Goal: Task Accomplishment & Management: Complete application form

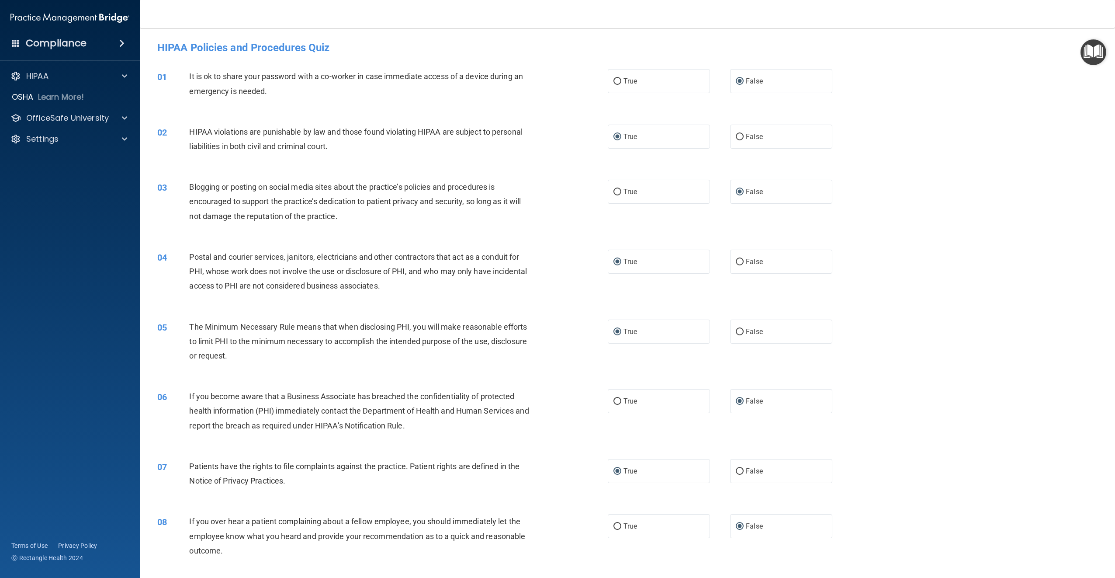
scroll to position [656, 0]
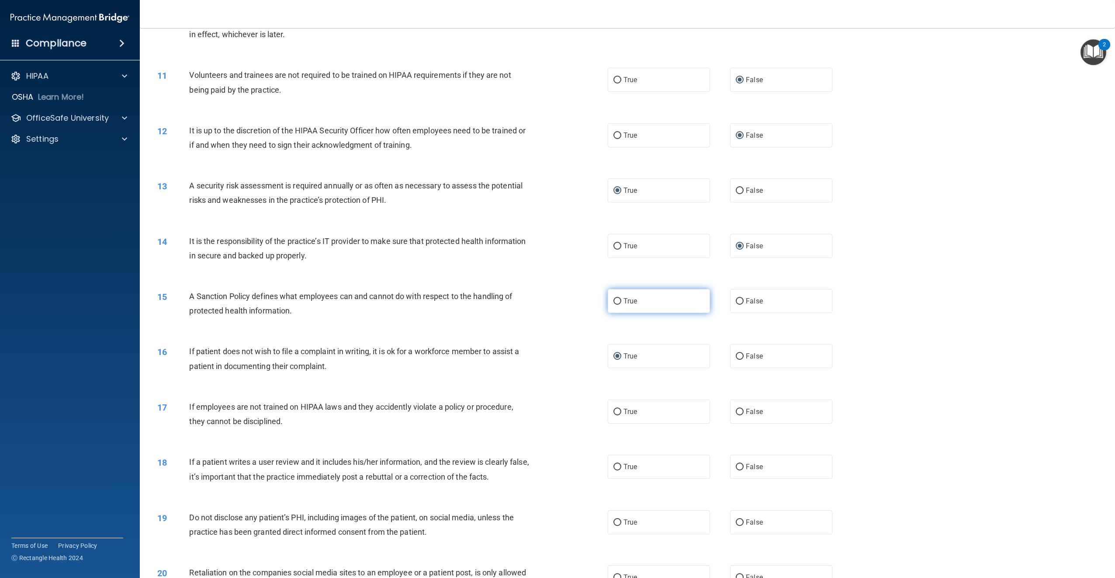
click at [616, 300] on input "True" at bounding box center [618, 301] width 8 height 7
radio input "true"
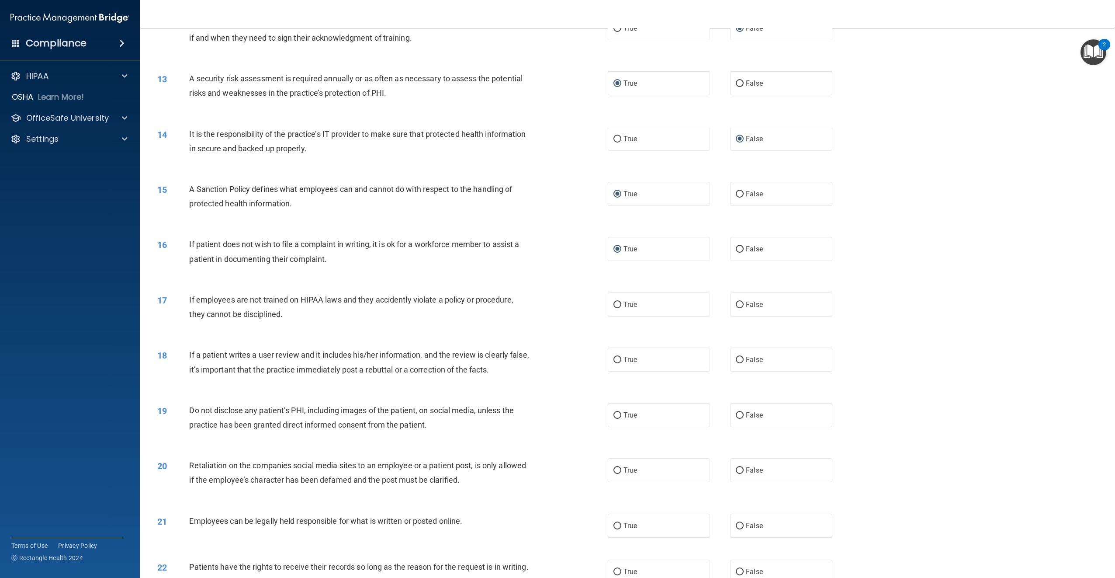
scroll to position [787, 0]
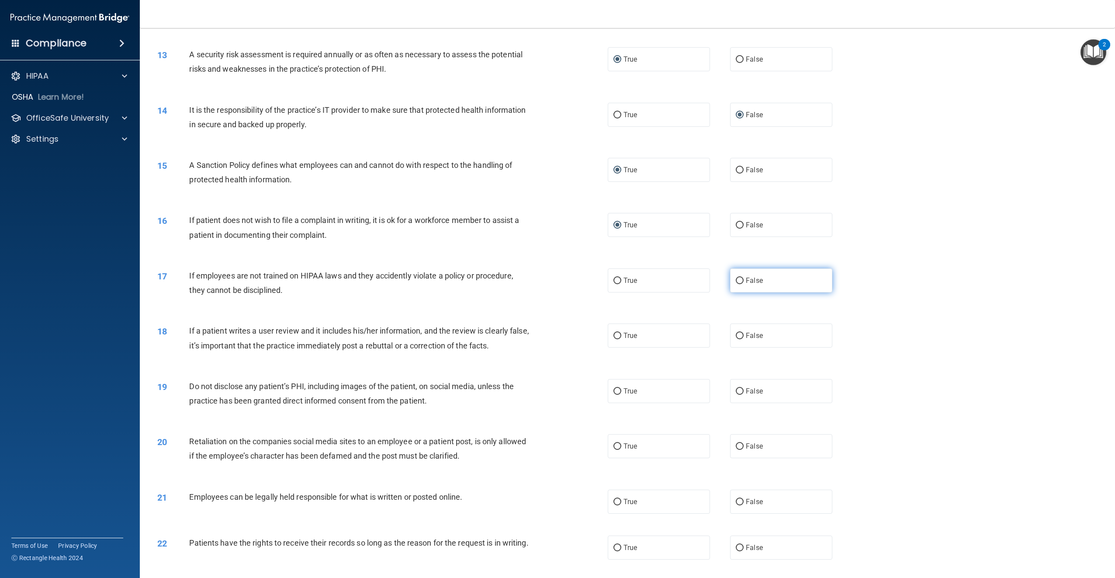
click at [738, 279] on input "False" at bounding box center [740, 281] width 8 height 7
radio input "true"
click at [739, 336] on input "False" at bounding box center [740, 336] width 8 height 7
radio input "true"
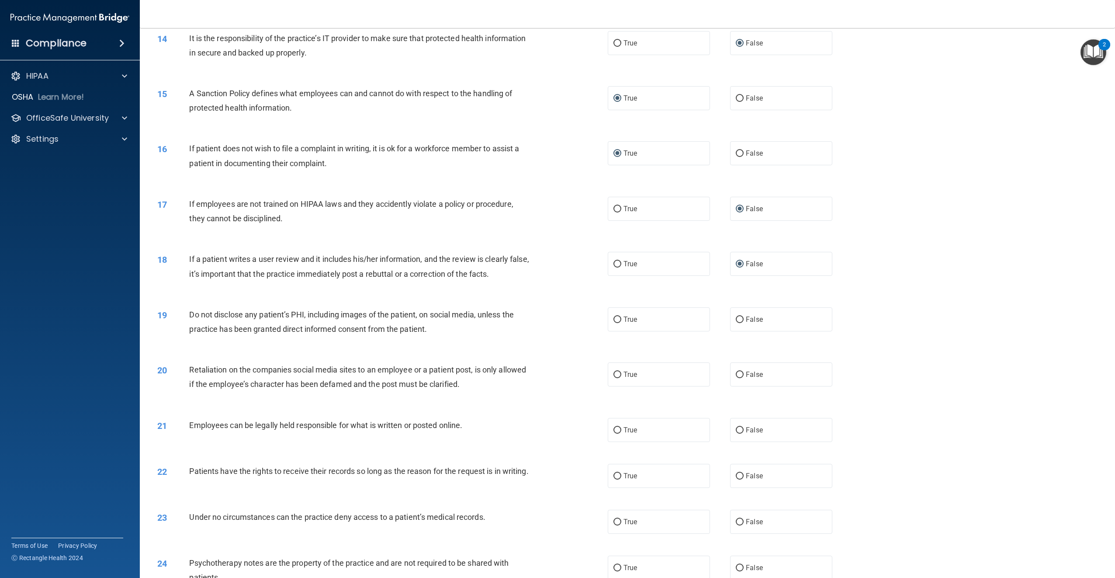
scroll to position [874, 0]
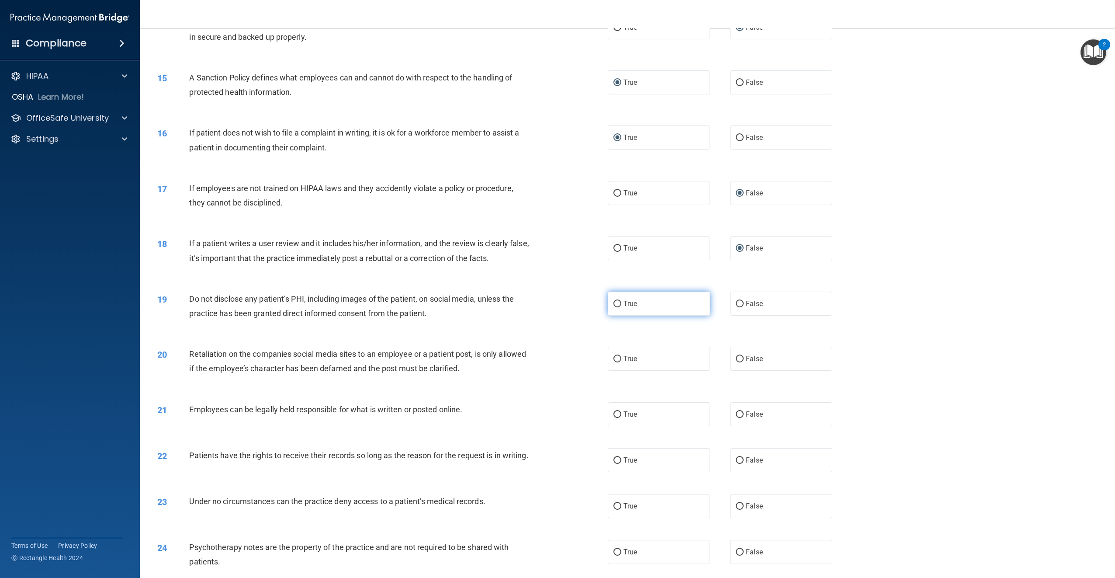
click at [615, 305] on input "True" at bounding box center [618, 304] width 8 height 7
radio input "true"
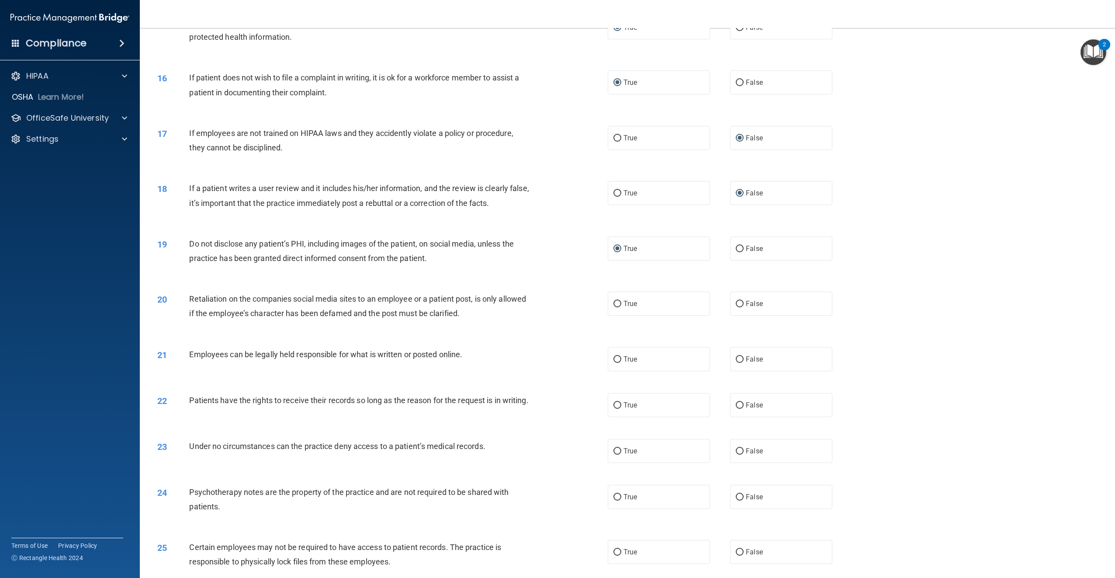
scroll to position [962, 0]
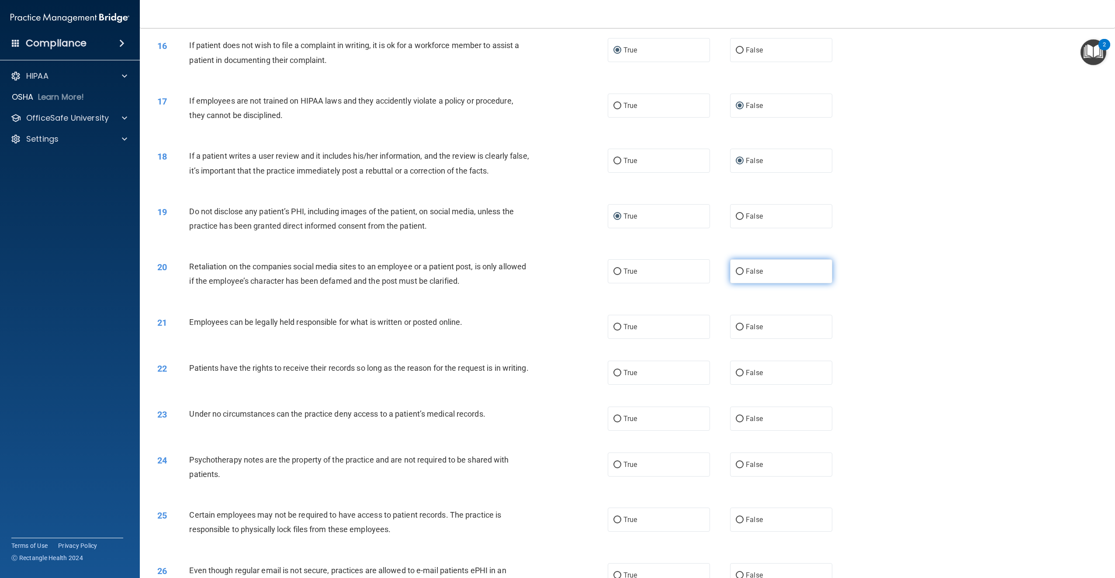
click at [736, 270] on input "False" at bounding box center [740, 271] width 8 height 7
radio input "true"
click at [614, 326] on input "True" at bounding box center [618, 327] width 8 height 7
radio input "true"
click at [738, 371] on input "False" at bounding box center [740, 373] width 8 height 7
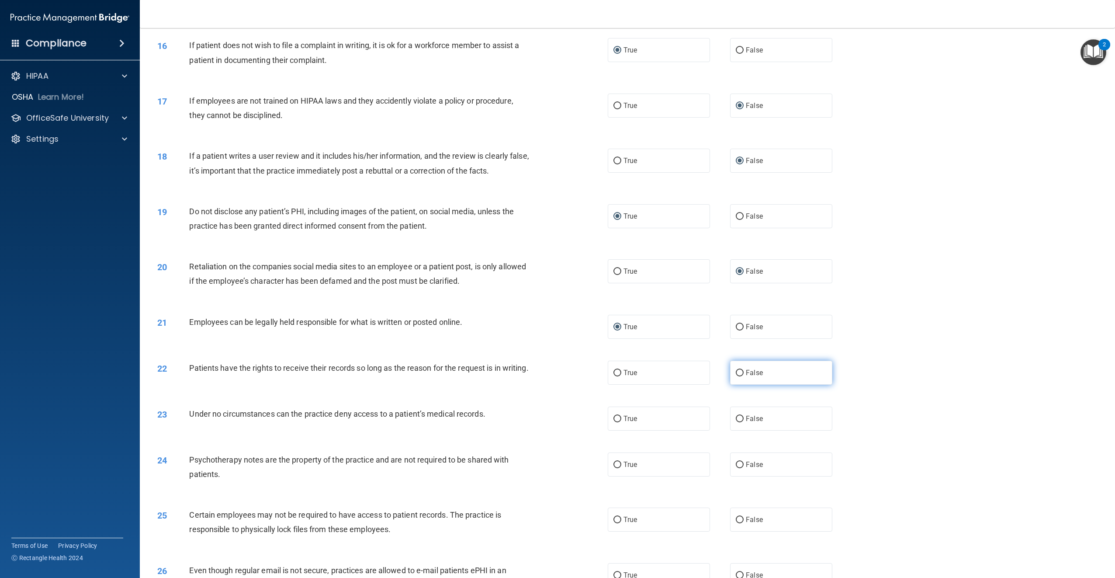
radio input "true"
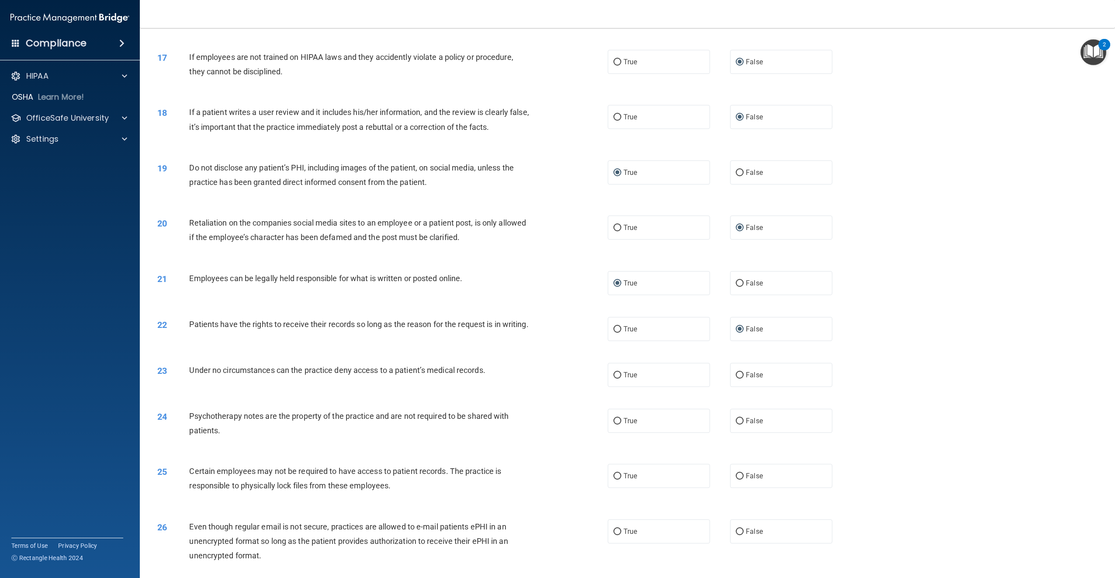
scroll to position [1049, 0]
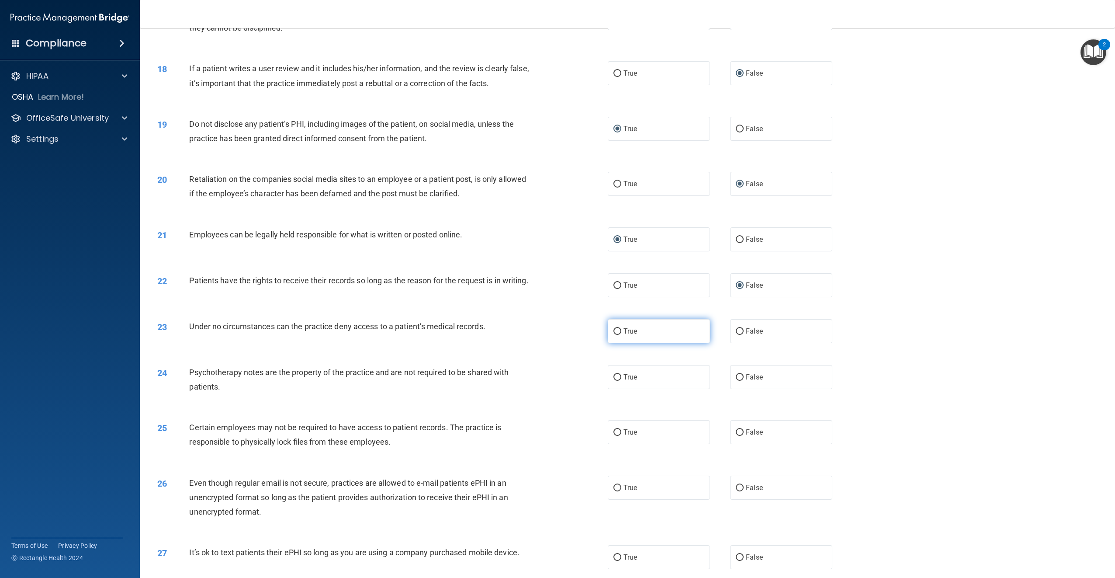
click at [616, 335] on input "True" at bounding box center [618, 331] width 8 height 7
radio input "true"
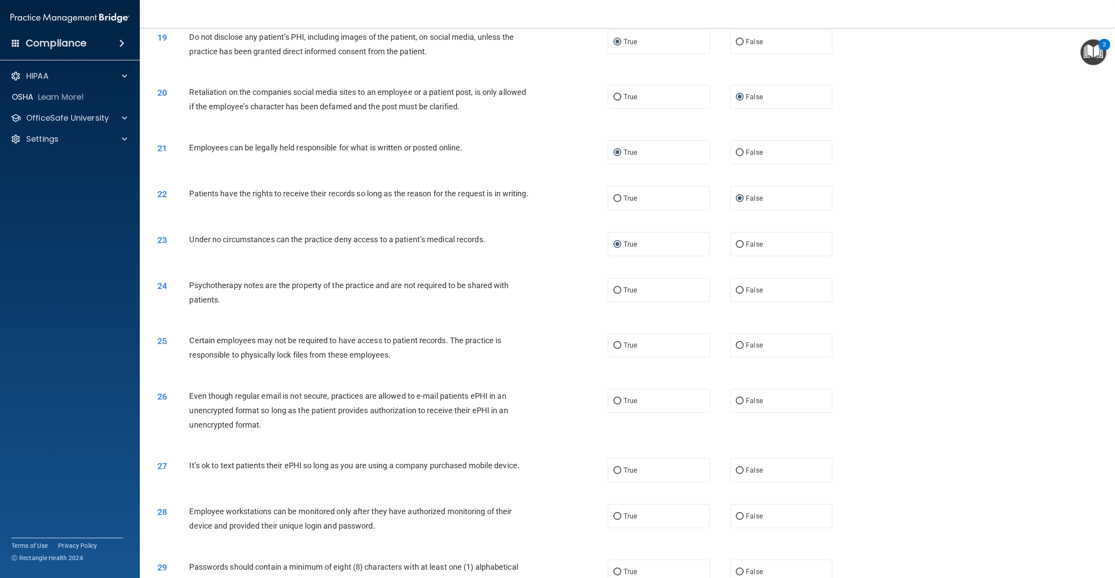
scroll to position [1136, 0]
click at [736, 247] on input "False" at bounding box center [740, 244] width 8 height 7
radio input "true"
radio input "false"
click at [615, 293] on input "True" at bounding box center [618, 290] width 8 height 7
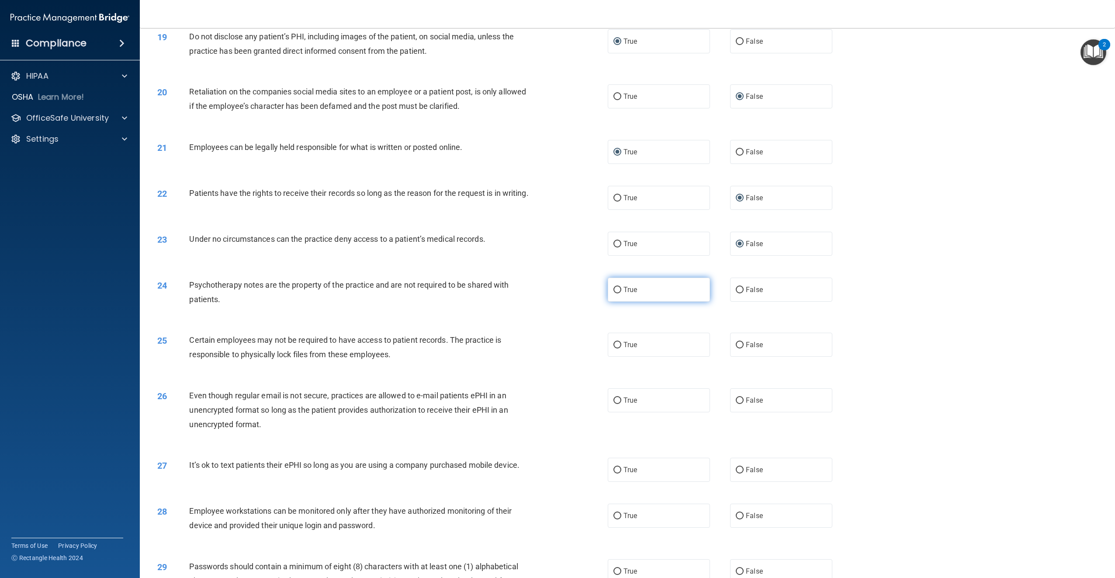
radio input "true"
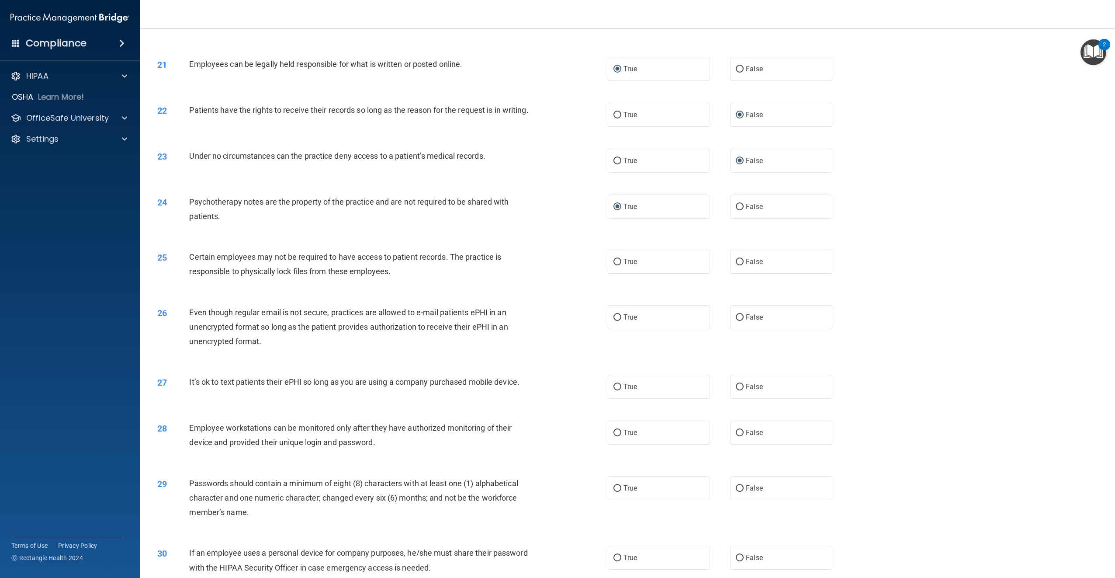
scroll to position [1224, 0]
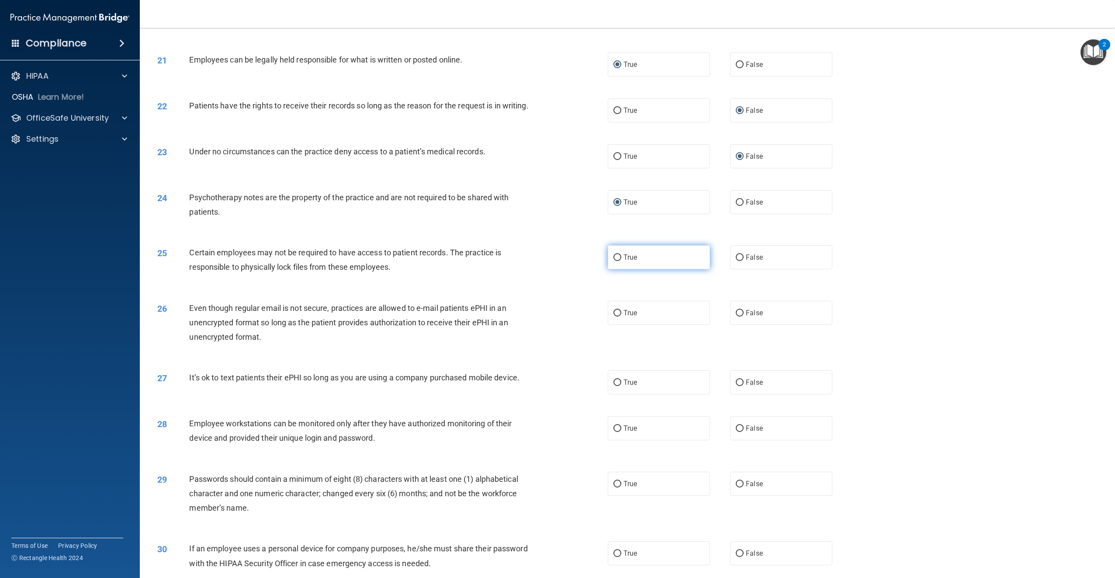
click at [616, 261] on input "True" at bounding box center [618, 257] width 8 height 7
radio input "true"
click at [617, 316] on input "True" at bounding box center [618, 313] width 8 height 7
radio input "true"
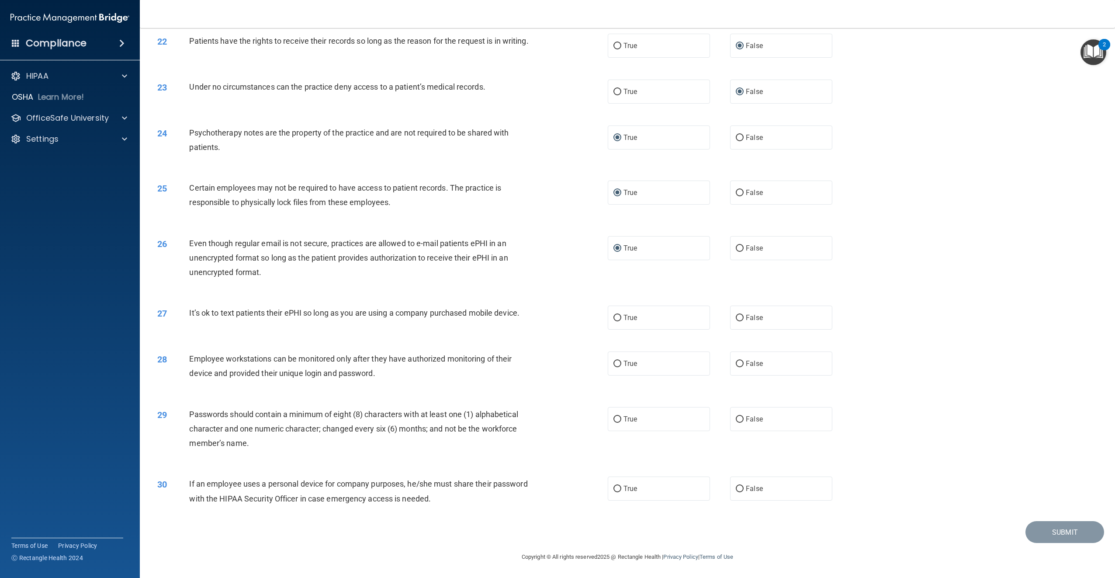
scroll to position [1298, 0]
click at [736, 315] on input "False" at bounding box center [740, 318] width 8 height 7
radio input "true"
click at [737, 362] on input "False" at bounding box center [740, 364] width 8 height 7
radio input "true"
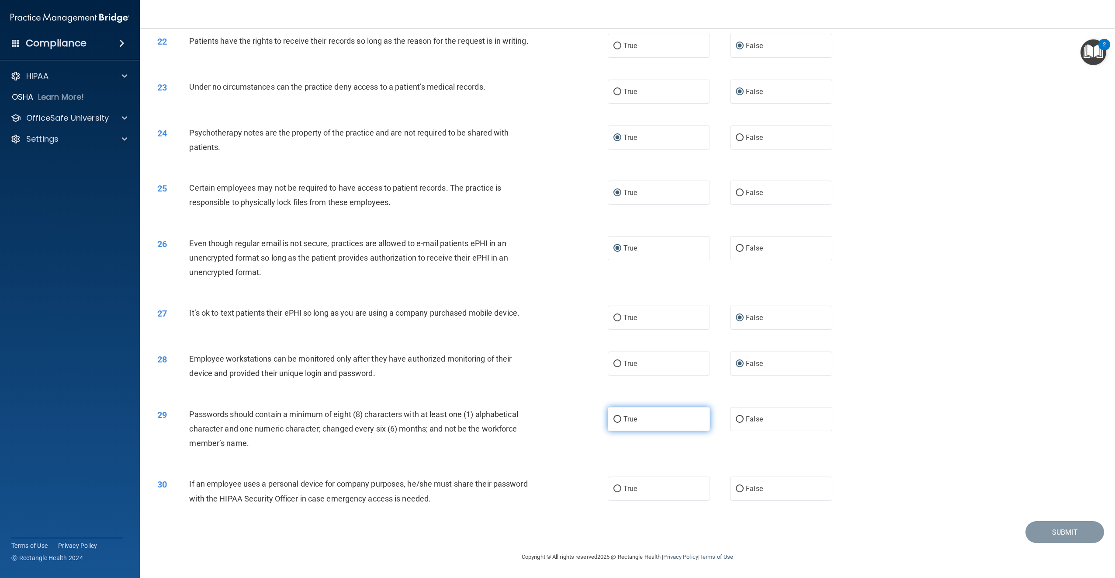
click at [614, 416] on input "True" at bounding box center [618, 419] width 8 height 7
radio input "true"
click at [617, 483] on label "True" at bounding box center [659, 488] width 102 height 24
click at [617, 486] on input "True" at bounding box center [618, 489] width 8 height 7
radio input "true"
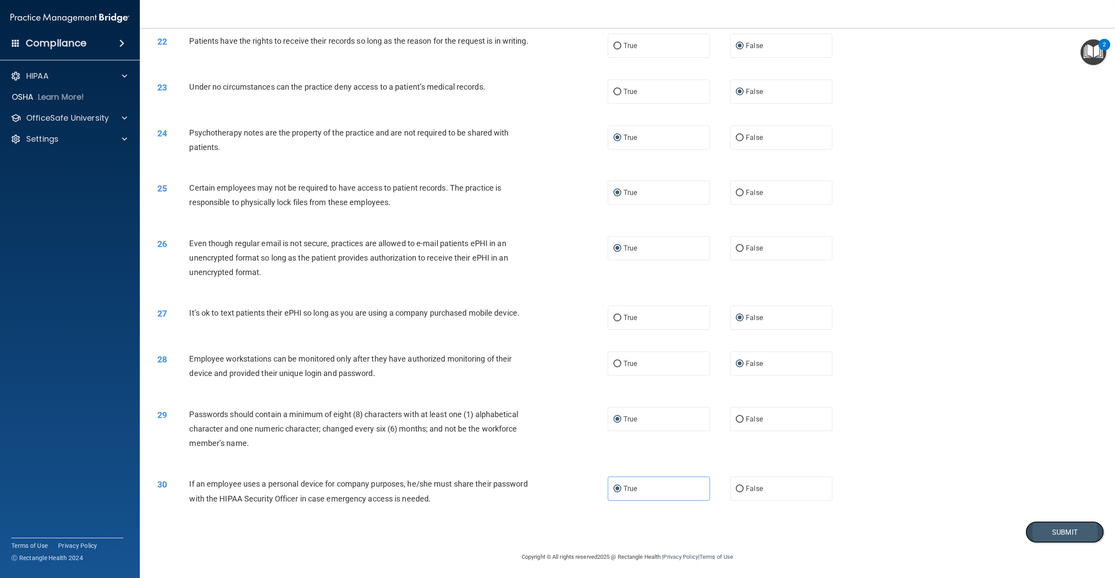
click at [1058, 531] on button "Submit" at bounding box center [1065, 532] width 79 height 22
click at [1053, 531] on button "Submit" at bounding box center [1065, 532] width 79 height 22
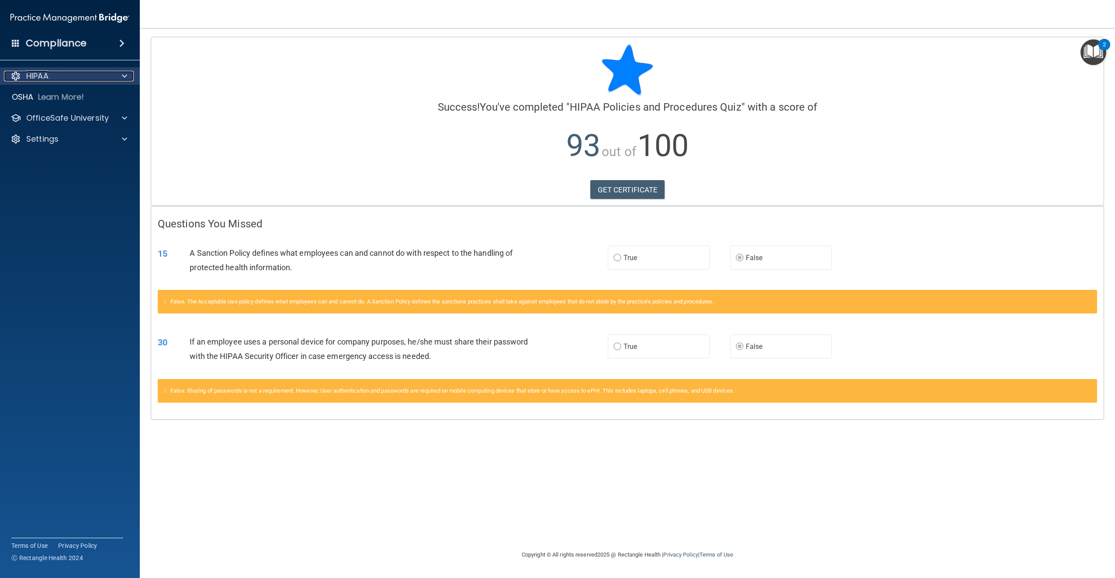
click at [116, 77] on div at bounding box center [123, 76] width 22 height 10
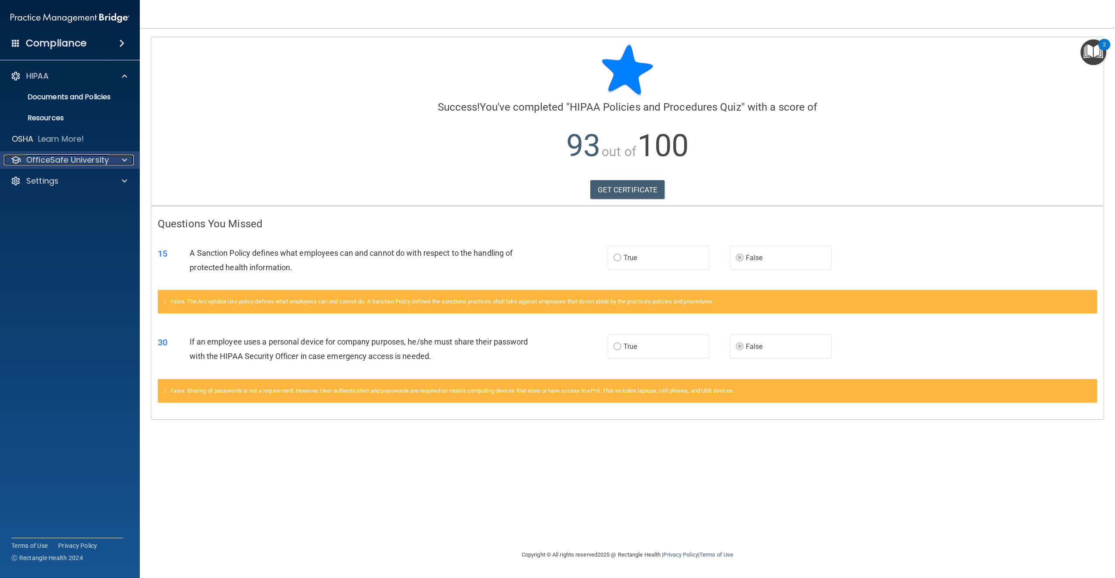
click at [127, 159] on div at bounding box center [123, 160] width 22 height 10
click at [74, 177] on p "HIPAA Training" at bounding box center [42, 181] width 72 height 9
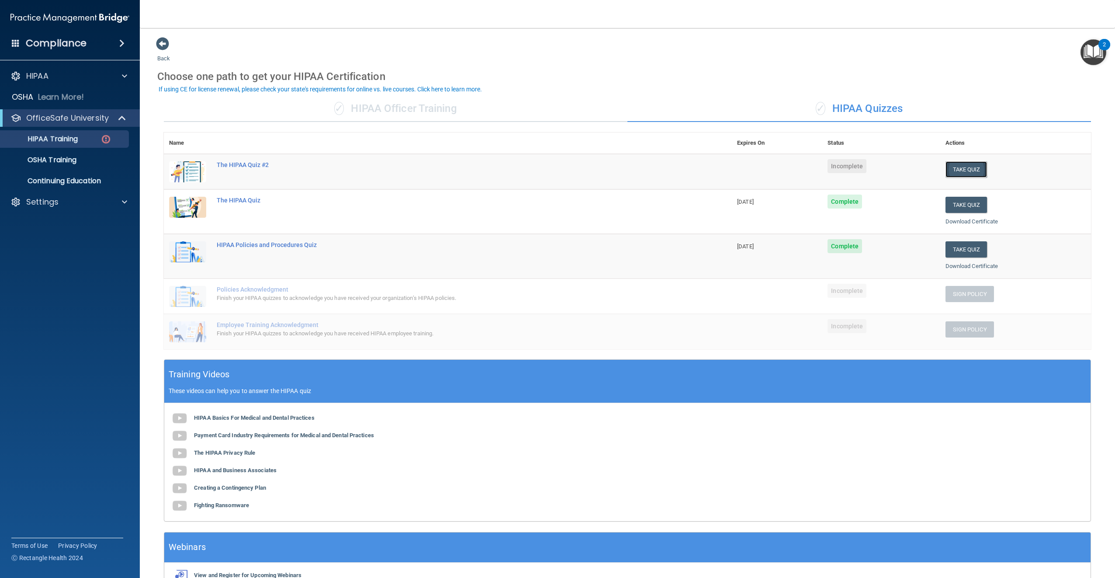
click at [965, 166] on button "Take Quiz" at bounding box center [967, 169] width 42 height 16
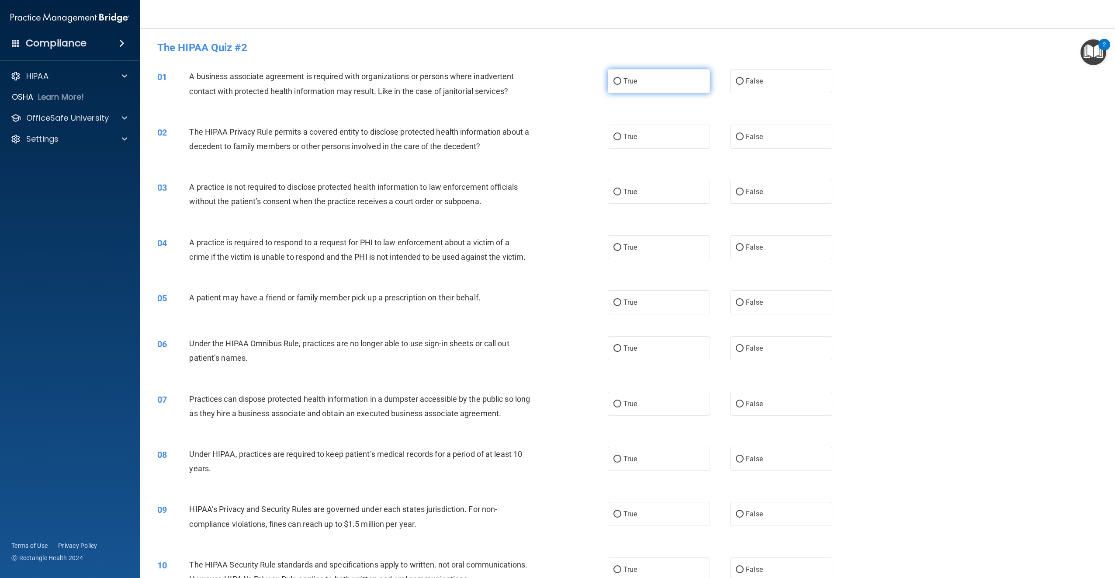
click at [615, 81] on input "True" at bounding box center [618, 81] width 8 height 7
radio input "true"
click at [614, 139] on input "True" at bounding box center [618, 137] width 8 height 7
radio input "true"
click at [739, 189] on input "False" at bounding box center [740, 192] width 8 height 7
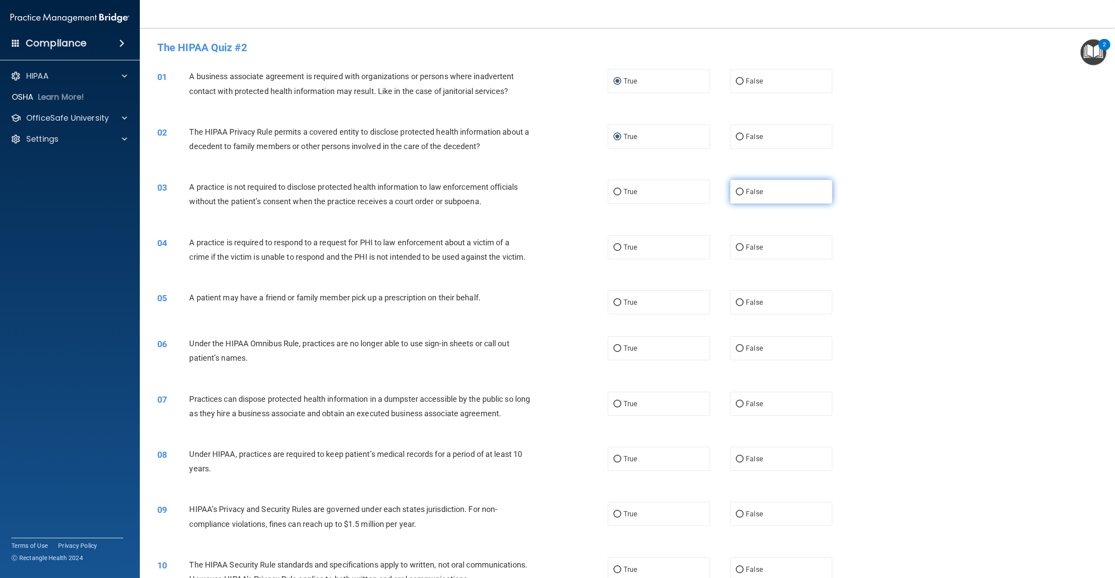
radio input "true"
click at [614, 248] on input "True" at bounding box center [618, 247] width 8 height 7
radio input "true"
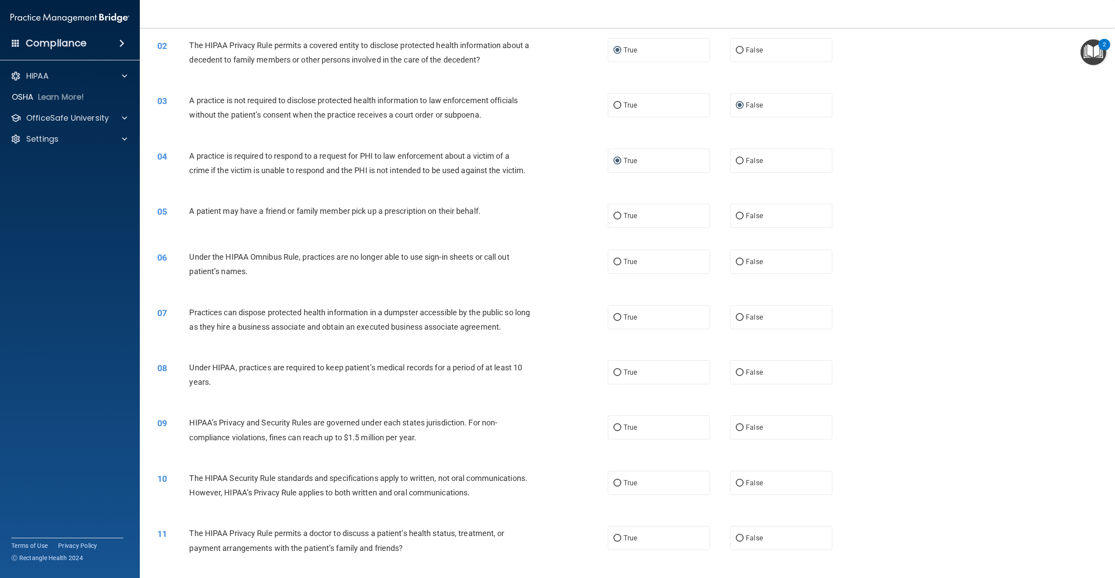
scroll to position [87, 0]
click at [614, 219] on input "True" at bounding box center [618, 215] width 8 height 7
radio input "true"
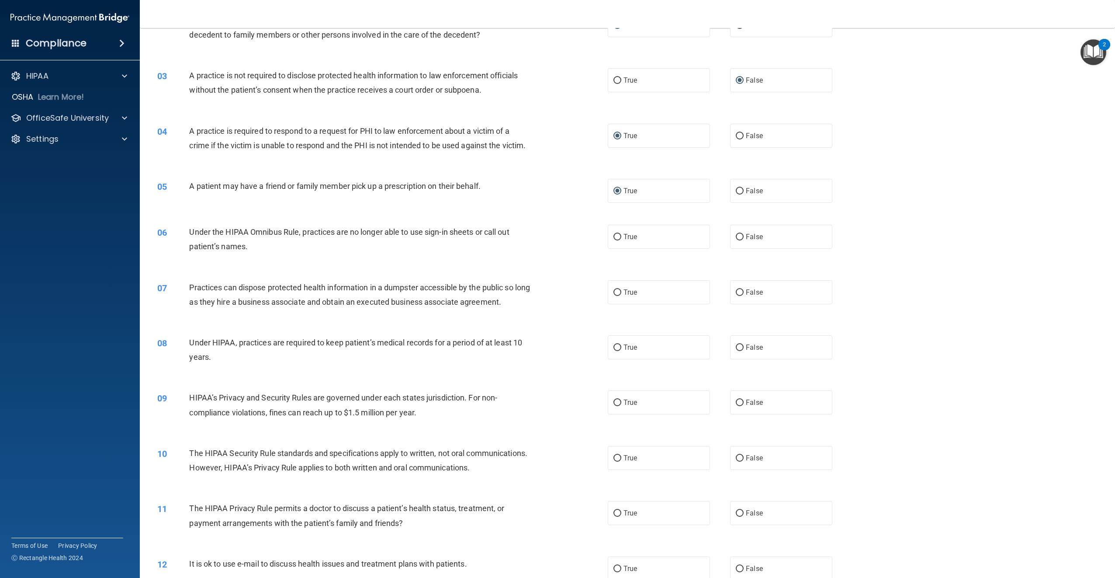
scroll to position [131, 0]
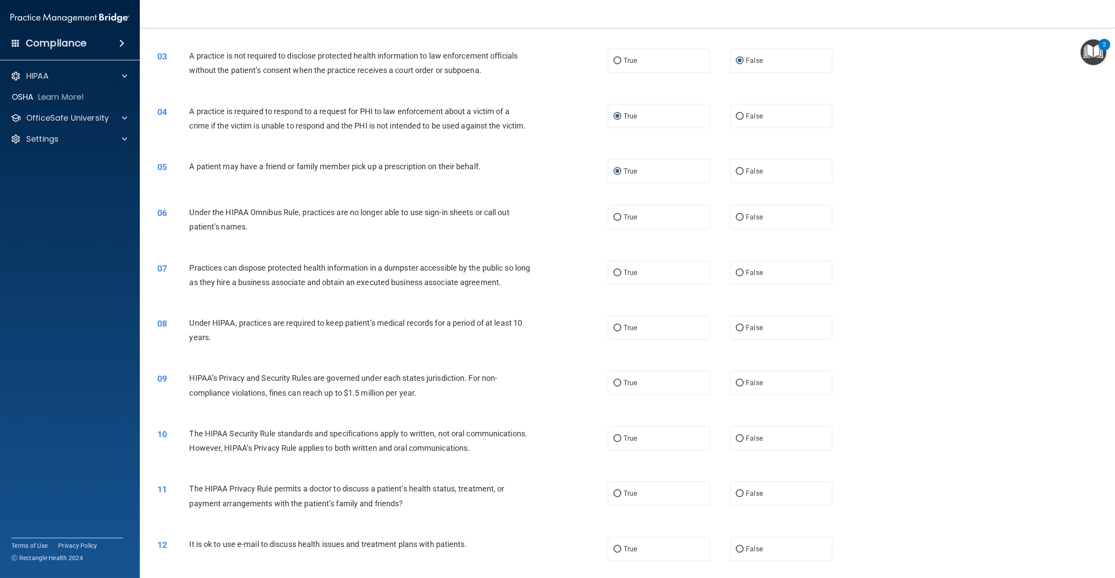
click at [891, 360] on div "08 Under HIPAA, practices are required to keep patient’s medical records for a …" at bounding box center [628, 332] width 954 height 55
click at [736, 221] on input "False" at bounding box center [740, 217] width 8 height 7
radio input "true"
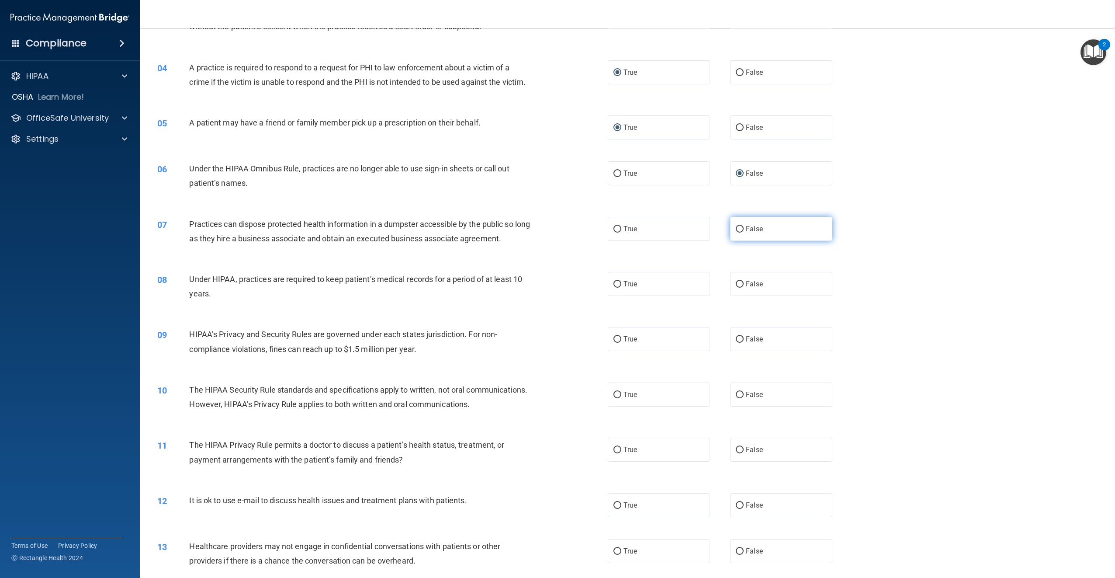
click at [741, 241] on label "False" at bounding box center [781, 229] width 102 height 24
click at [741, 233] on input "False" at bounding box center [740, 229] width 8 height 7
radio input "true"
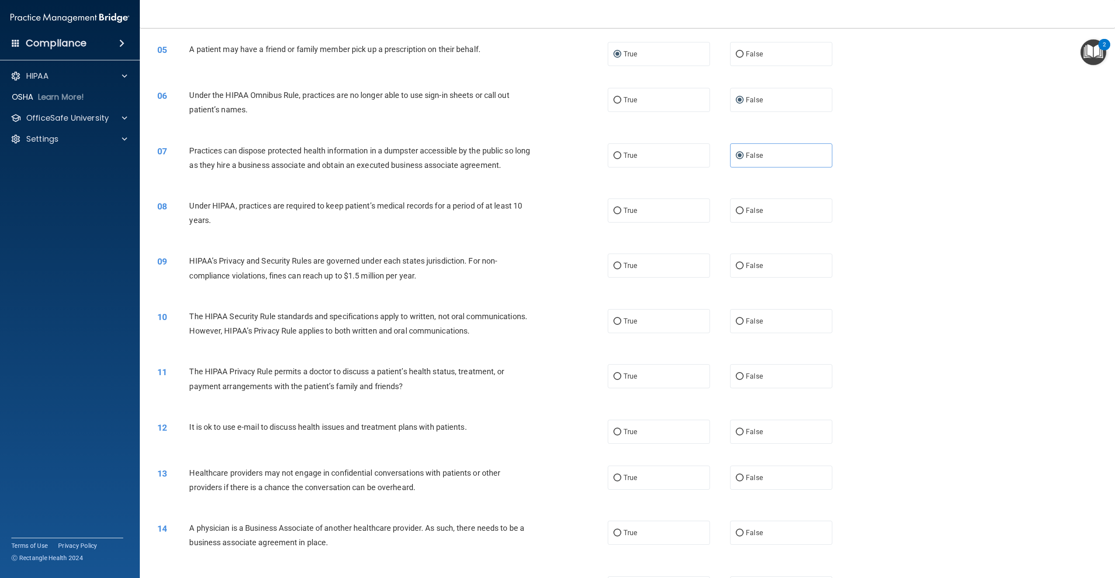
scroll to position [262, 0]
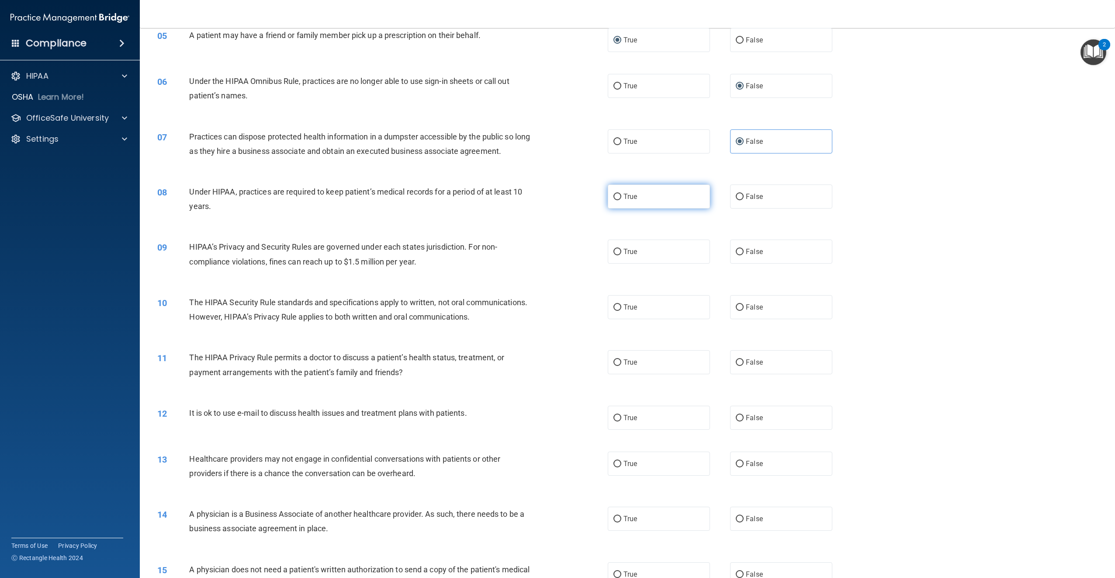
click at [614, 200] on input "True" at bounding box center [618, 197] width 8 height 7
radio input "true"
click at [617, 255] on input "True" at bounding box center [618, 252] width 8 height 7
radio input "true"
click at [615, 311] on input "True" at bounding box center [618, 307] width 8 height 7
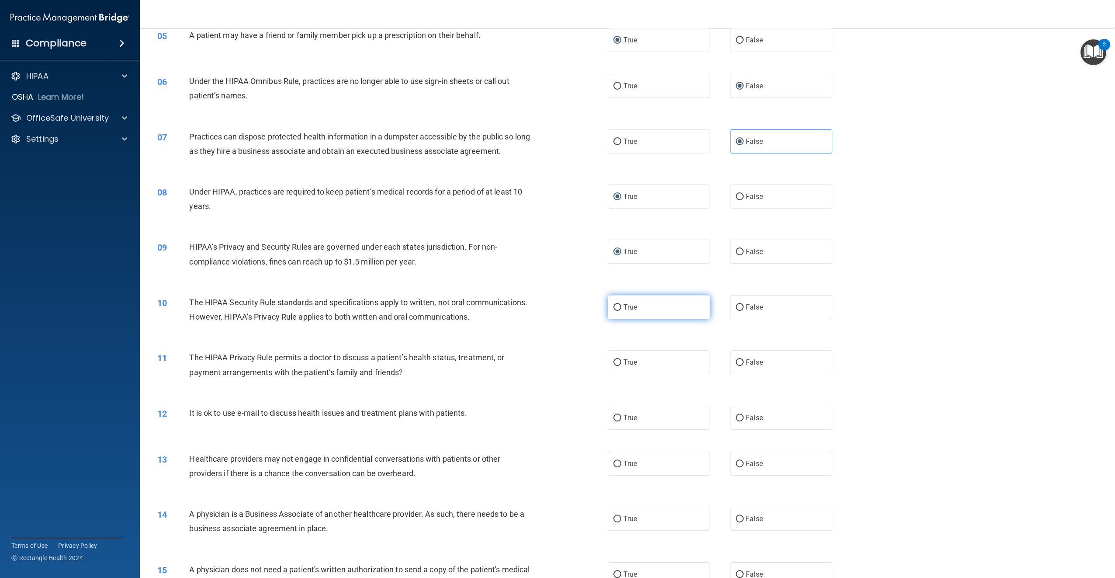
radio input "true"
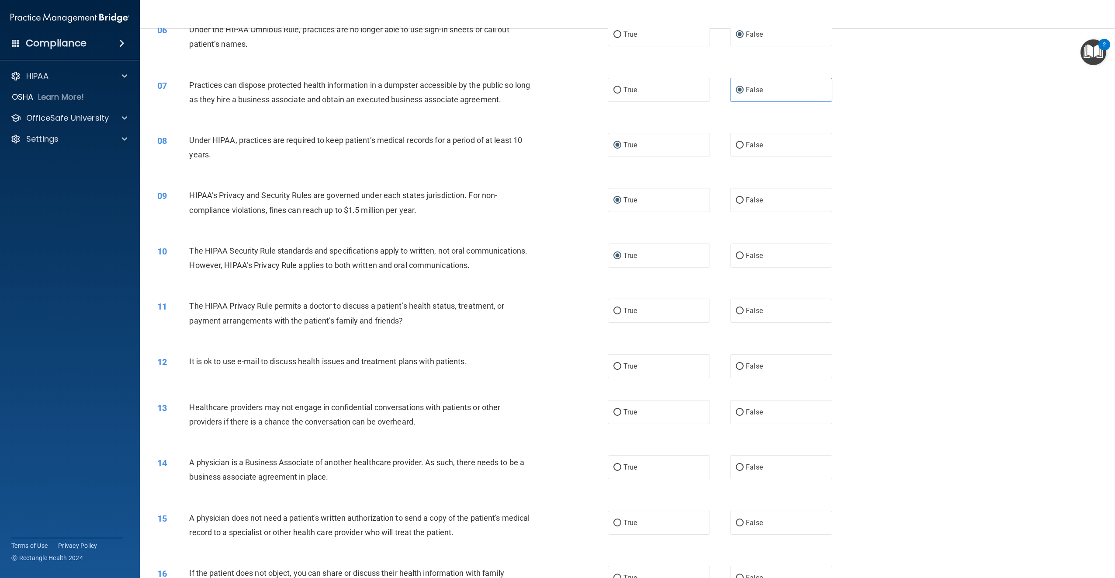
scroll to position [350, 0]
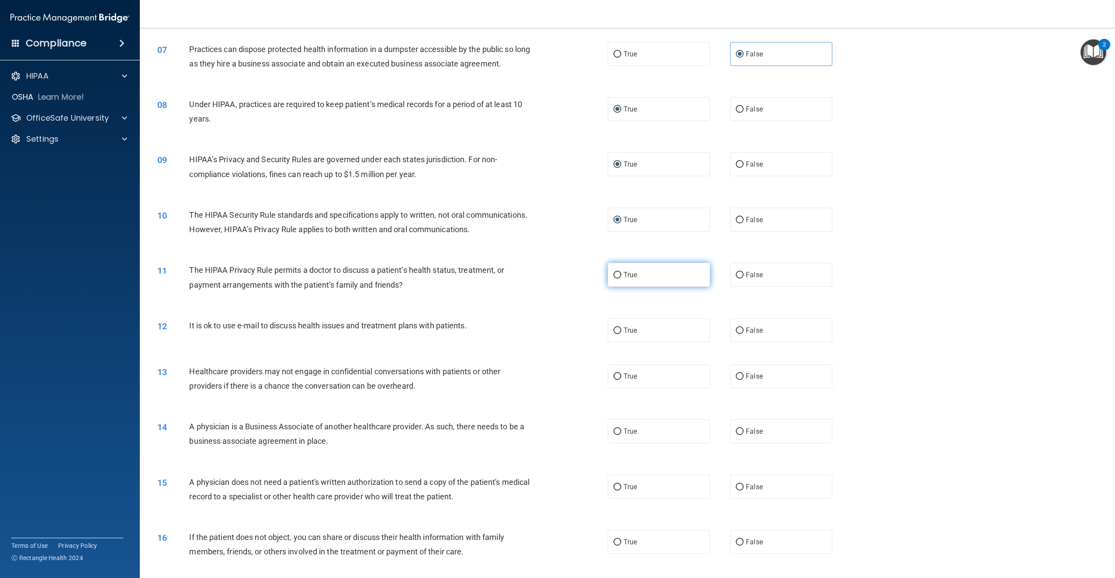
drag, startPoint x: 615, startPoint y: 302, endPoint x: 613, endPoint y: 306, distance: 4.7
click at [615, 278] on input "True" at bounding box center [618, 275] width 8 height 7
radio input "true"
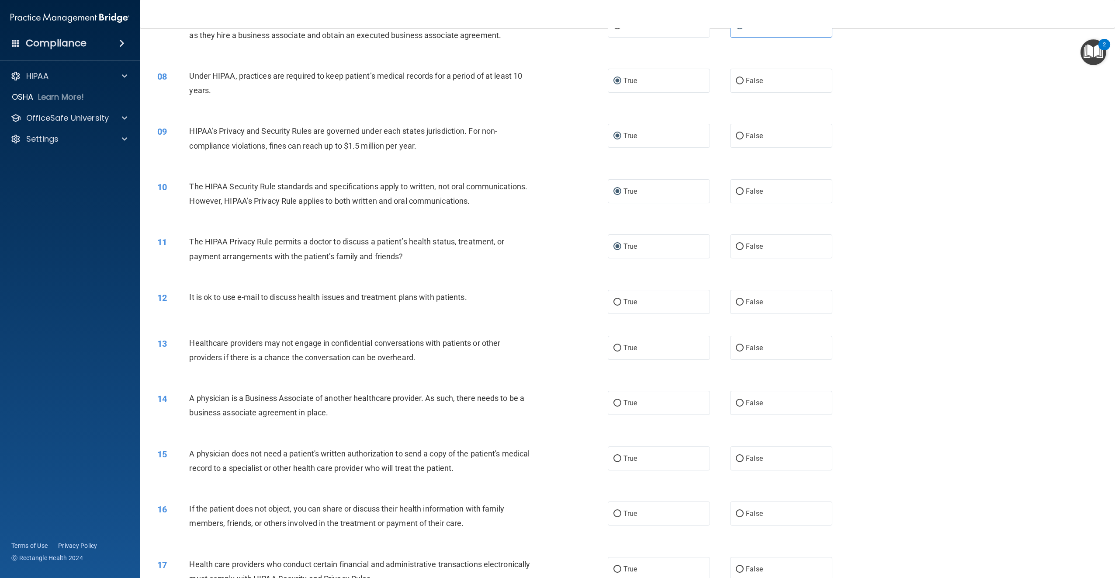
scroll to position [393, 0]
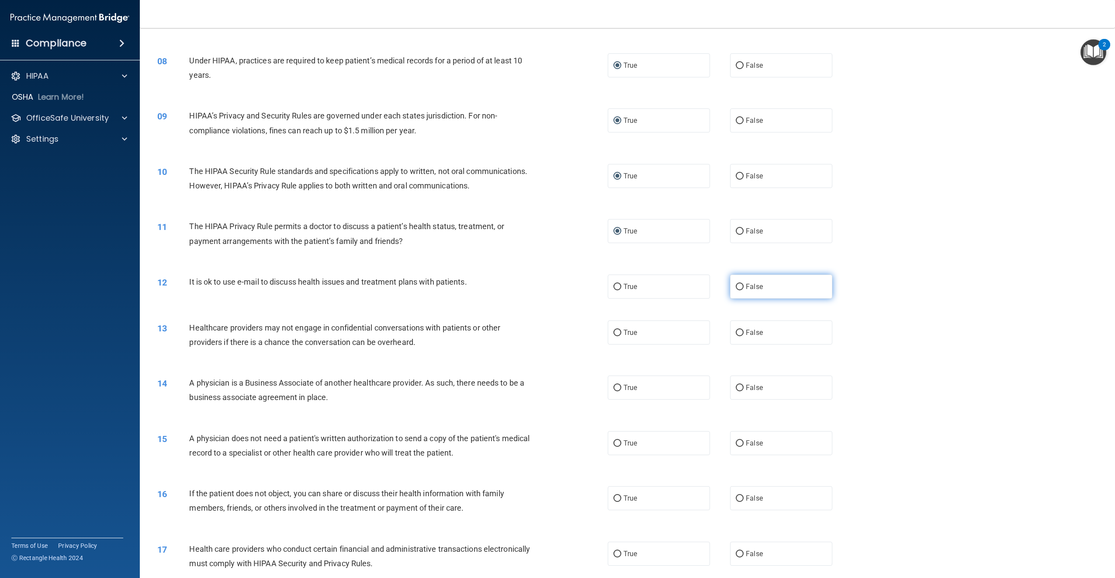
click at [736, 290] on input "False" at bounding box center [740, 287] width 8 height 7
radio input "true"
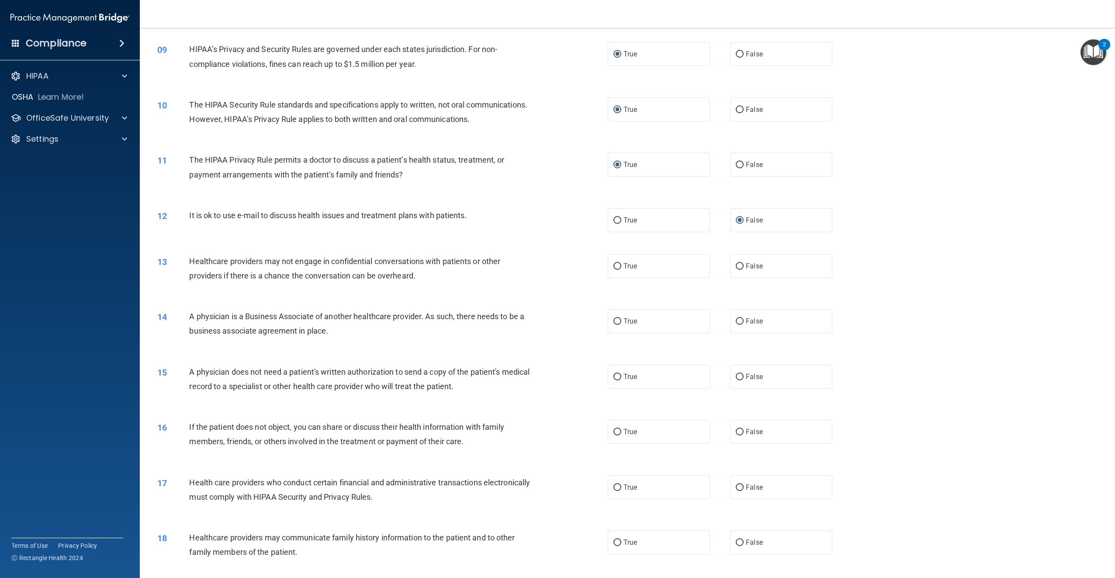
scroll to position [481, 0]
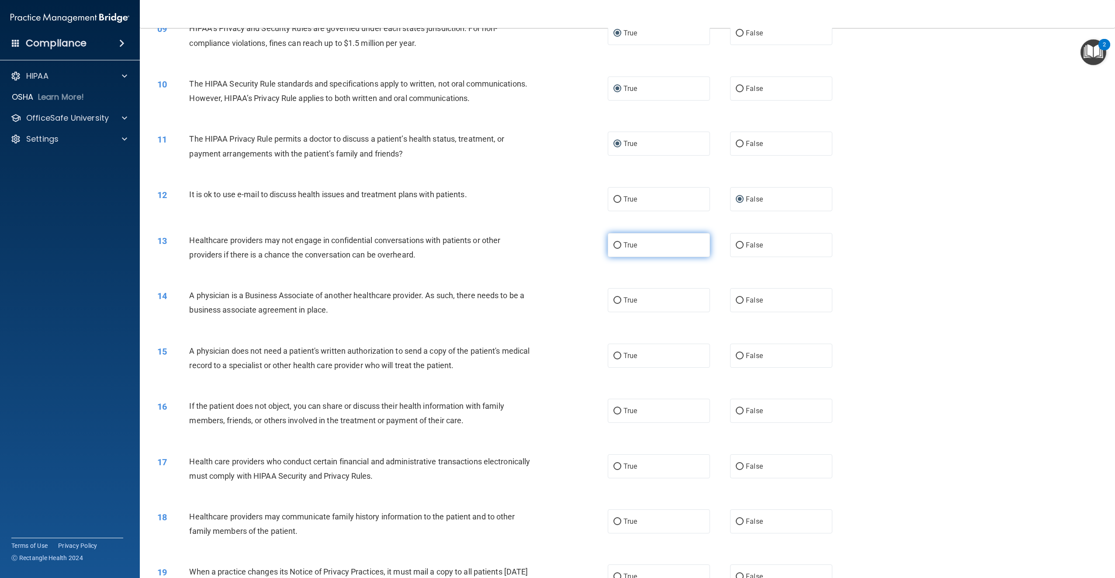
click at [620, 257] on label "True" at bounding box center [659, 245] width 102 height 24
click at [620, 249] on input "True" at bounding box center [618, 245] width 8 height 7
radio input "true"
click at [615, 304] on input "True" at bounding box center [618, 300] width 8 height 7
radio input "true"
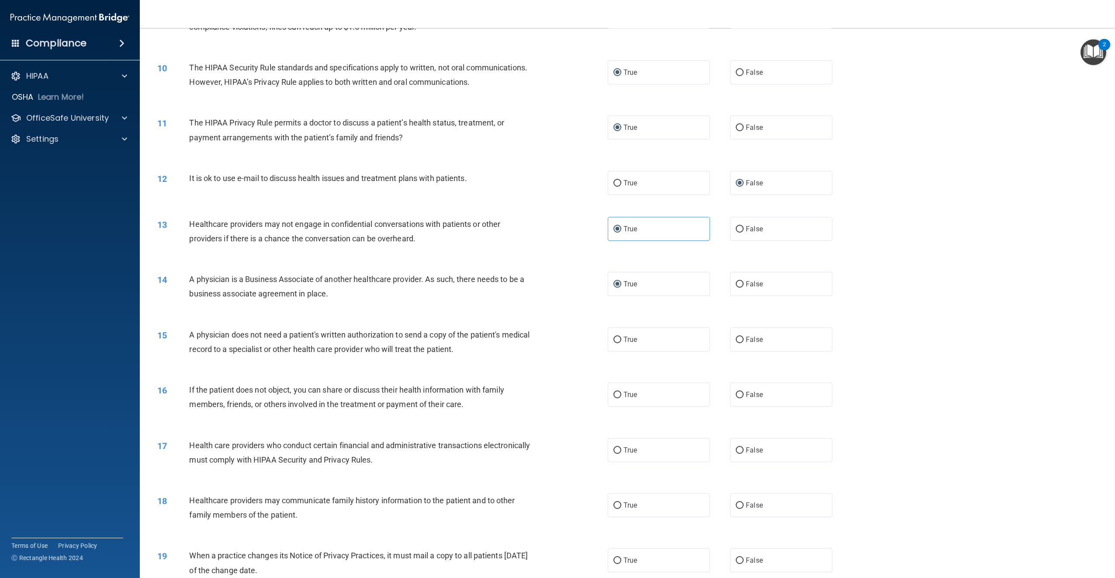
scroll to position [524, 0]
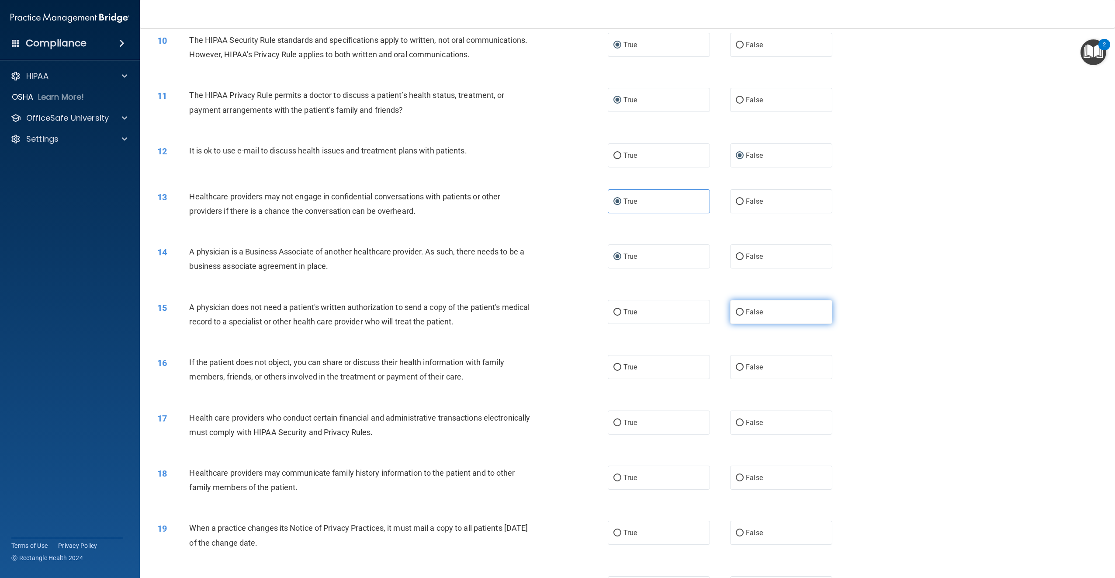
click at [736, 316] on input "False" at bounding box center [740, 312] width 8 height 7
radio input "true"
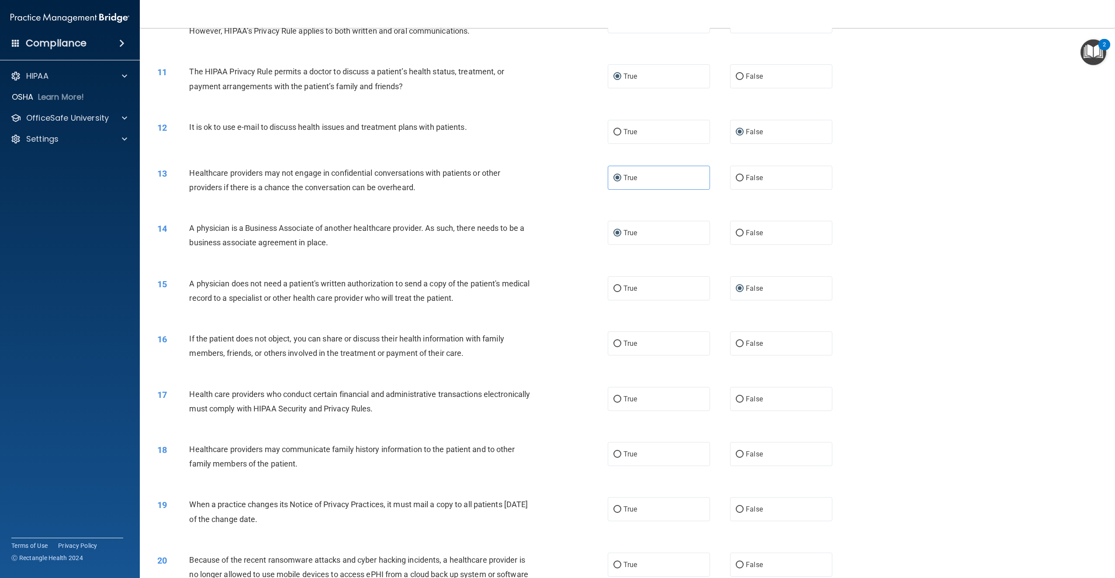
scroll to position [568, 0]
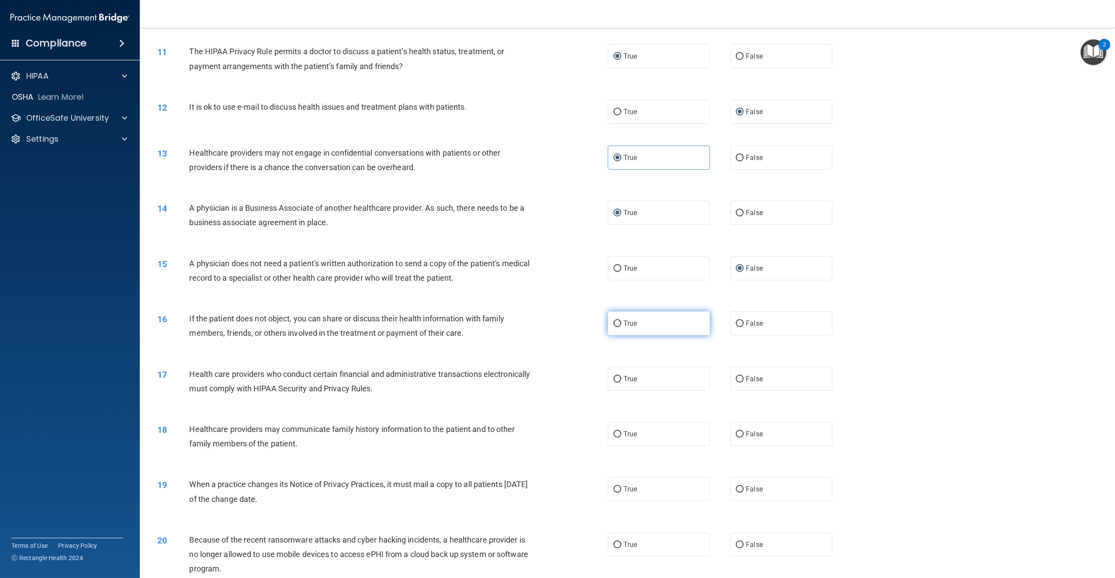
click at [618, 335] on label "True" at bounding box center [659, 323] width 102 height 24
click at [618, 327] on input "True" at bounding box center [618, 323] width 8 height 7
radio input "true"
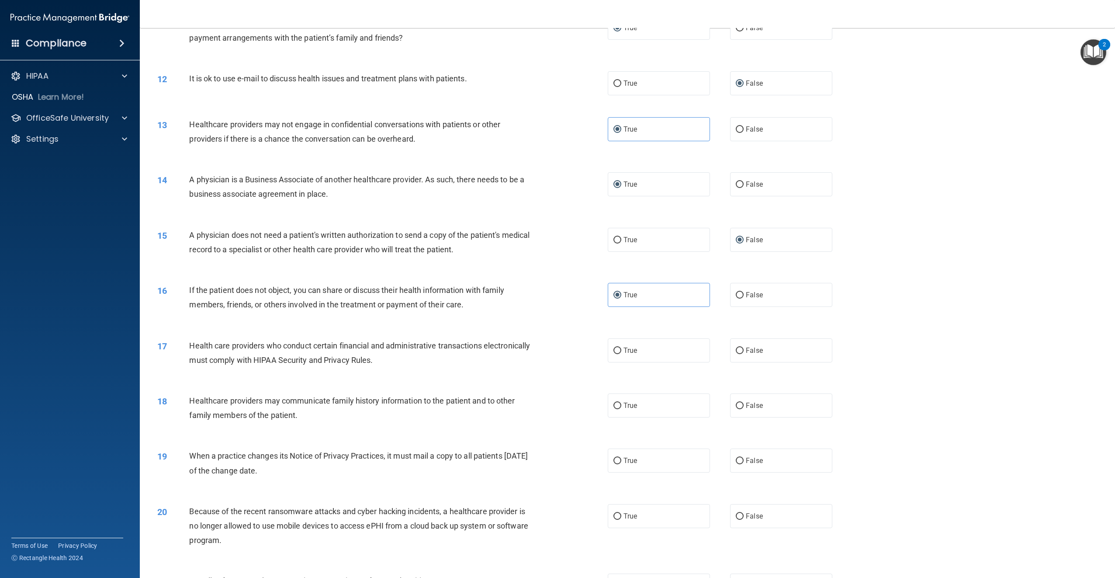
scroll to position [612, 0]
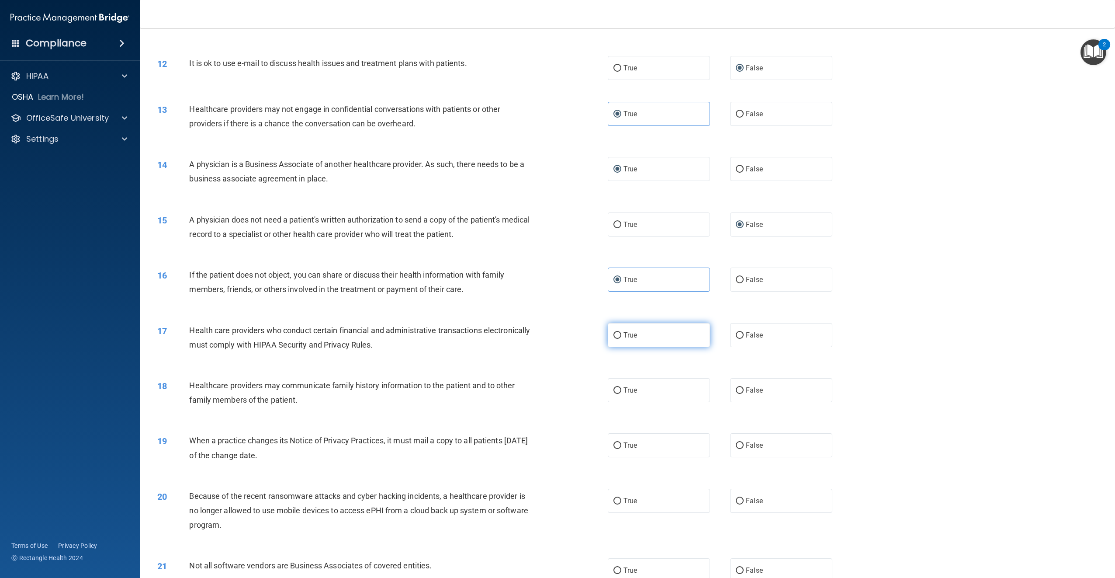
click at [614, 339] on input "True" at bounding box center [618, 335] width 8 height 7
radio input "true"
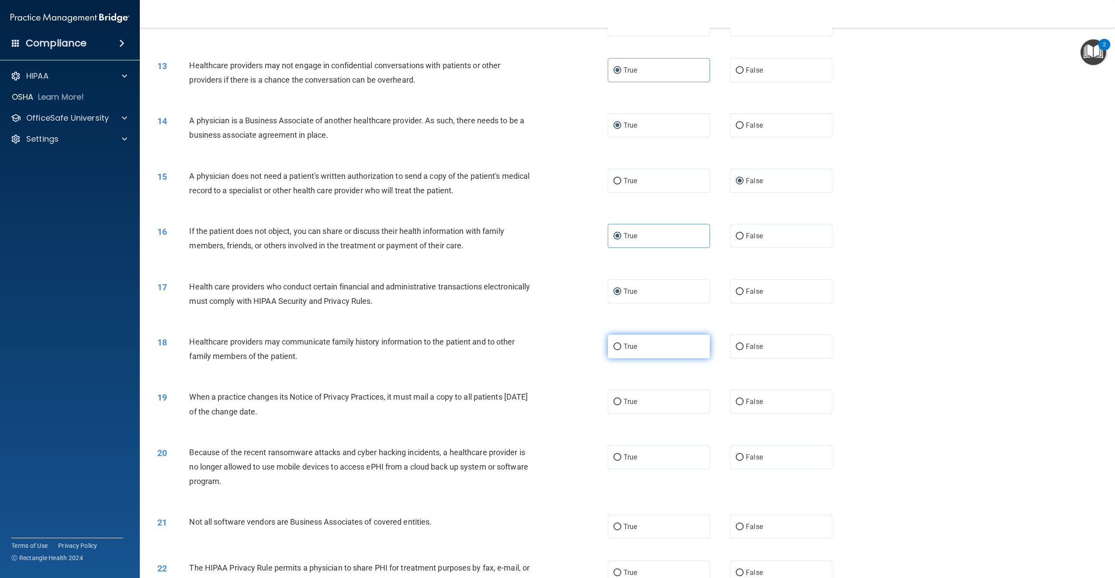
click at [614, 350] on input "True" at bounding box center [618, 347] width 8 height 7
radio input "true"
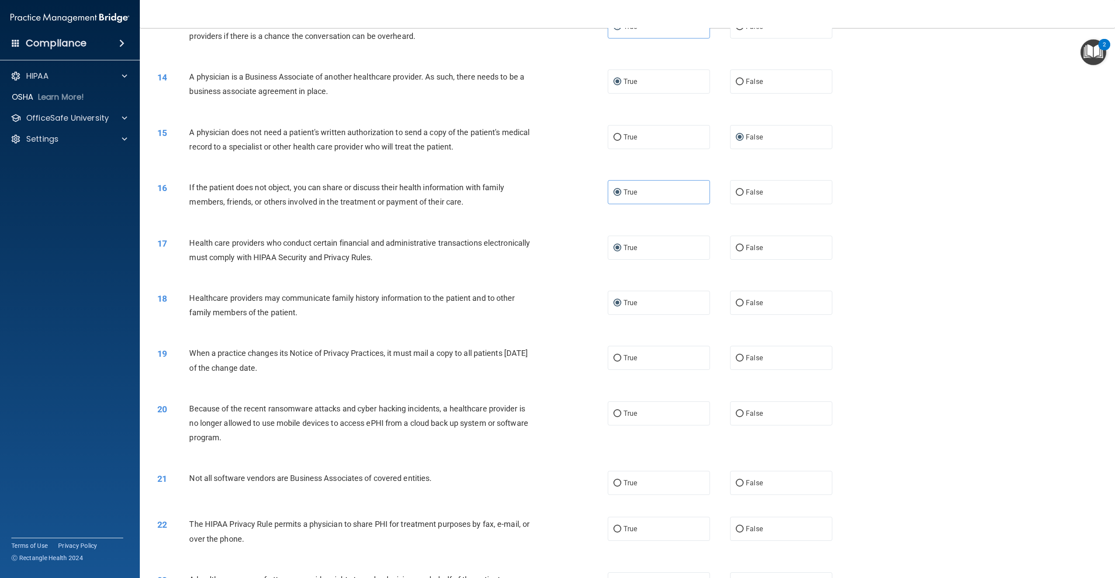
scroll to position [743, 0]
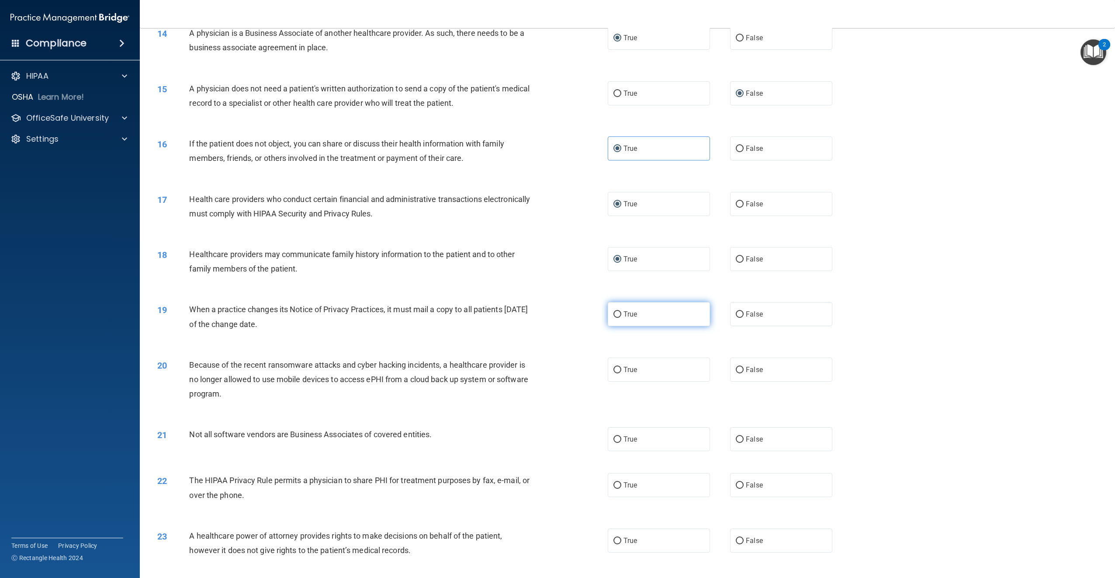
click at [614, 318] on input "True" at bounding box center [618, 314] width 8 height 7
radio input "true"
click at [736, 263] on input "False" at bounding box center [740, 259] width 8 height 7
radio input "true"
radio input "false"
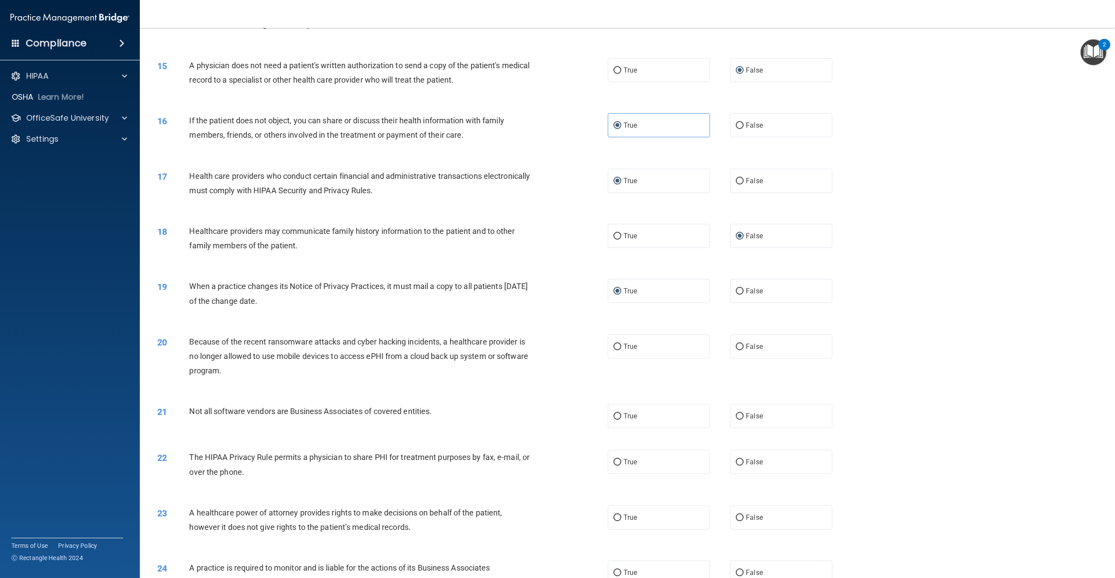
scroll to position [787, 0]
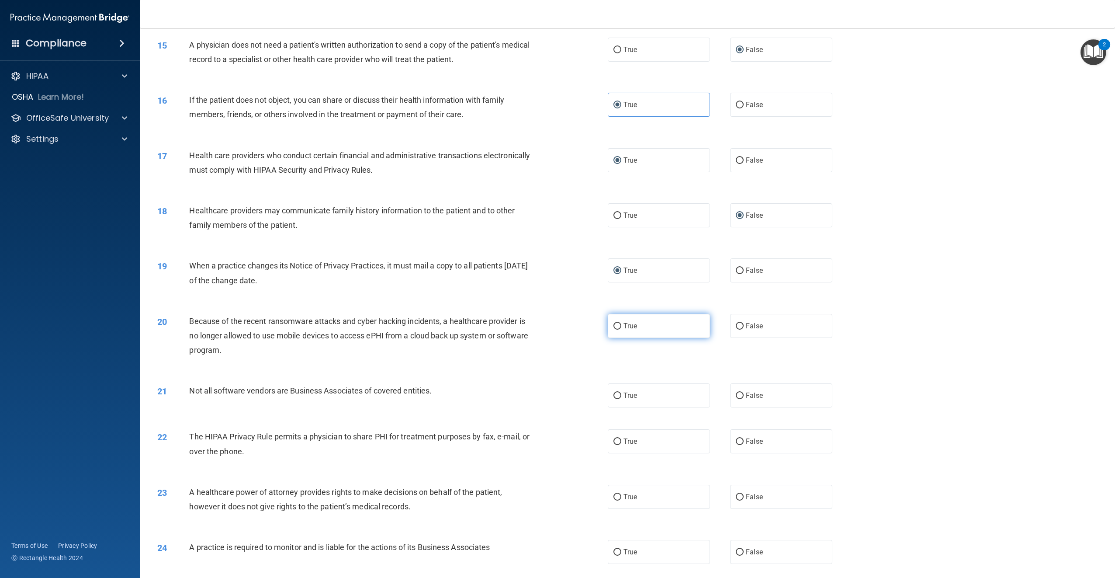
click at [615, 330] on input "True" at bounding box center [618, 326] width 8 height 7
radio input "true"
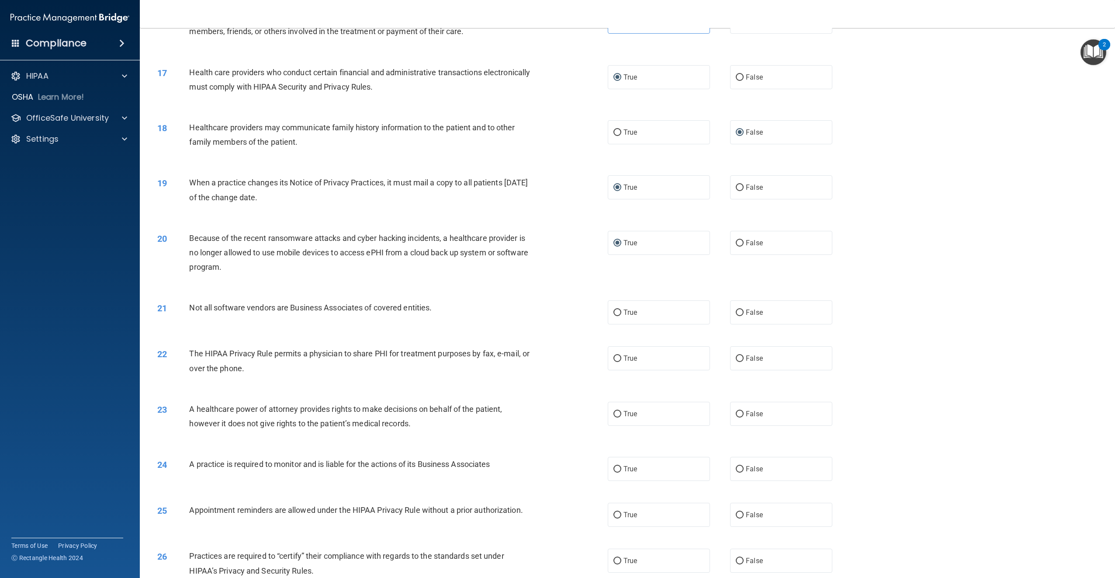
scroll to position [874, 0]
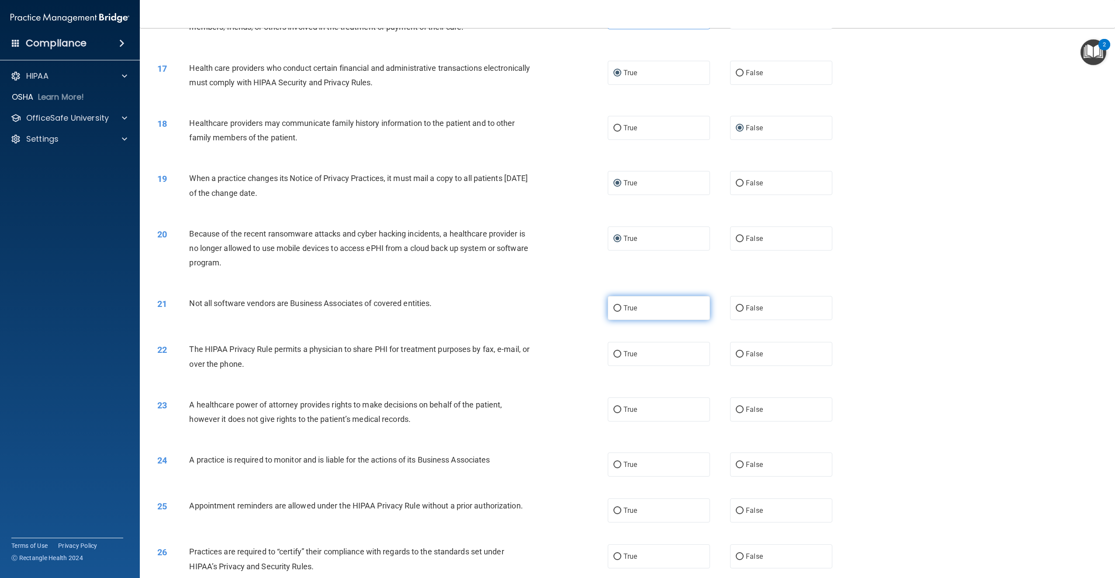
click at [615, 312] on input "True" at bounding box center [618, 308] width 8 height 7
radio input "true"
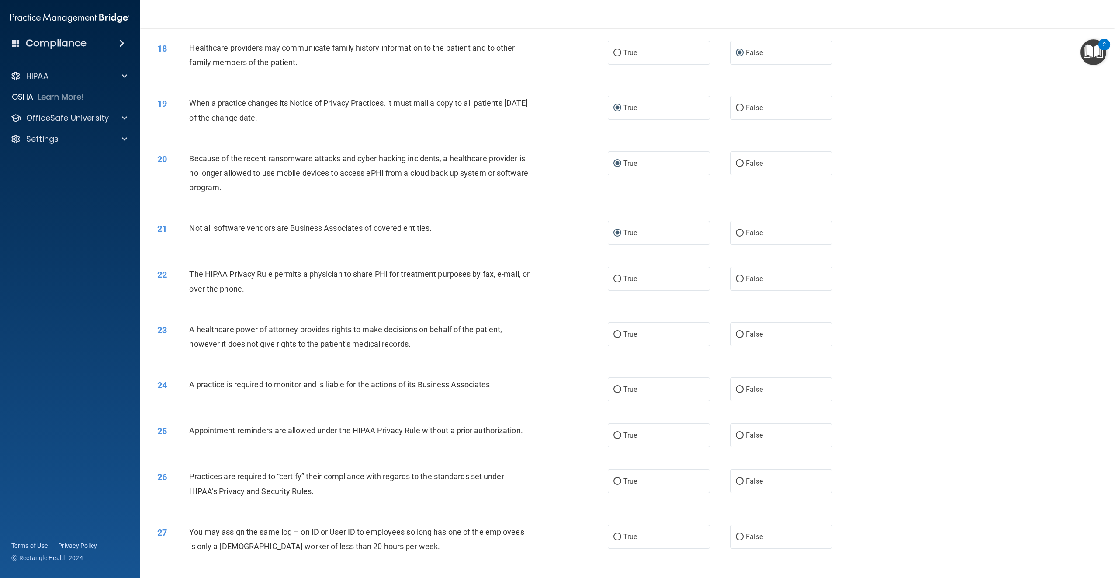
scroll to position [962, 0]
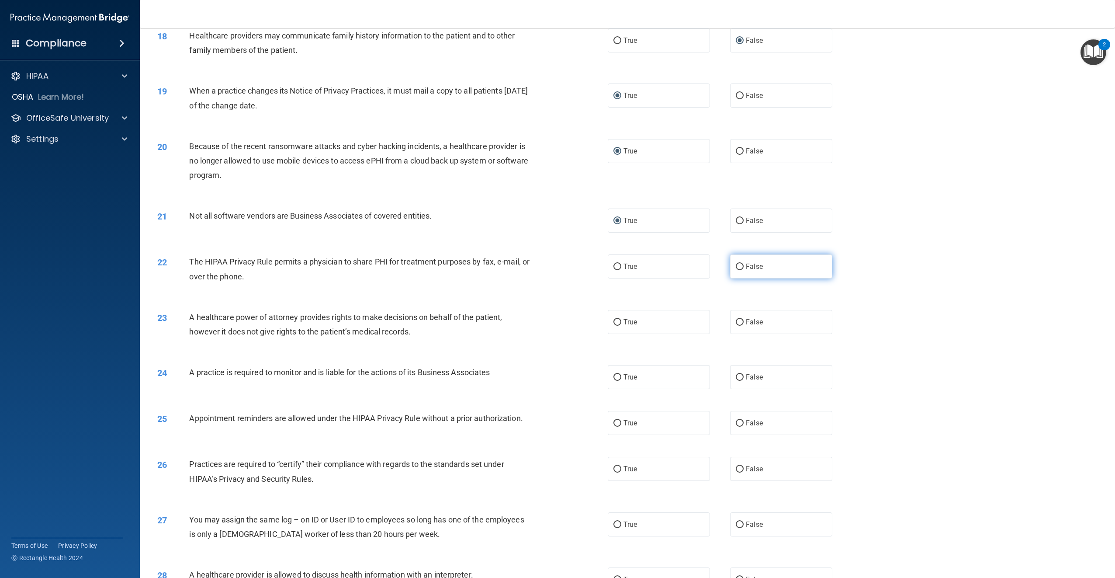
click at [735, 278] on label "False" at bounding box center [781, 266] width 102 height 24
click at [736, 270] on input "False" at bounding box center [740, 267] width 8 height 7
radio input "true"
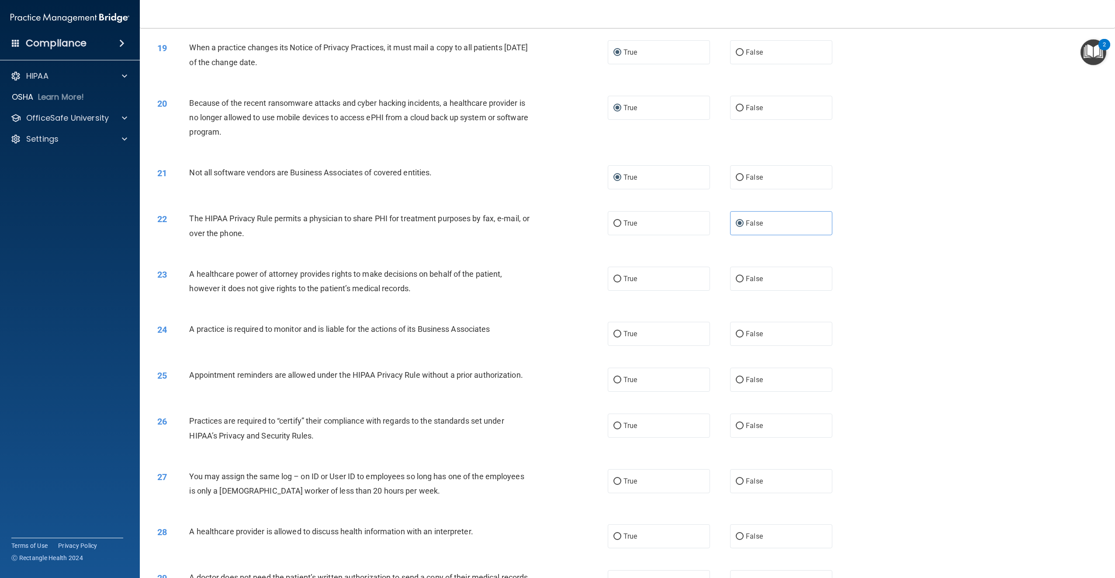
scroll to position [1005, 0]
click at [627, 227] on span "True" at bounding box center [631, 223] width 14 height 8
click at [622, 226] on input "True" at bounding box center [618, 223] width 8 height 7
radio input "true"
radio input "false"
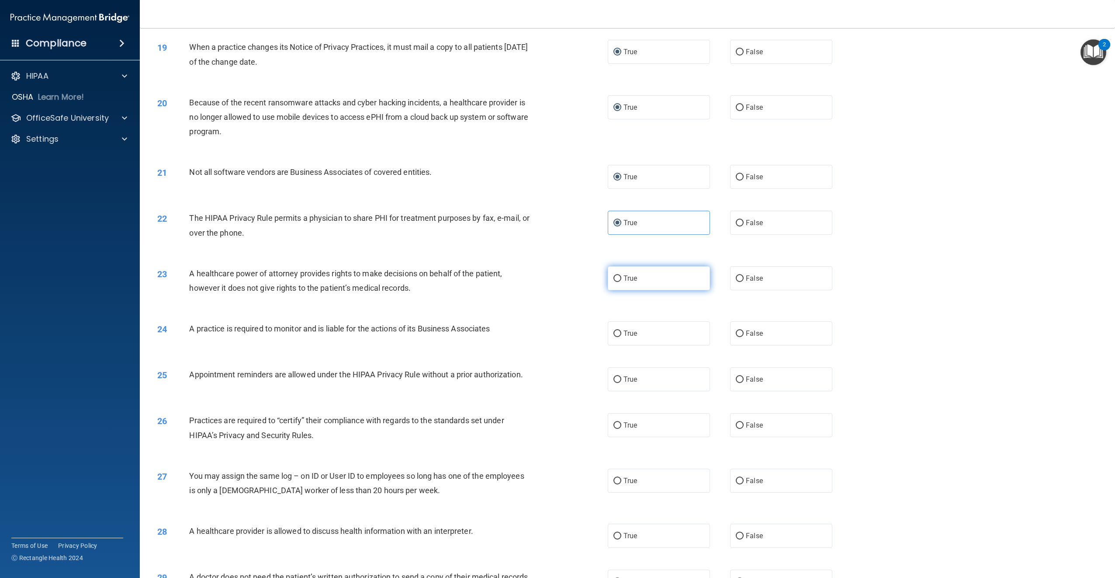
click at [614, 282] on input "True" at bounding box center [618, 278] width 8 height 7
radio input "true"
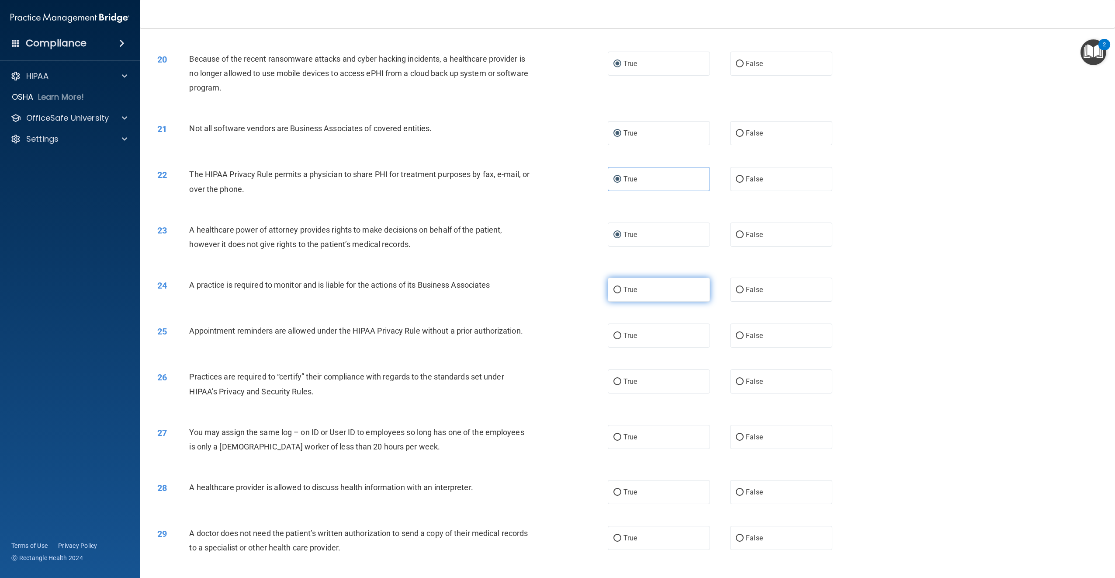
click at [614, 293] on input "True" at bounding box center [618, 290] width 8 height 7
radio input "true"
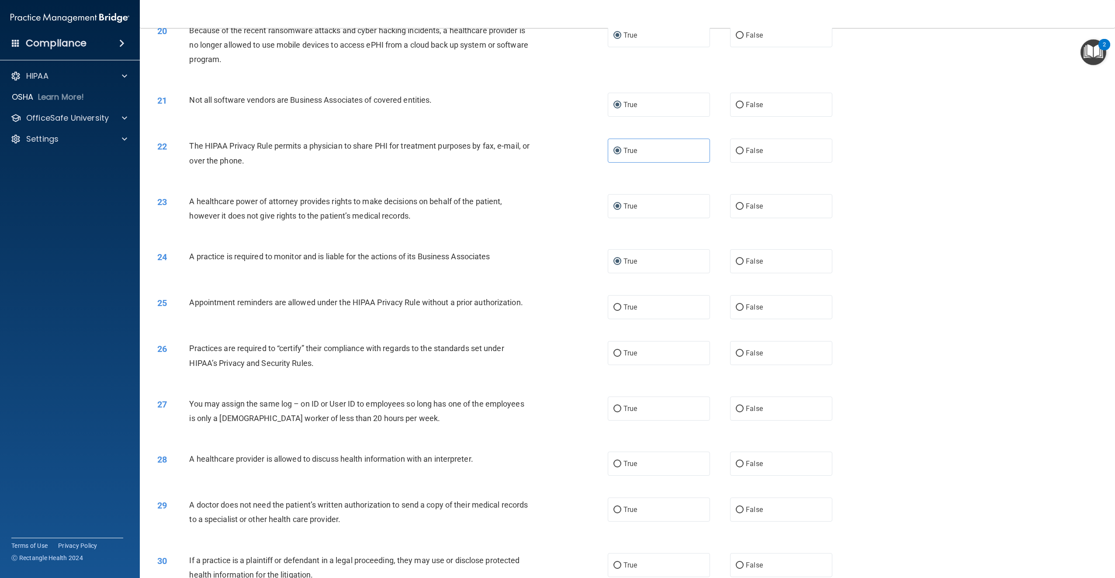
scroll to position [1093, 0]
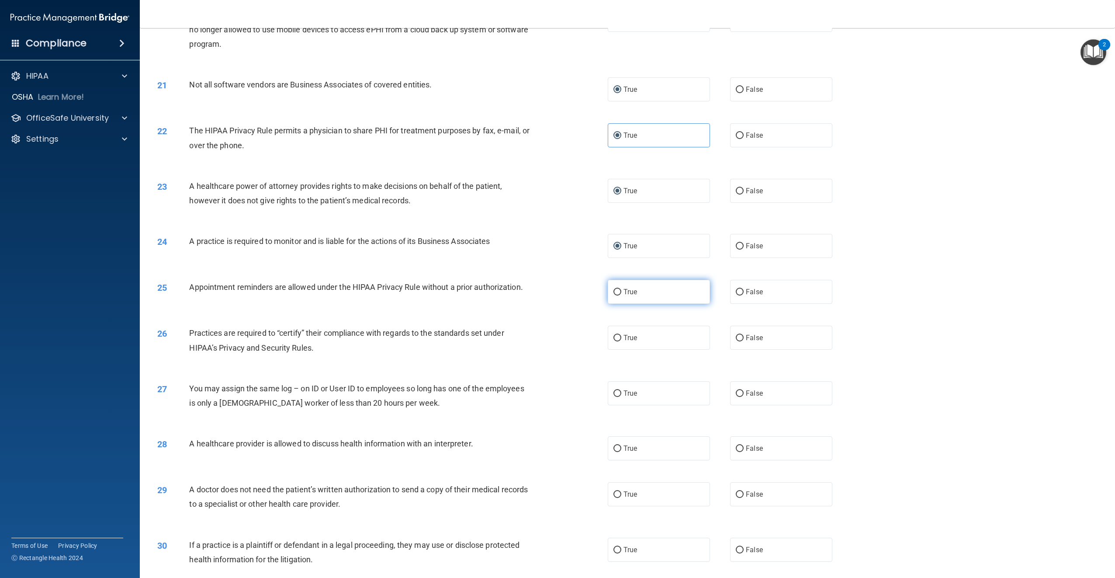
click at [614, 295] on input "True" at bounding box center [618, 292] width 8 height 7
radio input "true"
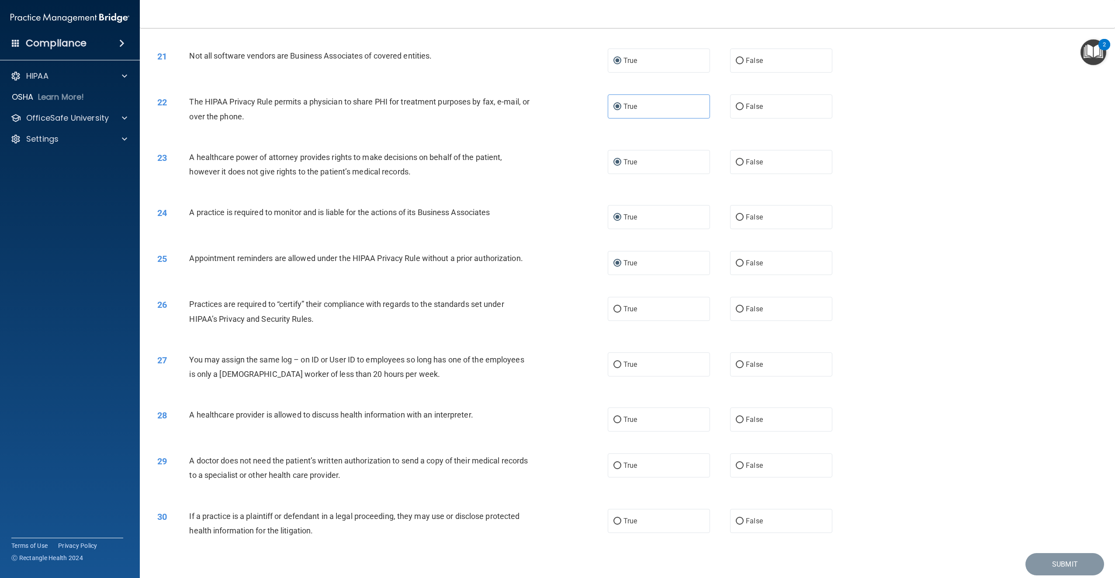
scroll to position [1180, 0]
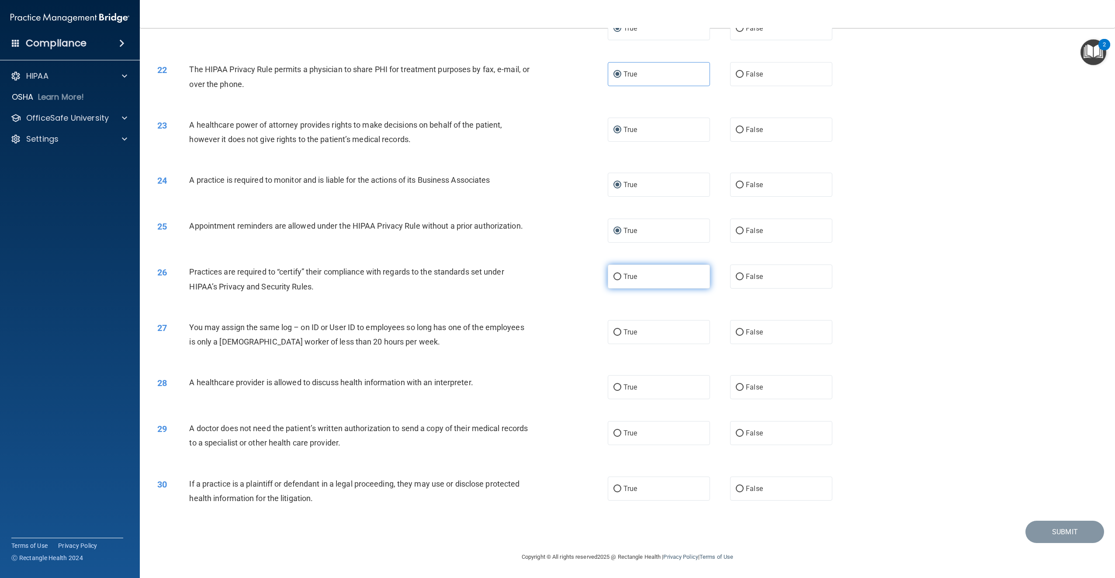
click at [614, 280] on input "True" at bounding box center [618, 277] width 8 height 7
radio input "true"
click at [736, 333] on input "False" at bounding box center [740, 332] width 8 height 7
radio input "true"
click at [615, 391] on input "True" at bounding box center [618, 387] width 8 height 7
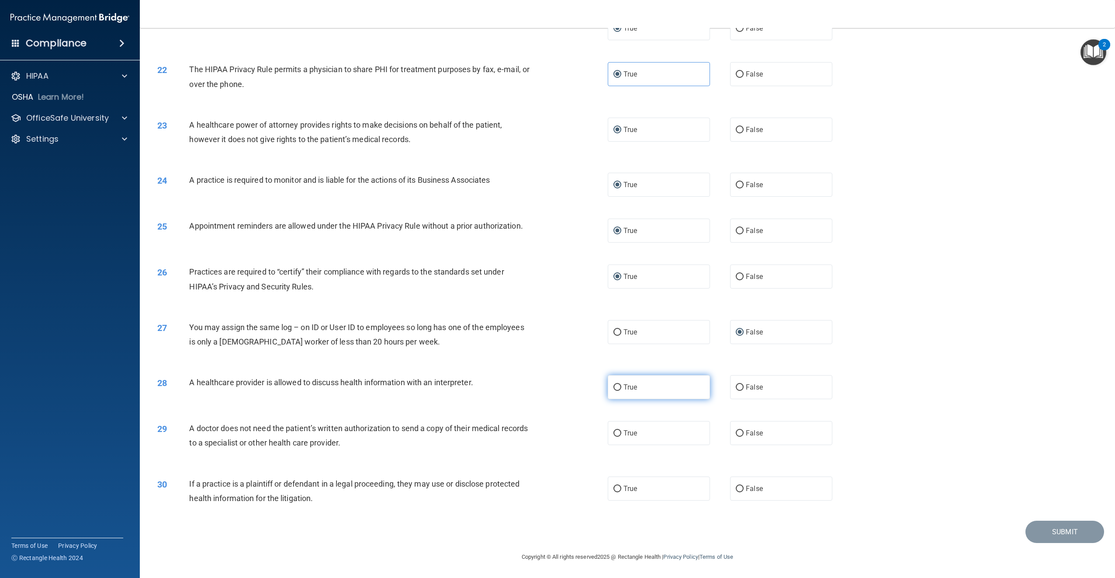
radio input "true"
click at [736, 432] on input "False" at bounding box center [740, 433] width 8 height 7
radio input "true"
click at [625, 490] on span "True" at bounding box center [631, 488] width 14 height 8
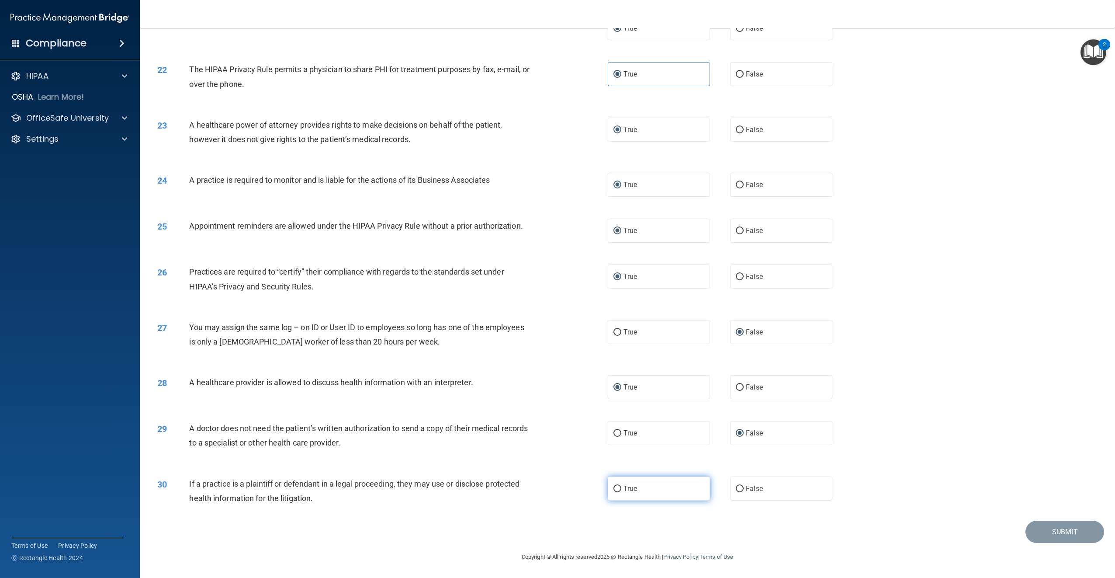
click at [622, 490] on input "True" at bounding box center [618, 489] width 8 height 7
radio input "true"
click at [1046, 527] on button "Submit" at bounding box center [1065, 532] width 79 height 22
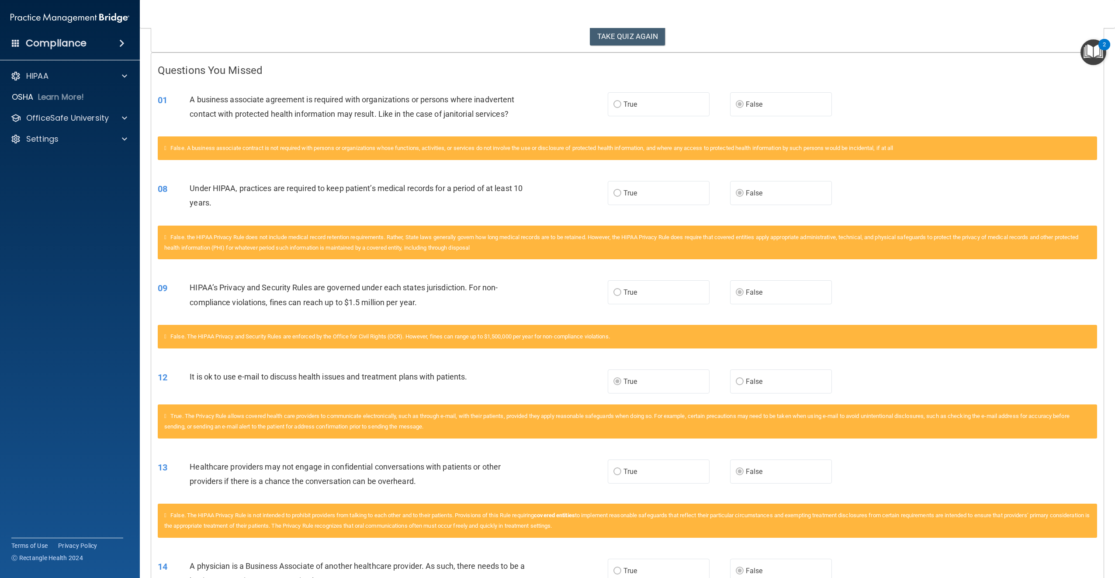
scroll to position [126, 0]
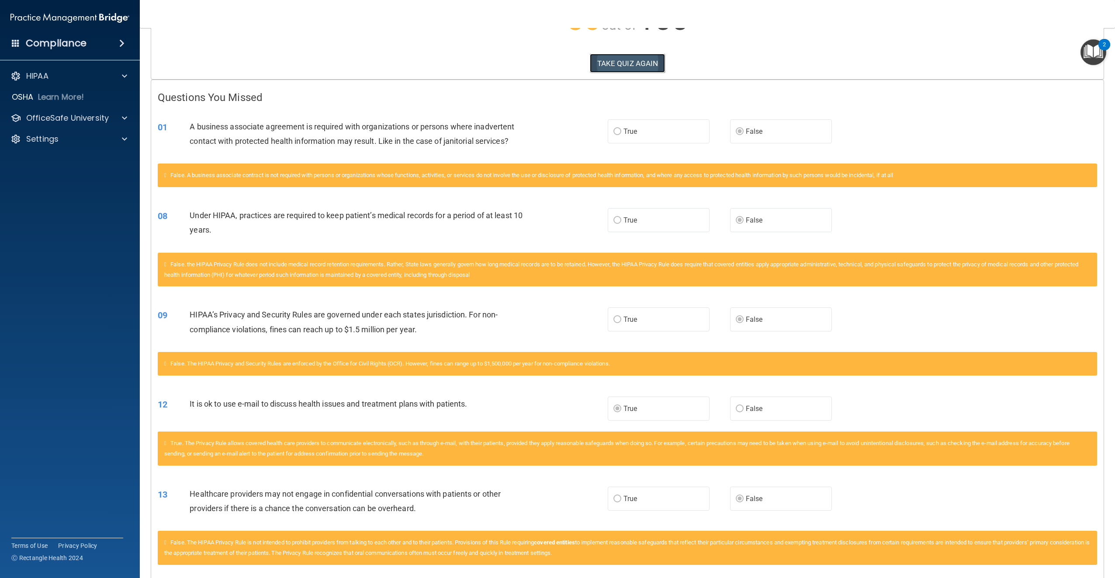
click at [648, 60] on button "TAKE QUIZ AGAIN" at bounding box center [628, 63] width 76 height 19
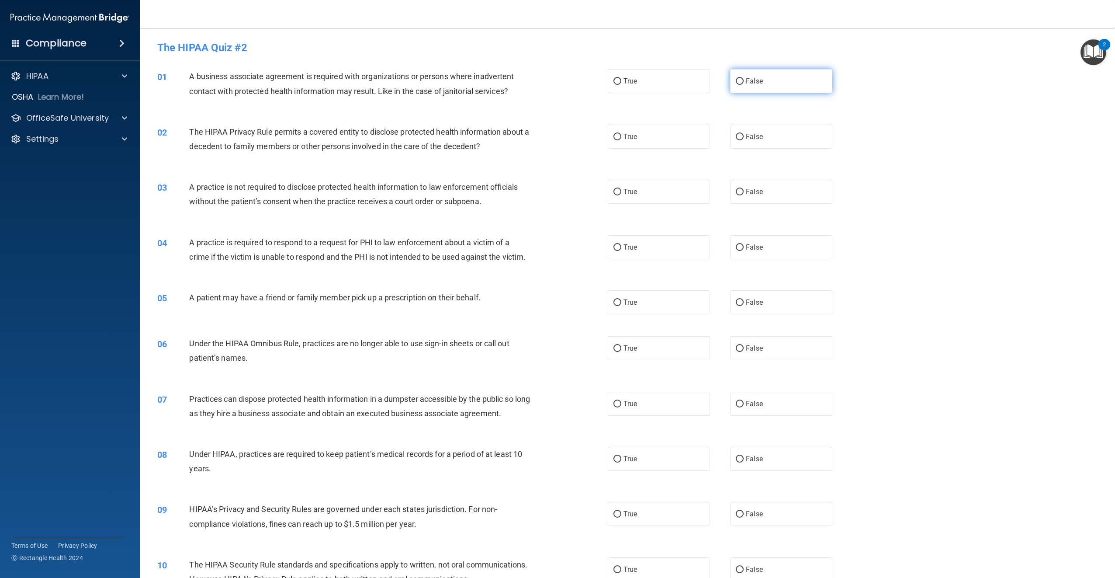
click at [738, 79] on input "False" at bounding box center [740, 81] width 8 height 7
radio input "true"
click at [617, 136] on input "True" at bounding box center [618, 137] width 8 height 7
radio input "true"
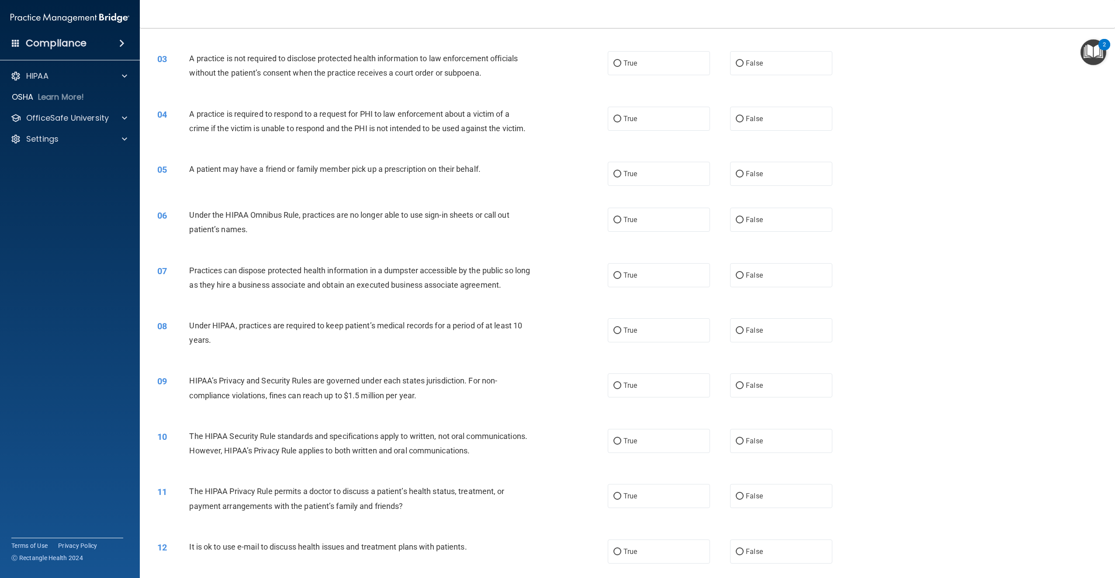
scroll to position [131, 0]
click at [739, 331] on input "False" at bounding box center [740, 328] width 8 height 7
radio input "true"
click at [738, 386] on input "False" at bounding box center [740, 383] width 8 height 7
radio input "true"
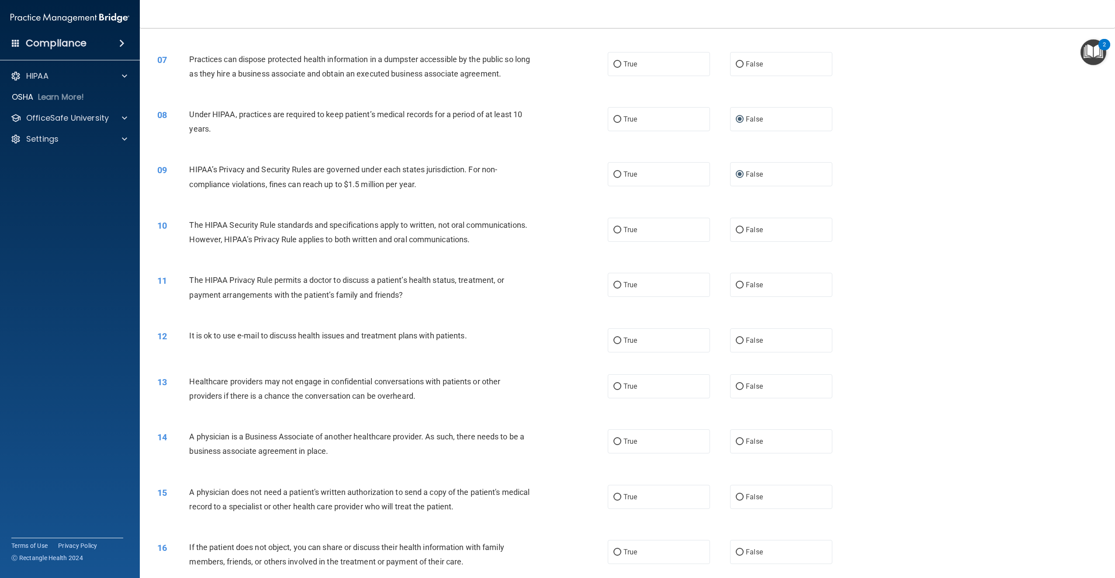
scroll to position [350, 0]
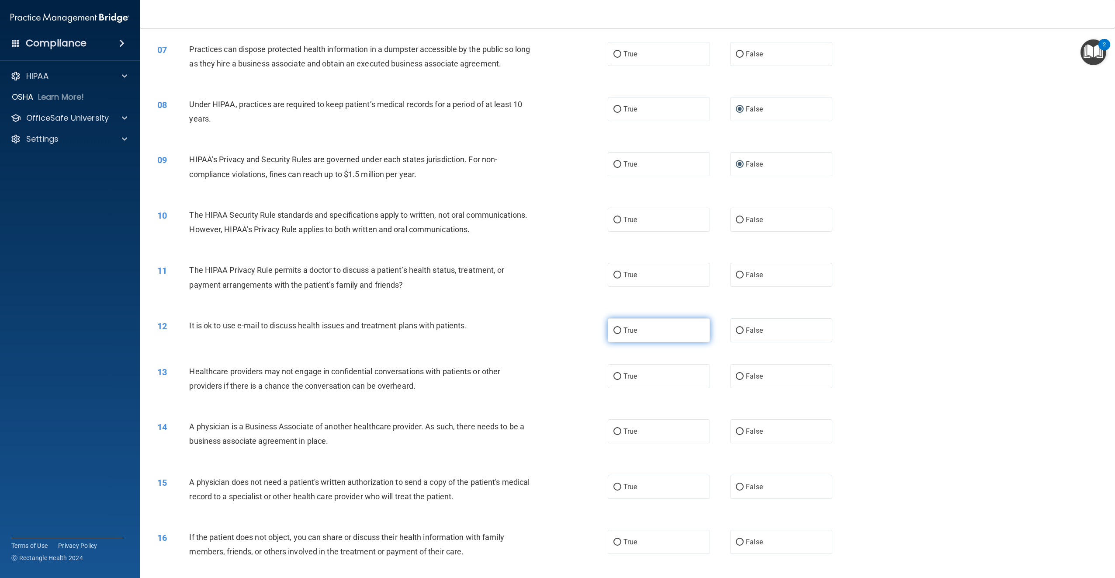
click at [614, 334] on input "True" at bounding box center [618, 330] width 8 height 7
radio input "true"
click at [736, 380] on input "False" at bounding box center [740, 376] width 8 height 7
radio input "true"
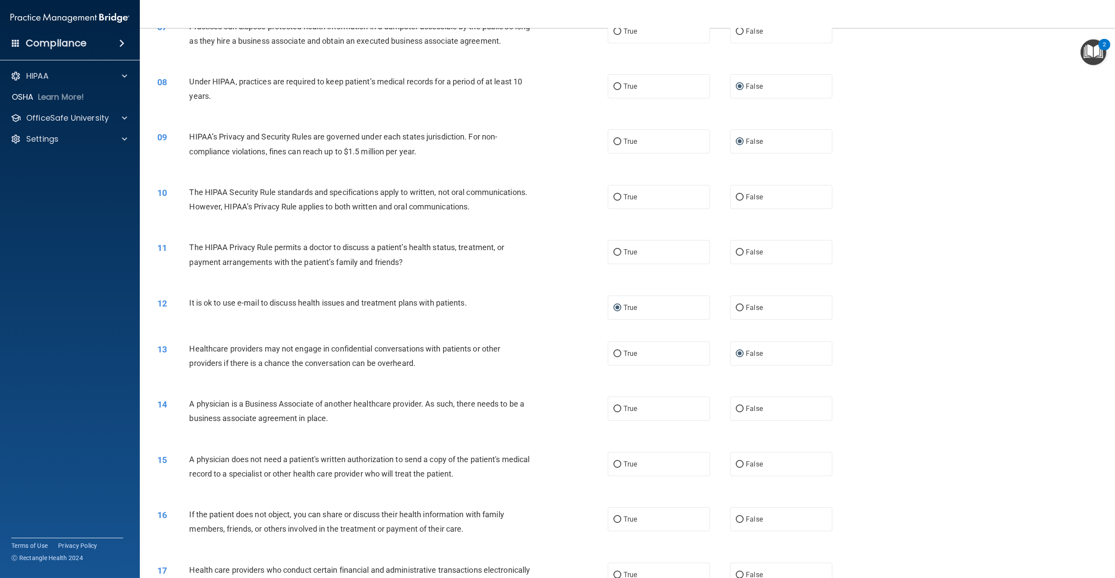
scroll to position [393, 0]
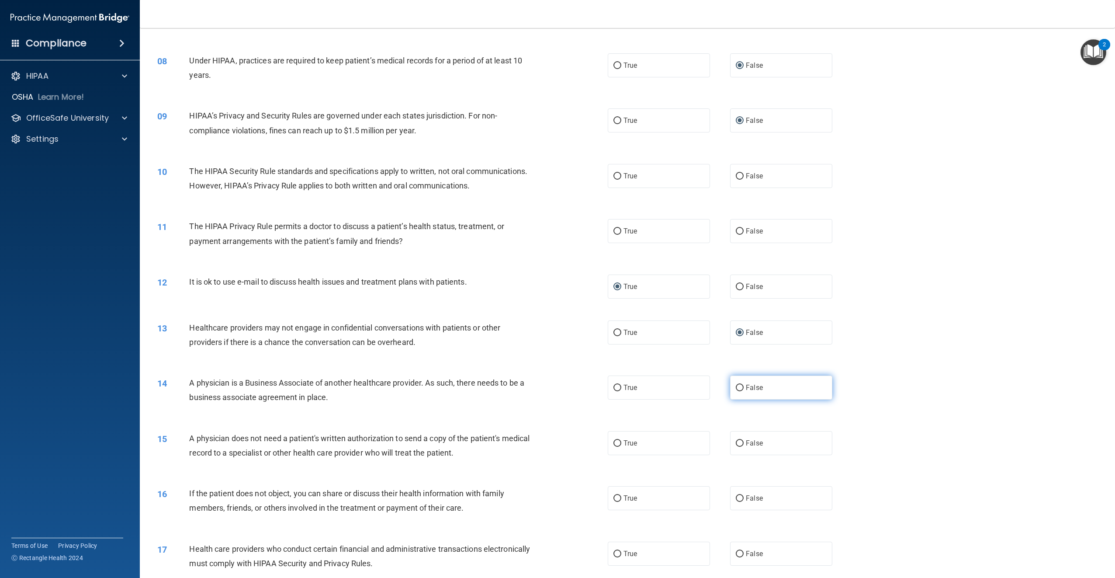
click at [736, 391] on input "False" at bounding box center [740, 388] width 8 height 7
radio input "true"
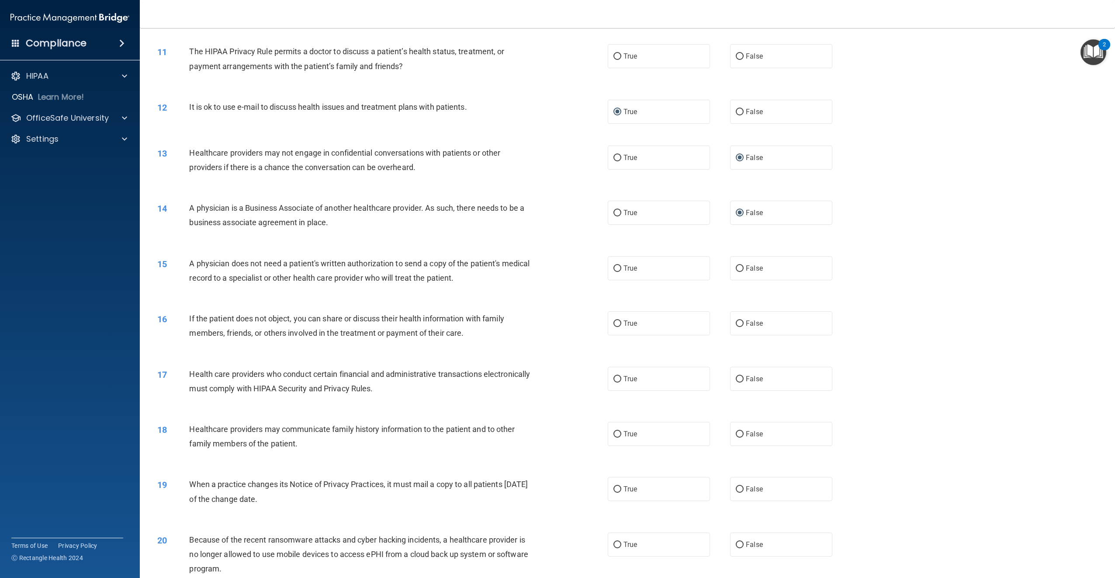
scroll to position [612, 0]
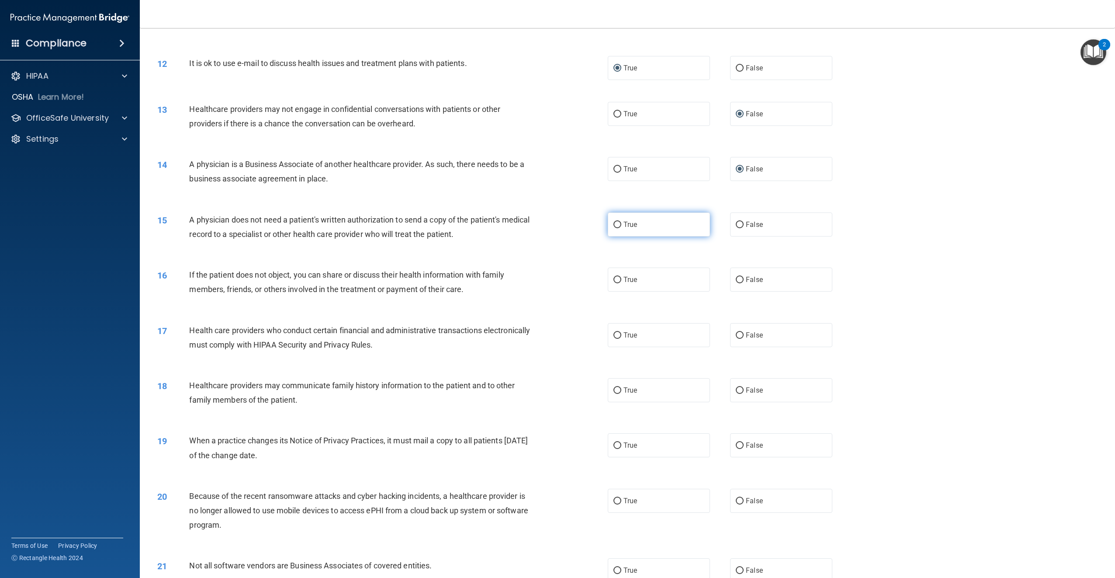
click at [616, 228] on input "True" at bounding box center [618, 225] width 8 height 7
radio input "true"
click at [736, 449] on input "False" at bounding box center [740, 445] width 8 height 7
radio input "true"
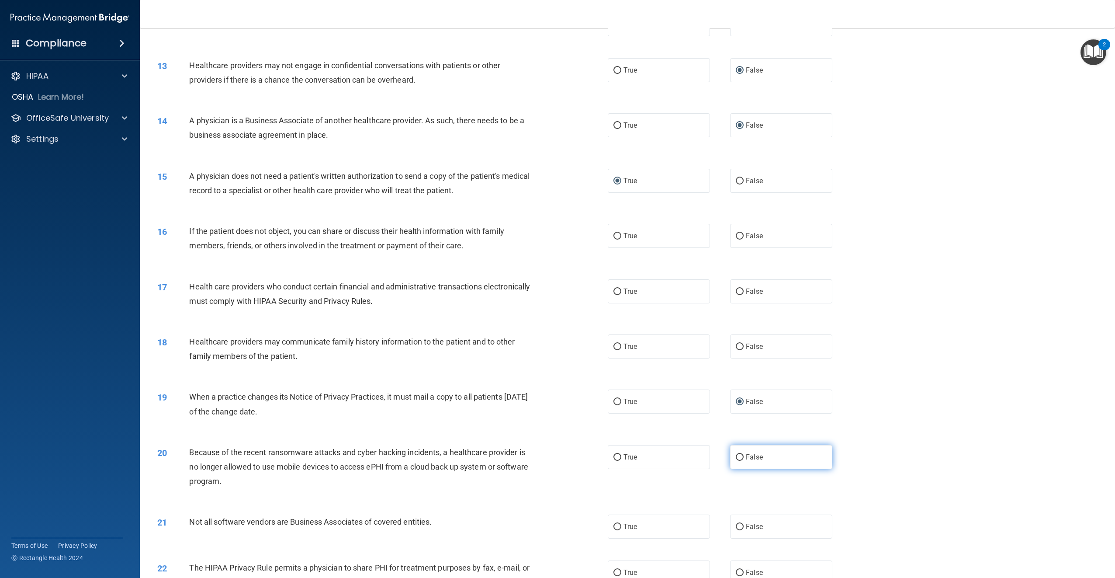
click at [737, 461] on input "False" at bounding box center [740, 457] width 8 height 7
radio input "true"
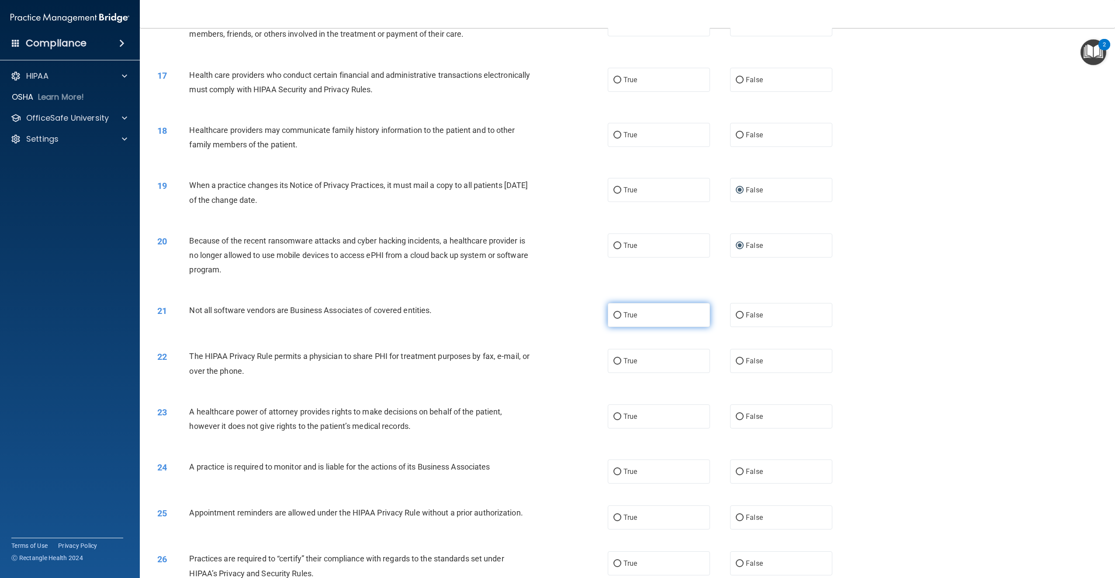
scroll to position [918, 0]
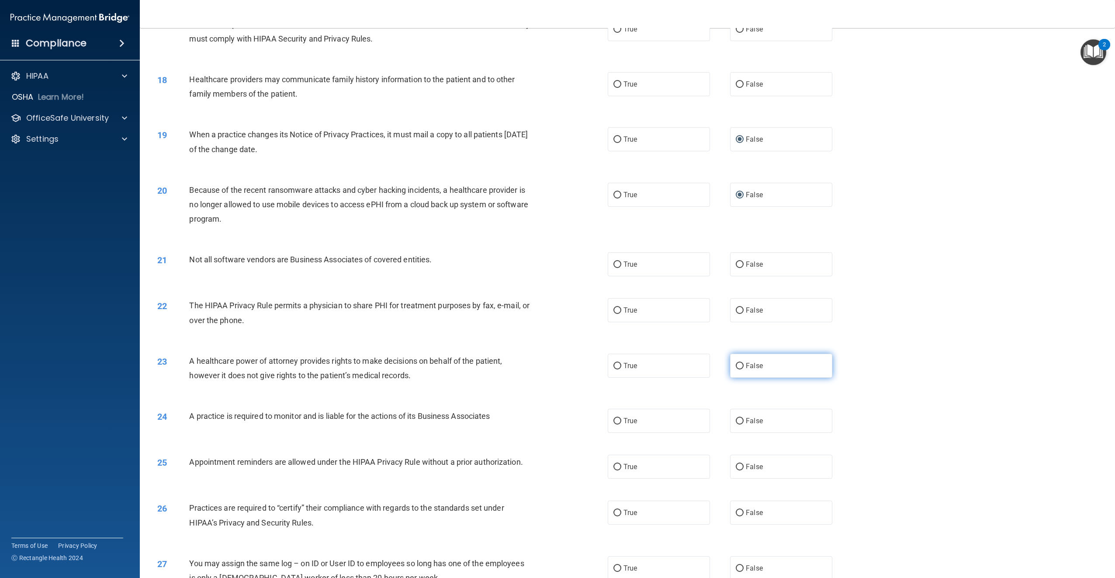
drag, startPoint x: 738, startPoint y: 390, endPoint x: 747, endPoint y: 401, distance: 14.3
click at [738, 369] on input "False" at bounding box center [740, 366] width 8 height 7
radio input "true"
click at [737, 424] on input "False" at bounding box center [740, 421] width 8 height 7
radio input "true"
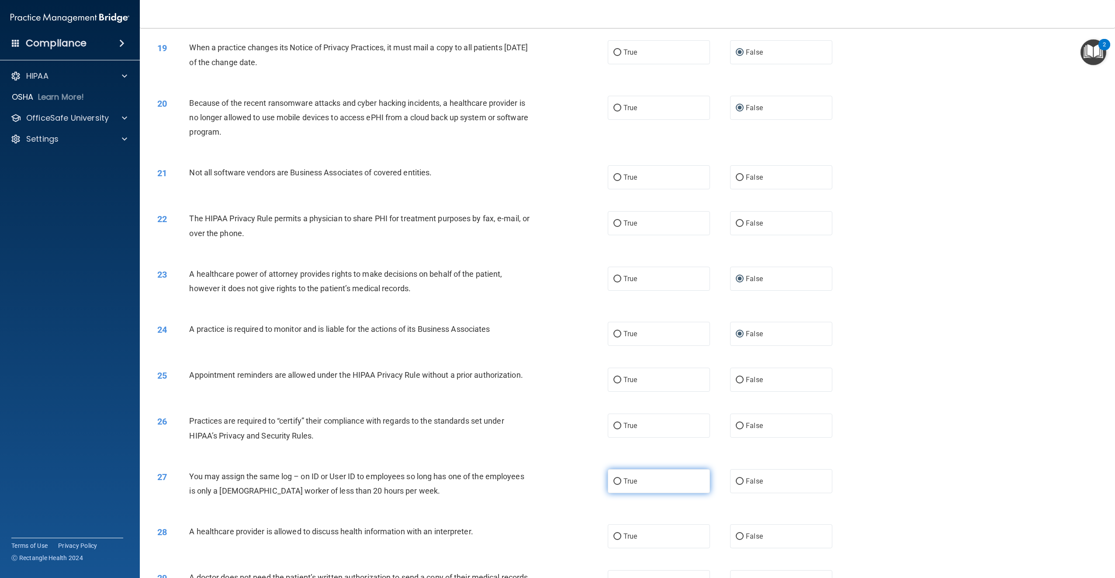
scroll to position [1005, 0]
click at [737, 429] on input "False" at bounding box center [740, 425] width 8 height 7
radio input "true"
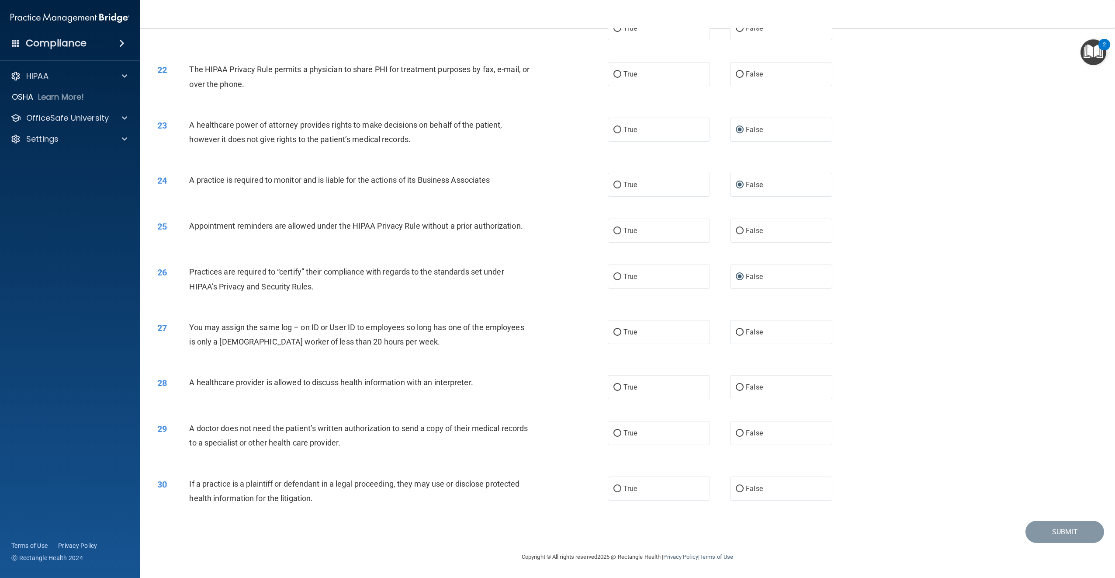
scroll to position [1183, 0]
click at [615, 432] on input "True" at bounding box center [618, 433] width 8 height 7
radio input "true"
click at [614, 388] on input "True" at bounding box center [618, 387] width 8 height 7
radio input "true"
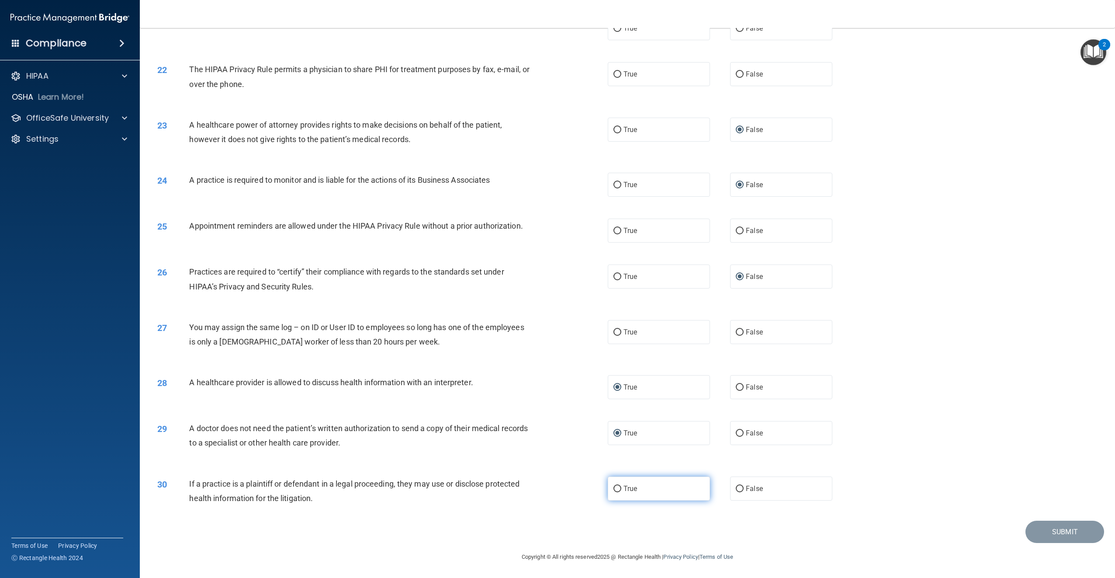
click at [614, 489] on input "True" at bounding box center [618, 489] width 8 height 7
radio input "true"
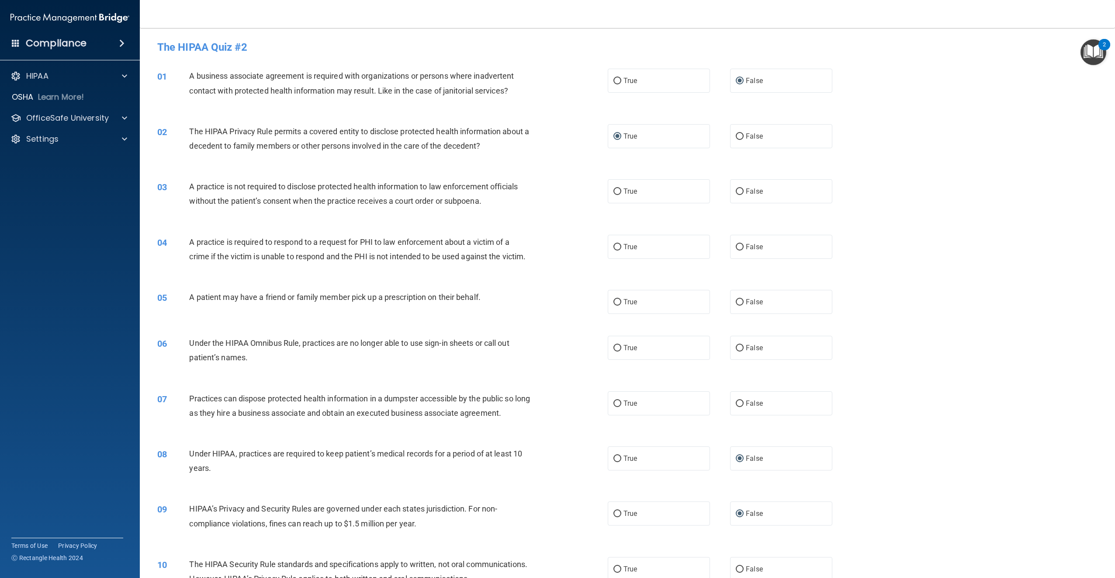
scroll to position [0, 0]
click at [736, 192] on input "False" at bounding box center [740, 192] width 8 height 7
radio input "true"
click at [614, 246] on input "True" at bounding box center [618, 247] width 8 height 7
radio input "true"
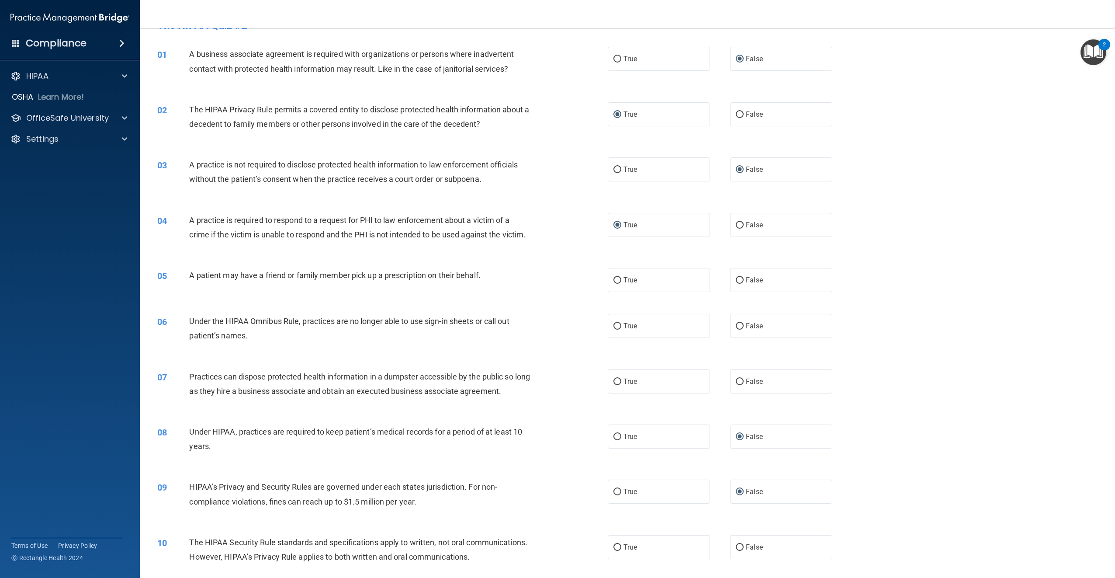
scroll to position [44, 0]
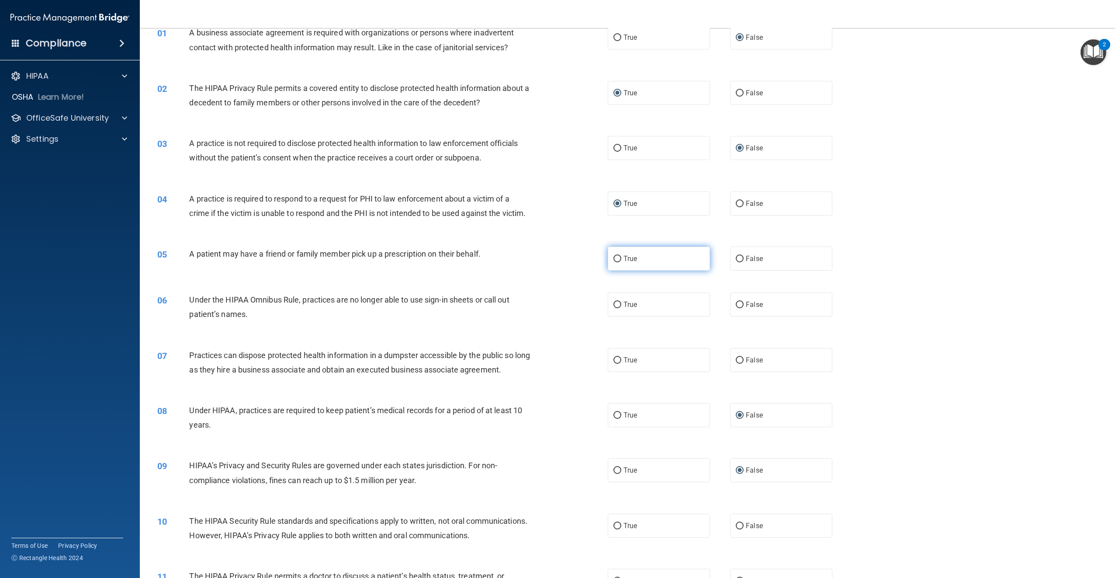
click at [616, 262] on input "True" at bounding box center [618, 259] width 8 height 7
radio input "true"
click at [737, 308] on input "False" at bounding box center [740, 305] width 8 height 7
radio input "true"
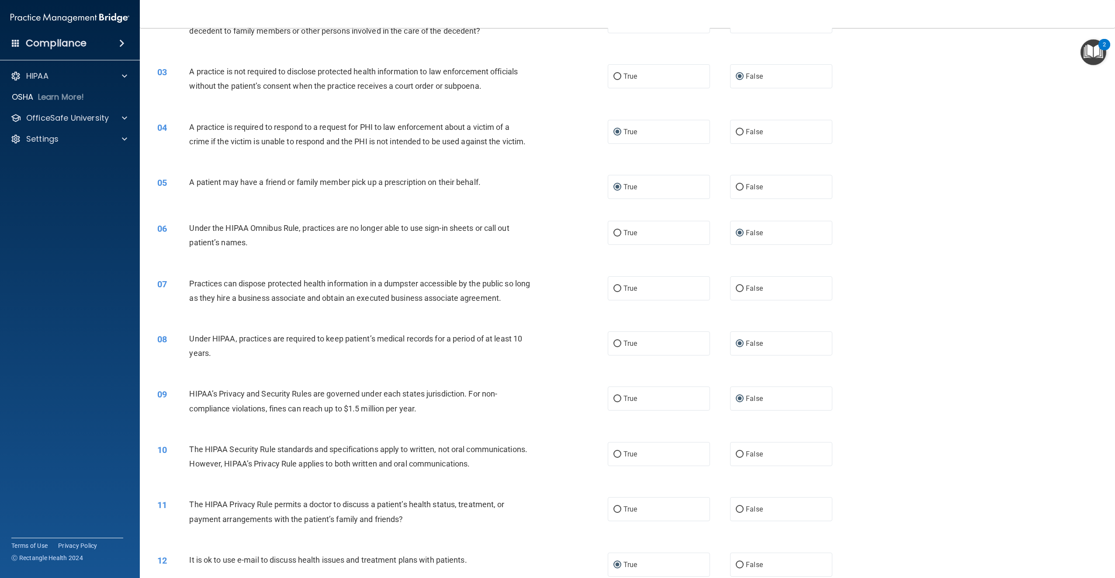
scroll to position [131, 0]
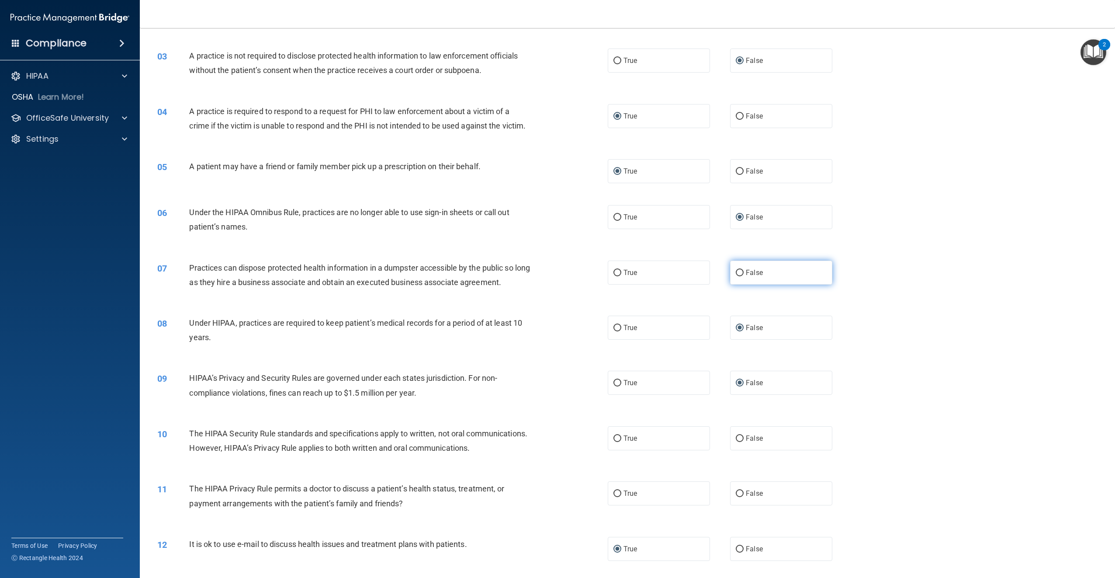
click at [736, 276] on input "False" at bounding box center [740, 273] width 8 height 7
radio input "true"
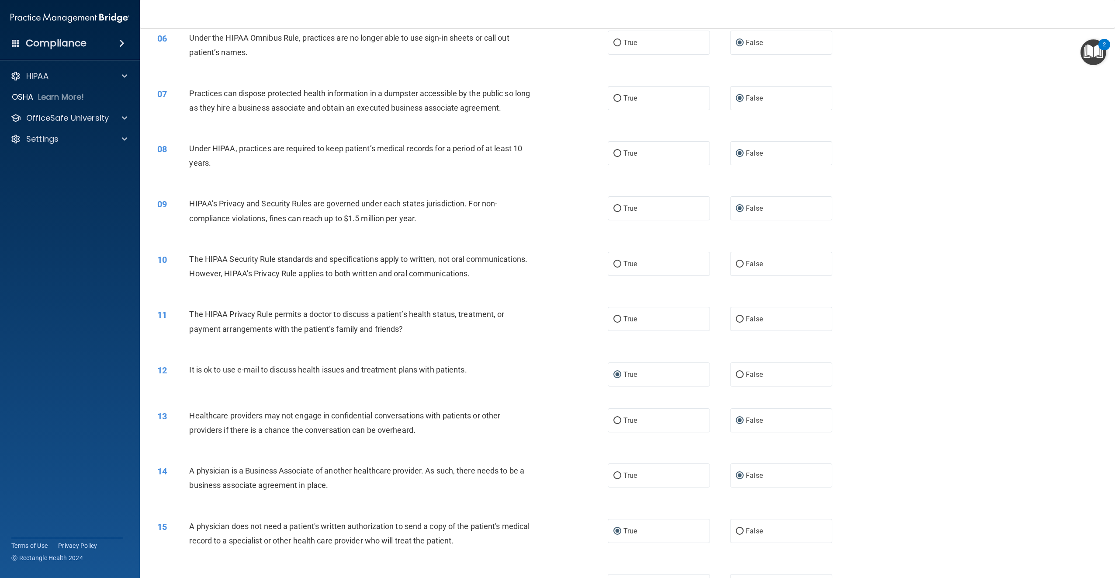
scroll to position [306, 0]
click at [614, 267] on input "True" at bounding box center [618, 263] width 8 height 7
radio input "true"
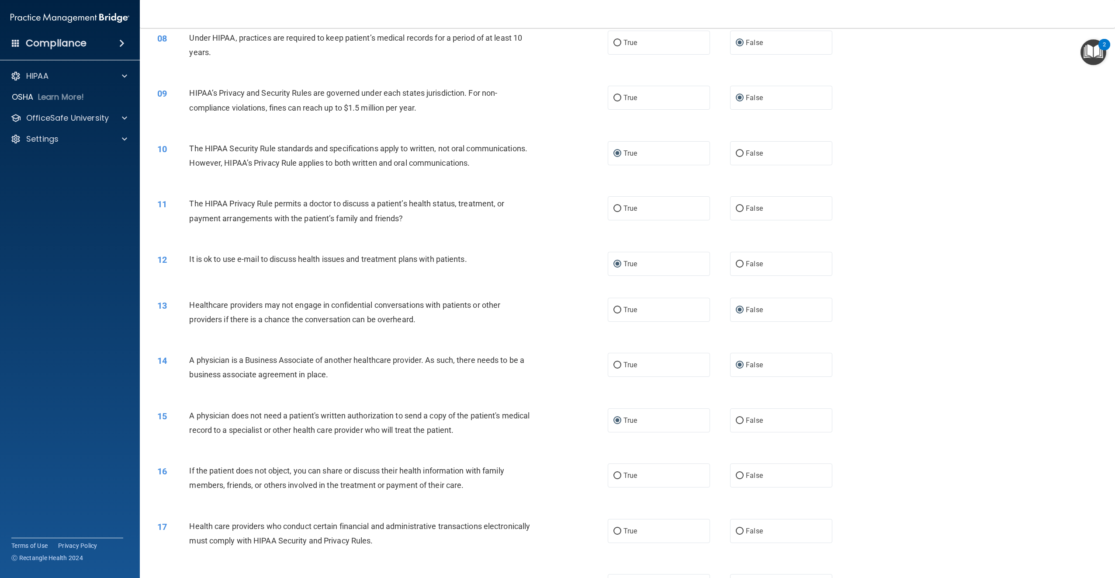
scroll to position [437, 0]
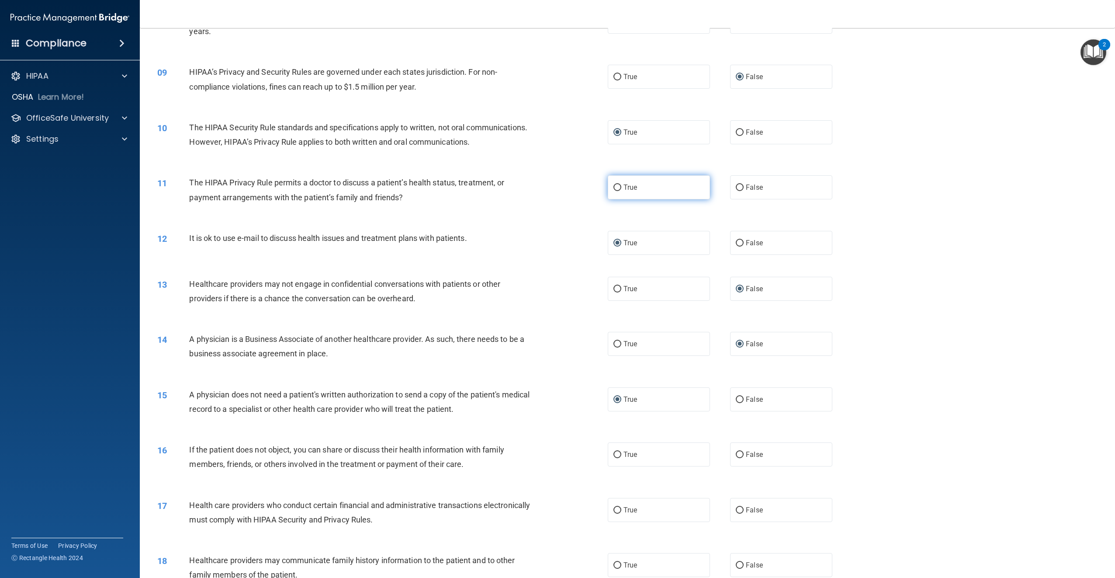
click at [616, 191] on input "True" at bounding box center [618, 187] width 8 height 7
radio input "true"
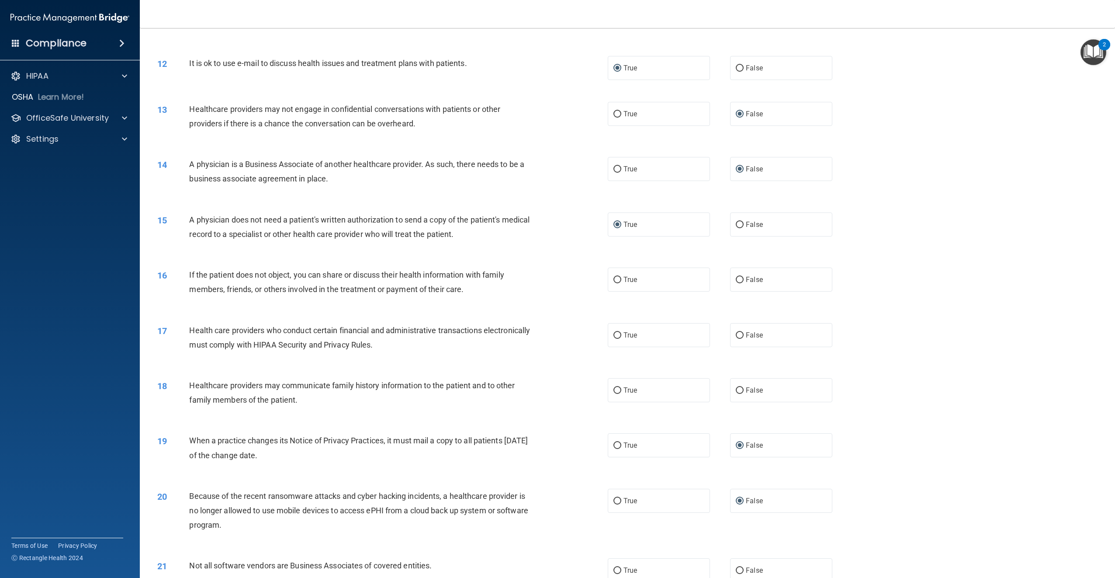
scroll to position [656, 0]
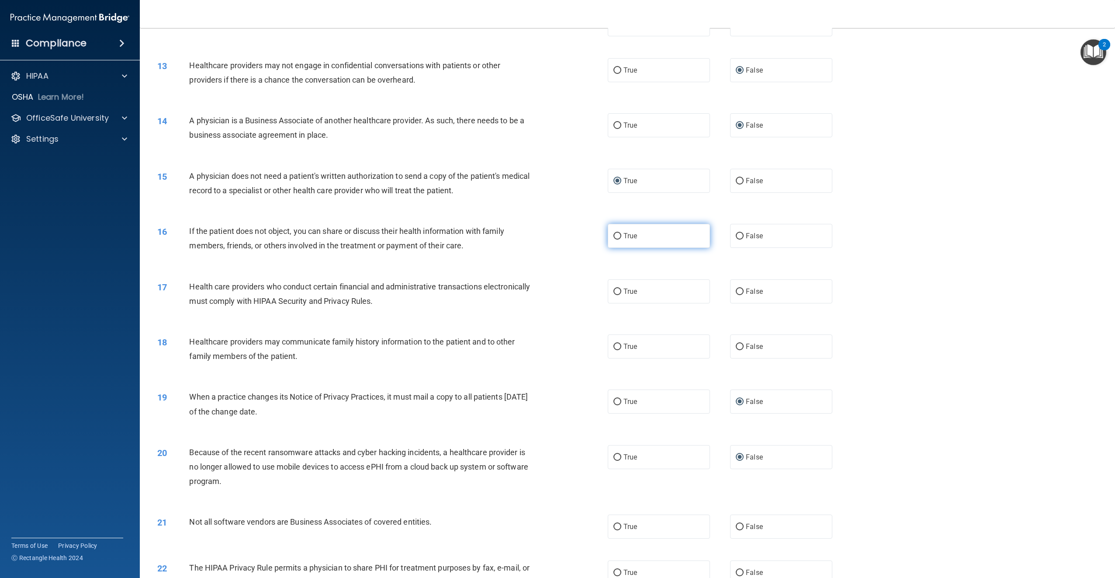
click at [614, 240] on input "True" at bounding box center [618, 236] width 8 height 7
radio input "true"
click at [616, 295] on input "True" at bounding box center [618, 291] width 8 height 7
radio input "true"
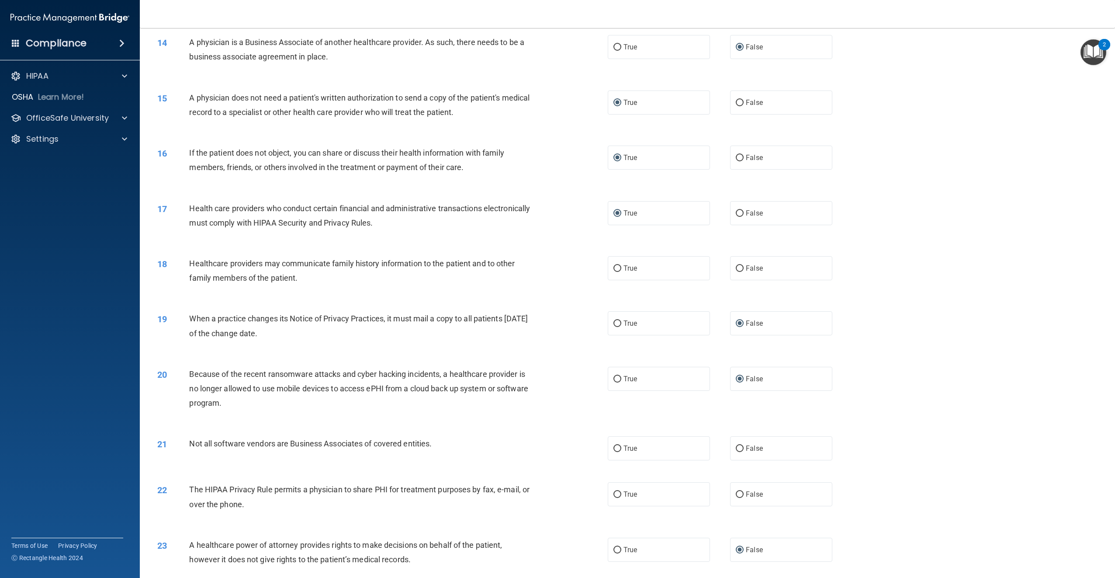
scroll to position [743, 0]
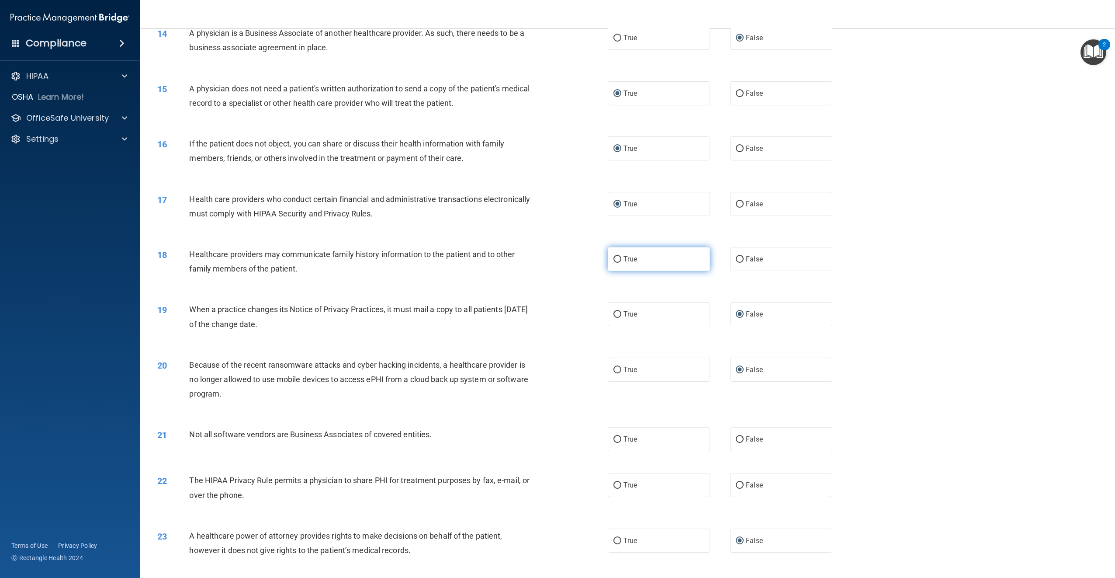
click at [614, 263] on input "True" at bounding box center [618, 259] width 8 height 7
radio input "true"
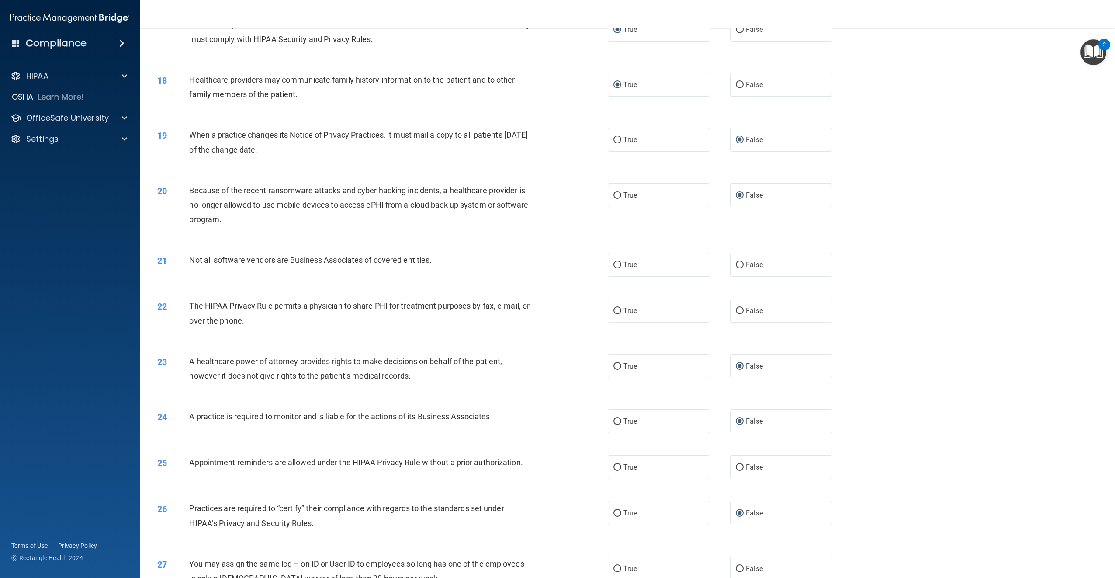
scroll to position [918, 0]
click at [614, 268] on input "True" at bounding box center [618, 264] width 8 height 7
radio input "true"
click at [614, 314] on input "True" at bounding box center [618, 310] width 8 height 7
radio input "true"
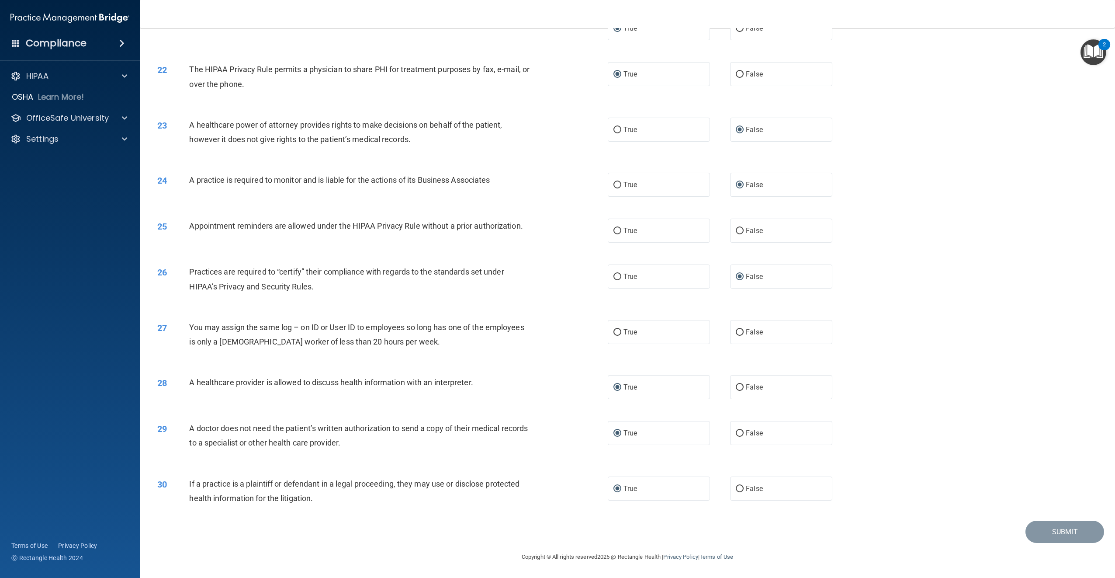
scroll to position [1180, 0]
click at [617, 233] on input "True" at bounding box center [618, 231] width 8 height 7
radio input "true"
click at [736, 329] on input "False" at bounding box center [740, 332] width 8 height 7
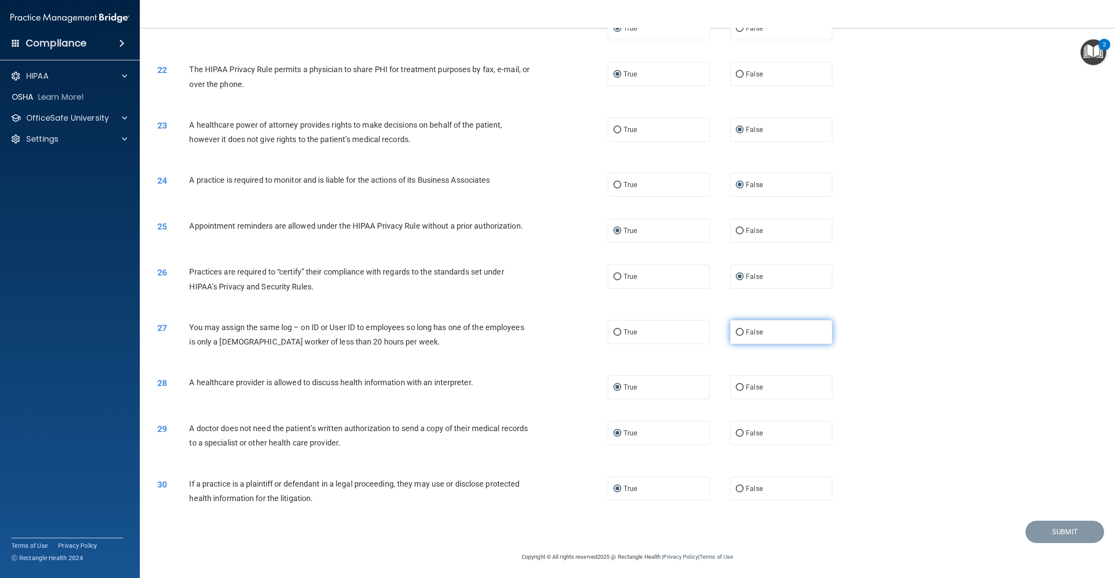
radio input "true"
click at [1044, 528] on button "Submit" at bounding box center [1065, 532] width 79 height 22
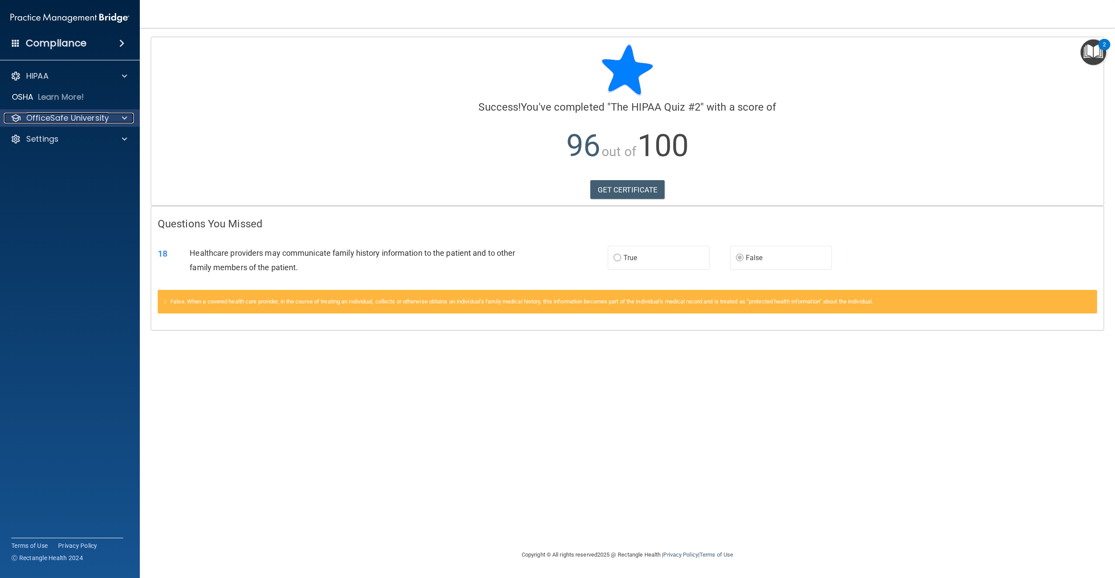
click at [124, 118] on span at bounding box center [124, 118] width 5 height 10
click at [73, 132] on link "HIPAA Training" at bounding box center [60, 138] width 138 height 17
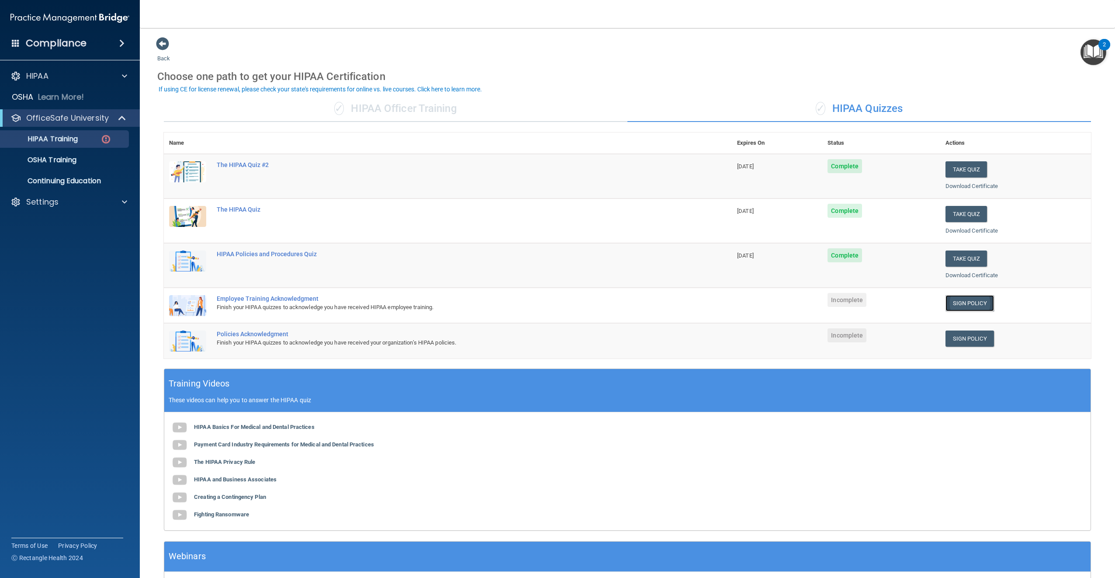
click at [973, 306] on link "Sign Policy" at bounding box center [970, 303] width 49 height 16
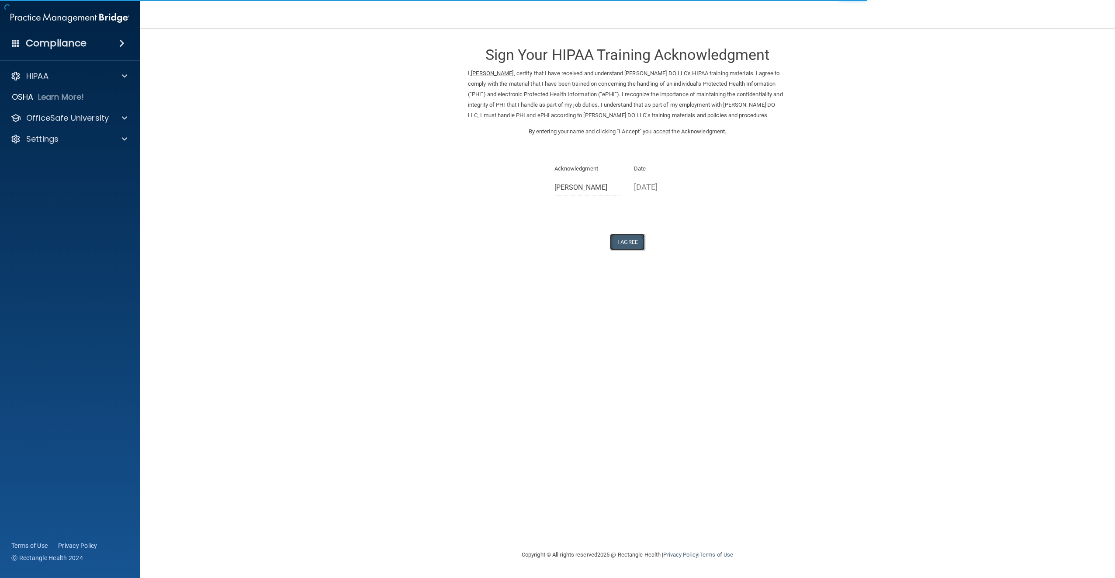
click at [627, 240] on button "I Agree" at bounding box center [627, 242] width 35 height 16
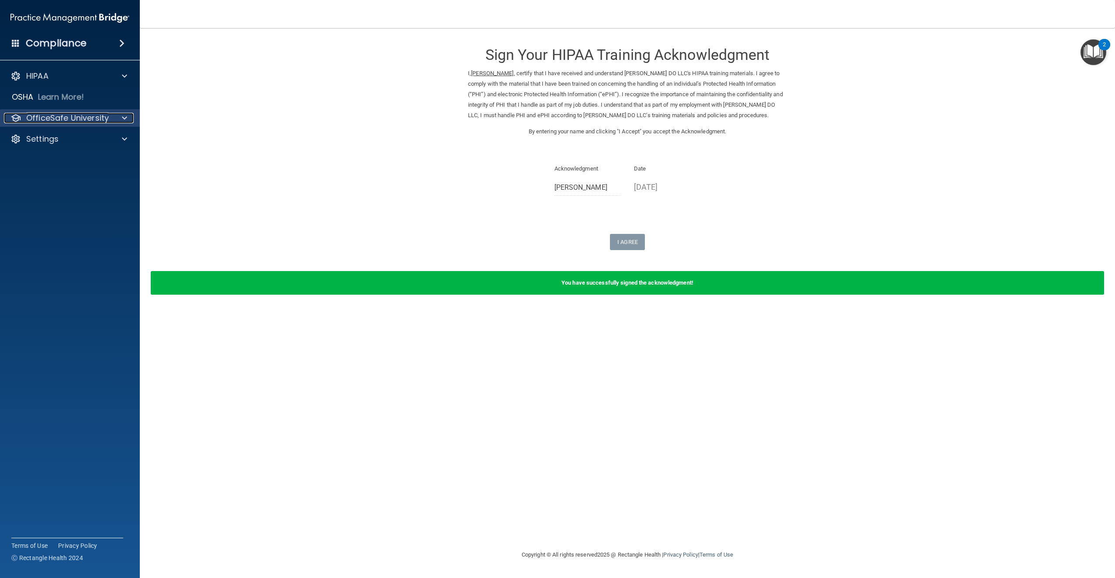
click at [119, 115] on div at bounding box center [123, 118] width 22 height 10
click at [88, 143] on link "HIPAA Training" at bounding box center [60, 138] width 138 height 17
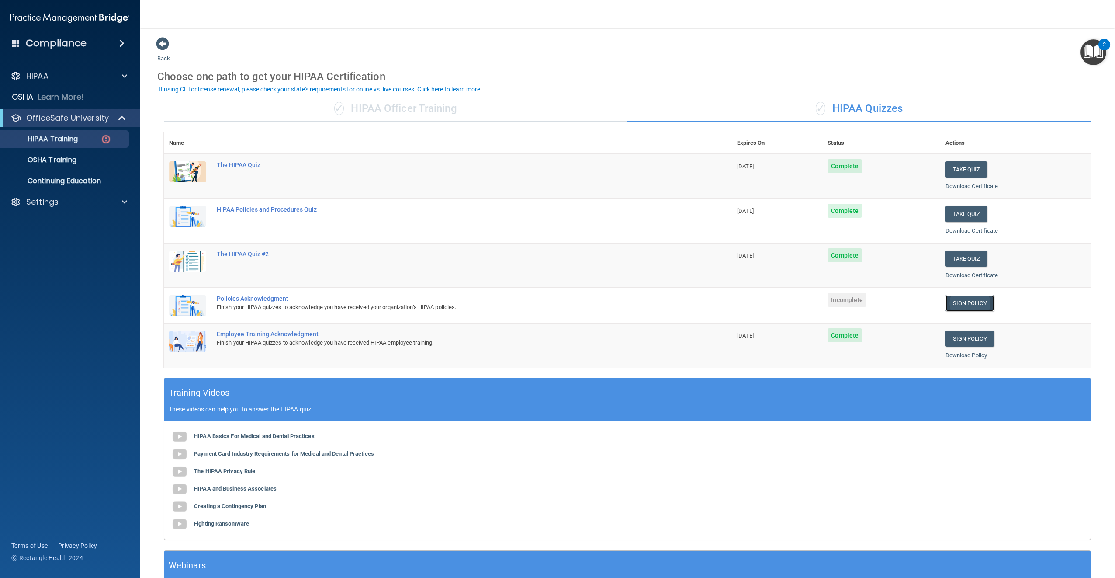
click at [969, 301] on link "Sign Policy" at bounding box center [970, 303] width 49 height 16
click at [1092, 50] on img "Open Resource Center, 2 new notifications" at bounding box center [1094, 52] width 26 height 26
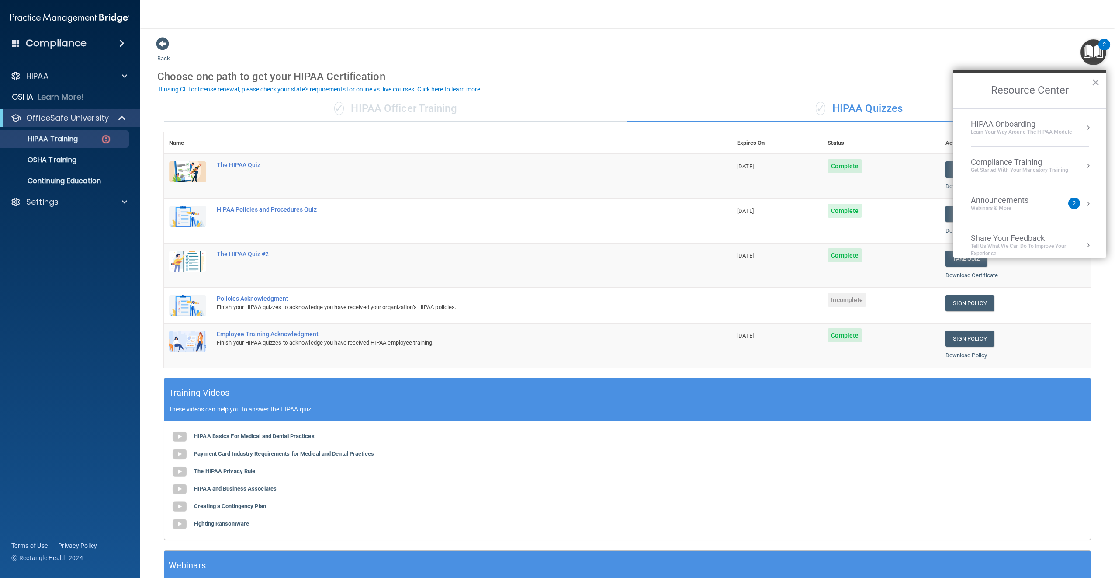
scroll to position [11, 0]
click at [673, 70] on div "Choose one path to get your HIPAA Certification" at bounding box center [627, 76] width 941 height 25
click at [107, 139] on img at bounding box center [106, 139] width 11 height 11
click at [957, 303] on link "Sign Policy" at bounding box center [970, 303] width 49 height 16
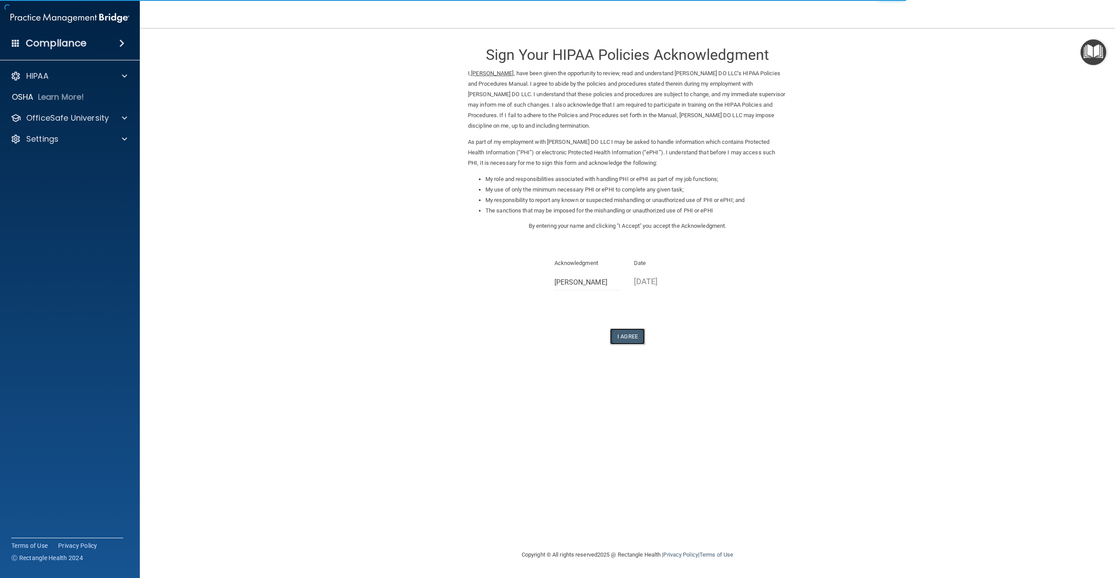
click at [622, 339] on button "I Agree" at bounding box center [627, 336] width 35 height 16
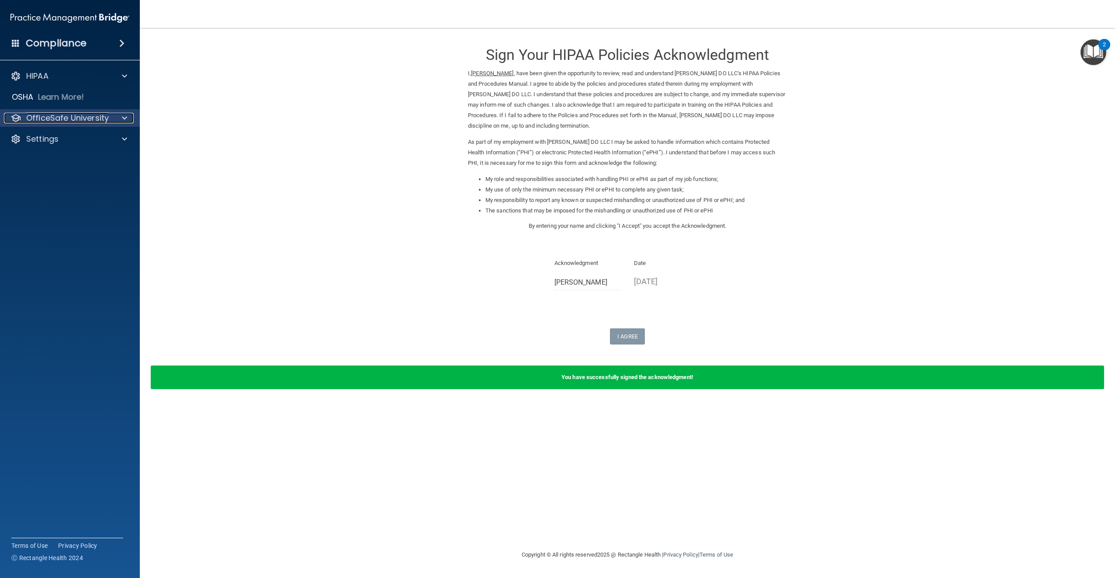
click at [117, 120] on div at bounding box center [123, 118] width 22 height 10
click at [60, 139] on p "HIPAA Training" at bounding box center [42, 139] width 72 height 9
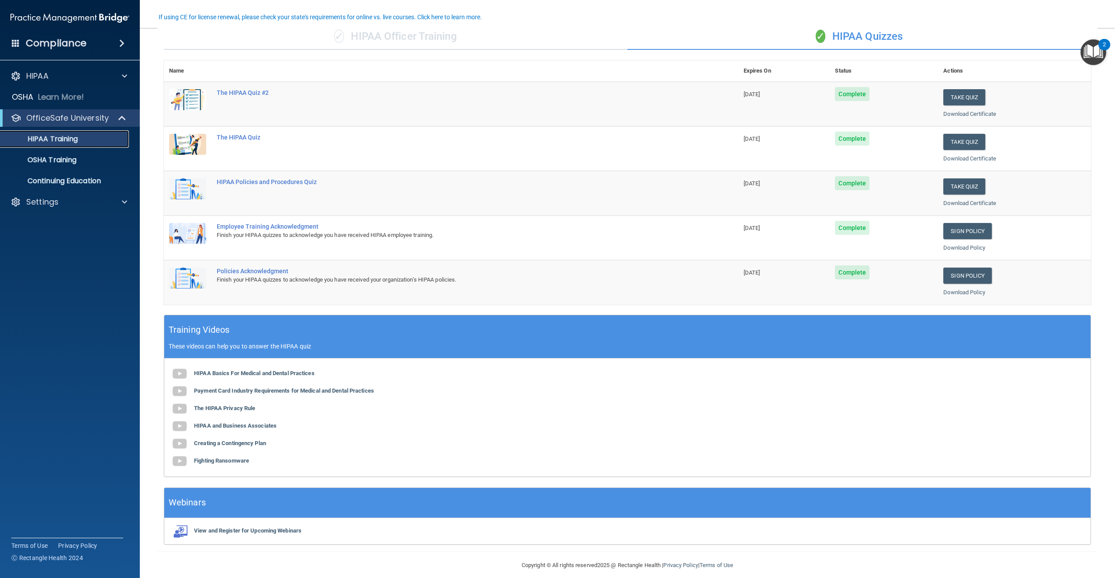
scroll to position [80, 0]
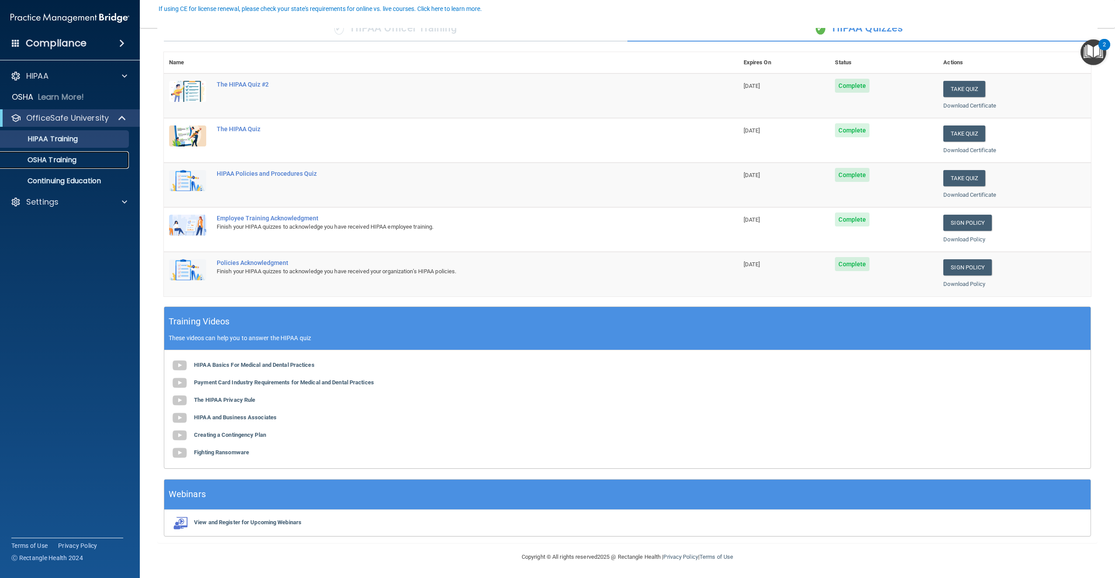
click at [62, 165] on link "OSHA Training" at bounding box center [60, 159] width 138 height 17
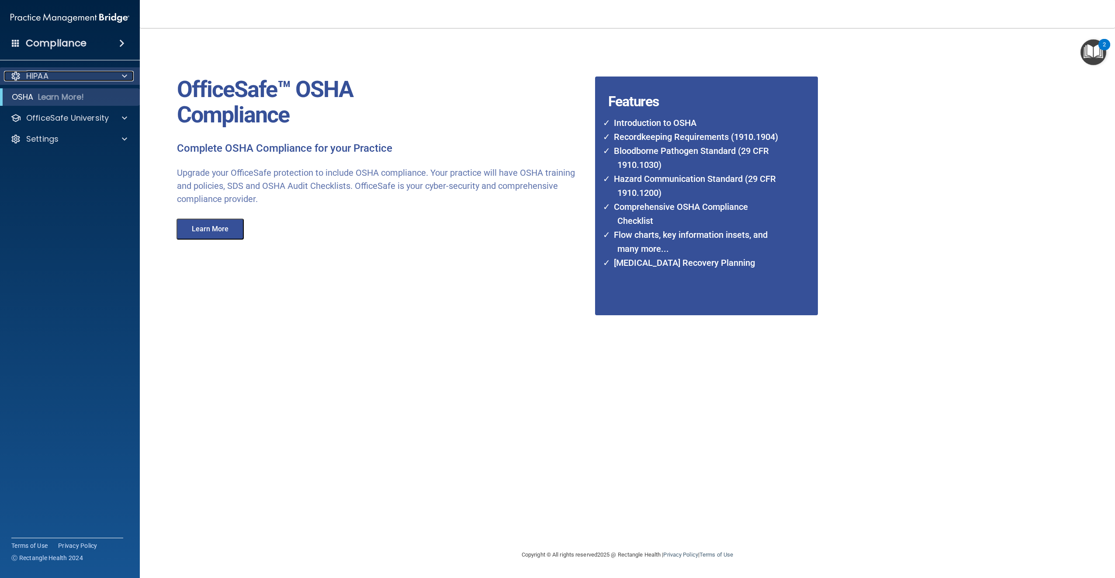
click at [40, 72] on p "HIPAA" at bounding box center [37, 76] width 22 height 10
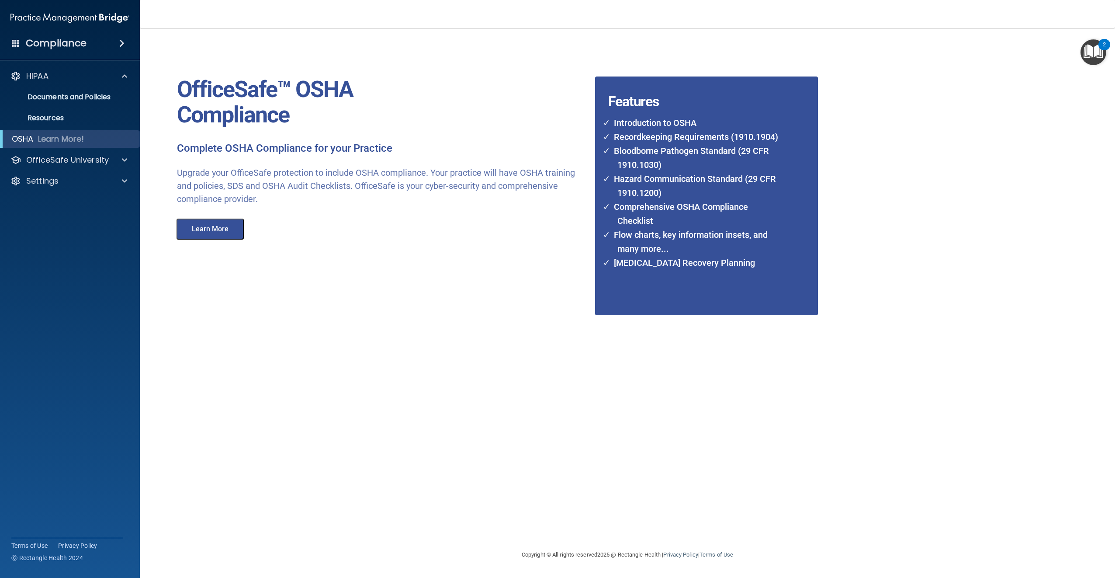
click at [125, 47] on span at bounding box center [121, 43] width 5 height 10
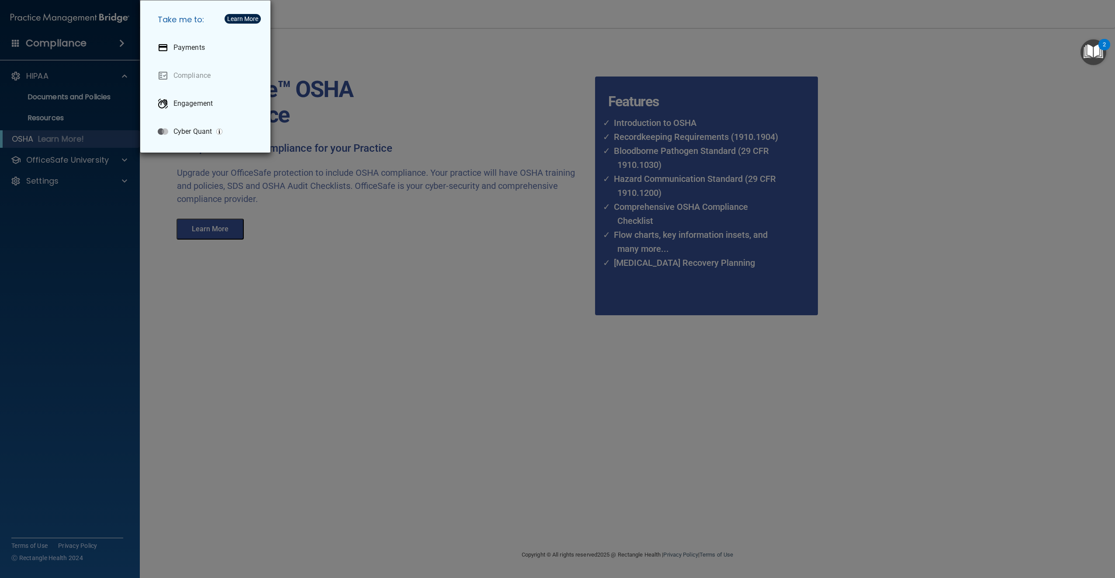
click at [87, 206] on div "Take me to: Payments Compliance Engagement Cyber Quant" at bounding box center [557, 289] width 1115 height 578
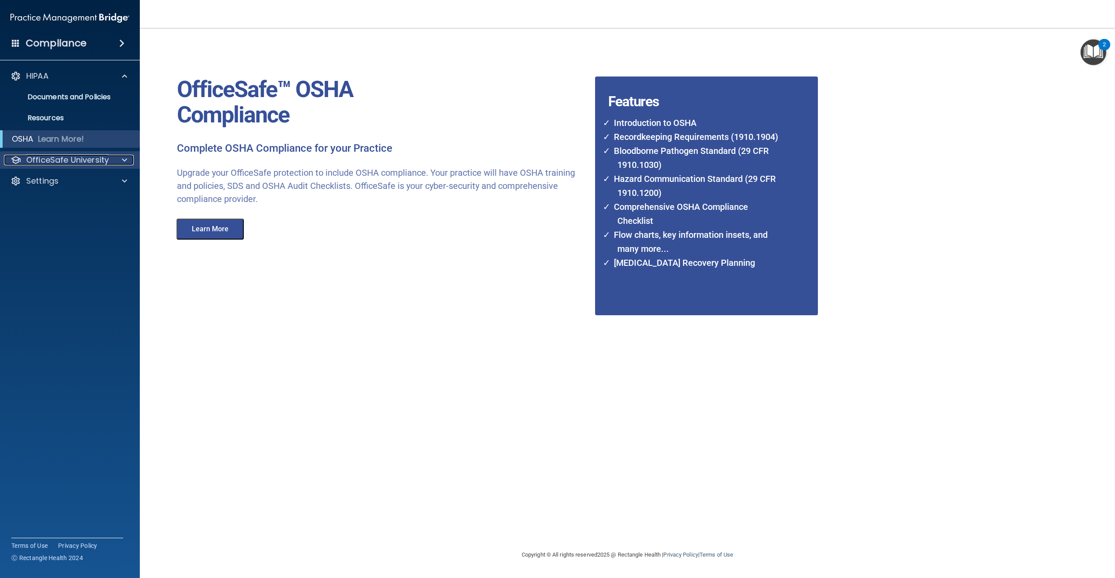
click at [97, 157] on p "OfficeSafe University" at bounding box center [67, 160] width 83 height 10
click at [91, 219] on p "Continuing Education" at bounding box center [65, 223] width 119 height 9
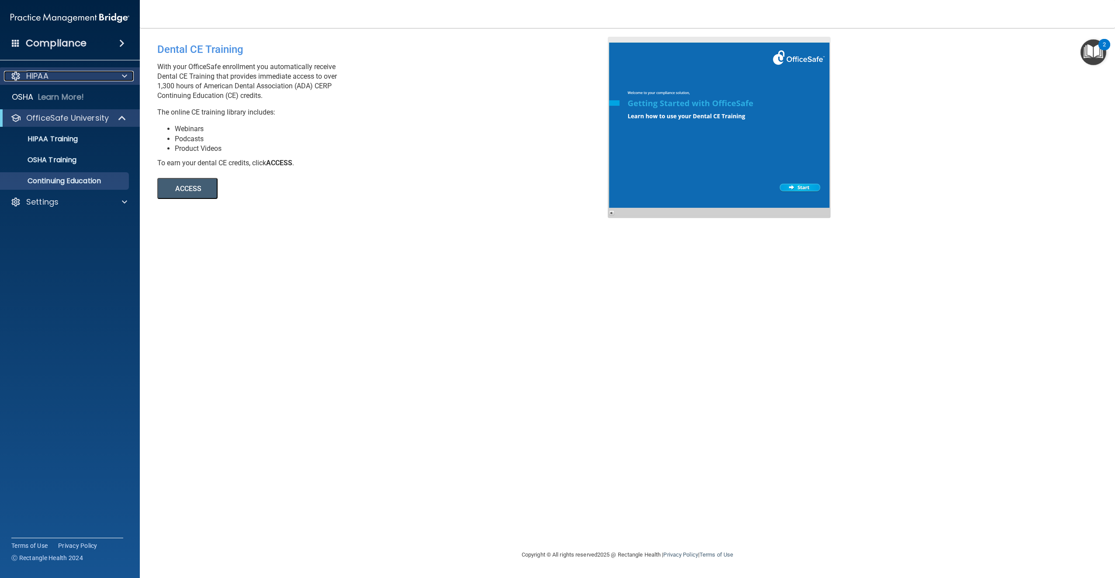
click at [41, 73] on p "HIPAA" at bounding box center [37, 76] width 22 height 10
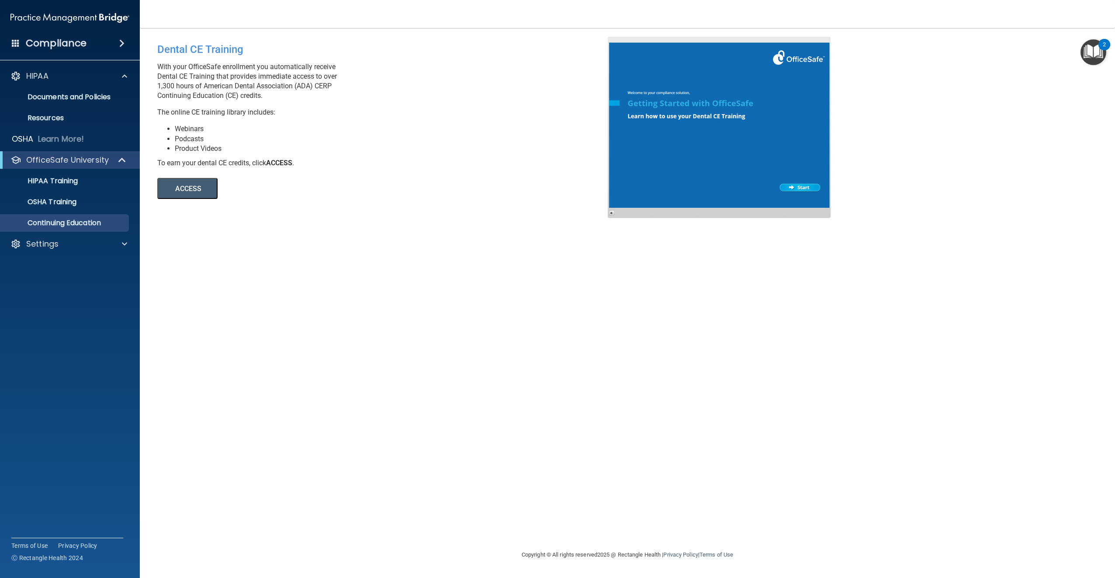
click at [301, 69] on p "With your OfficeSafe enrollment you automatically receive Dental CE Training th…" at bounding box center [385, 81] width 457 height 38
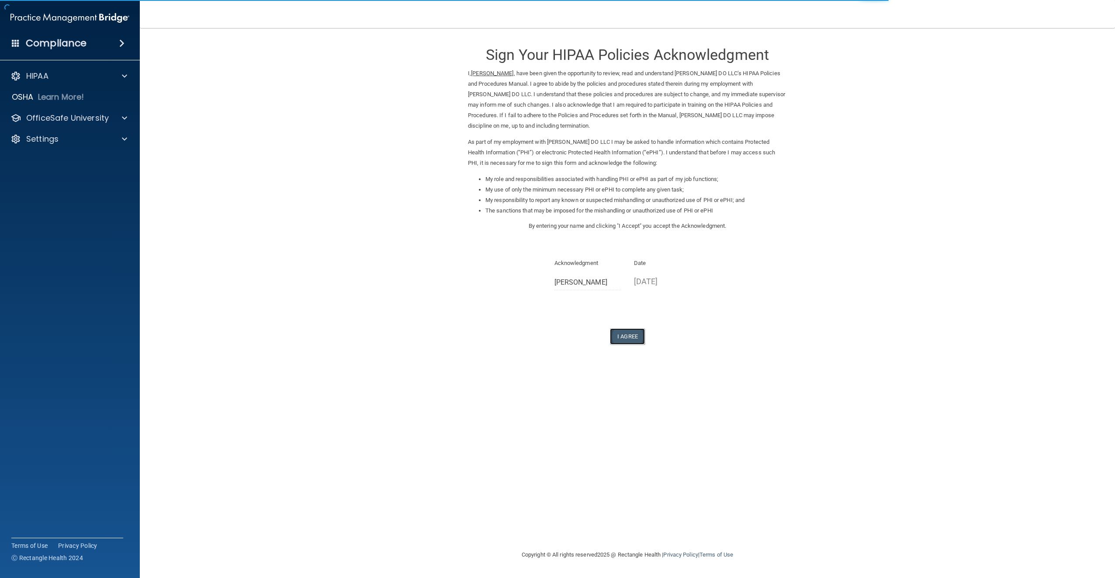
click at [630, 337] on button "I Agree" at bounding box center [627, 336] width 35 height 16
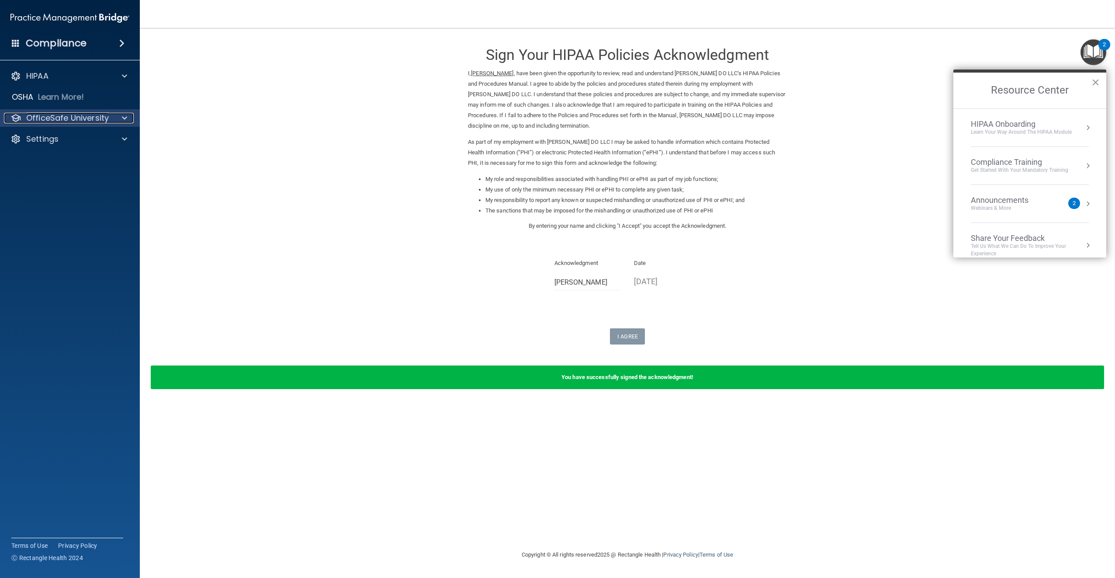
click at [76, 115] on p "OfficeSafe University" at bounding box center [67, 118] width 83 height 10
click at [63, 140] on p "HIPAA Training" at bounding box center [42, 139] width 72 height 9
